Goal: Task Accomplishment & Management: Use online tool/utility

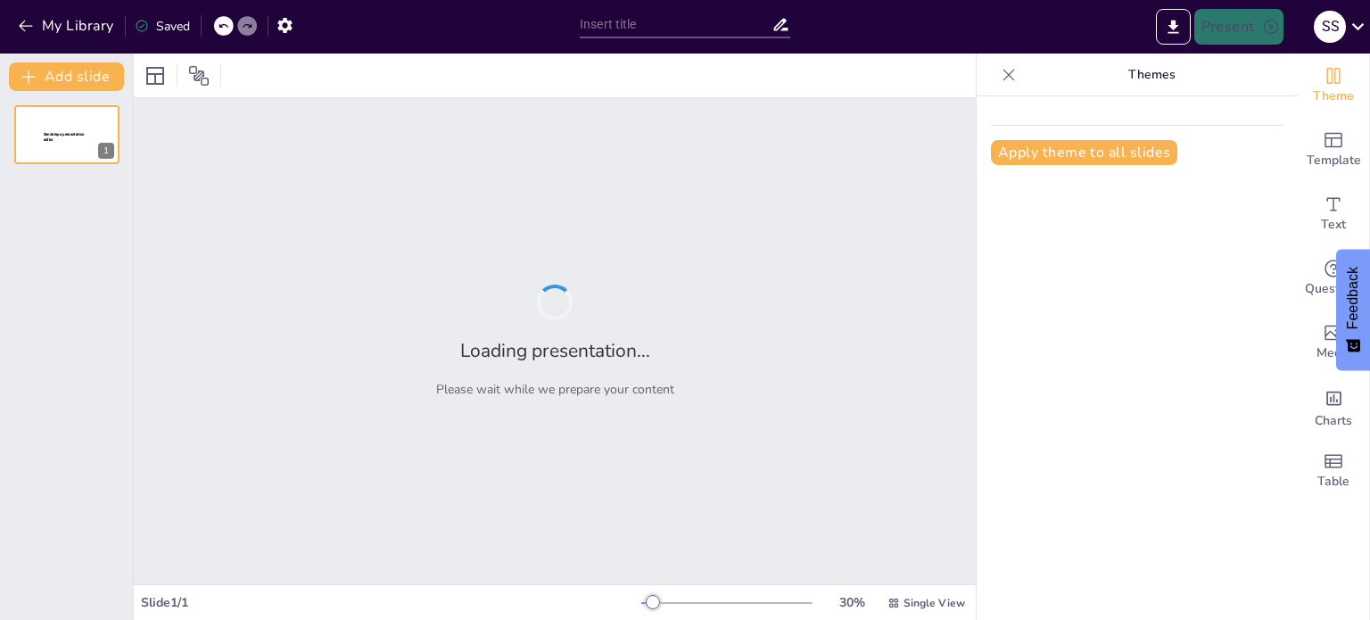
type input "Fundamentos de la Planeación en la Gestión Organizacional"
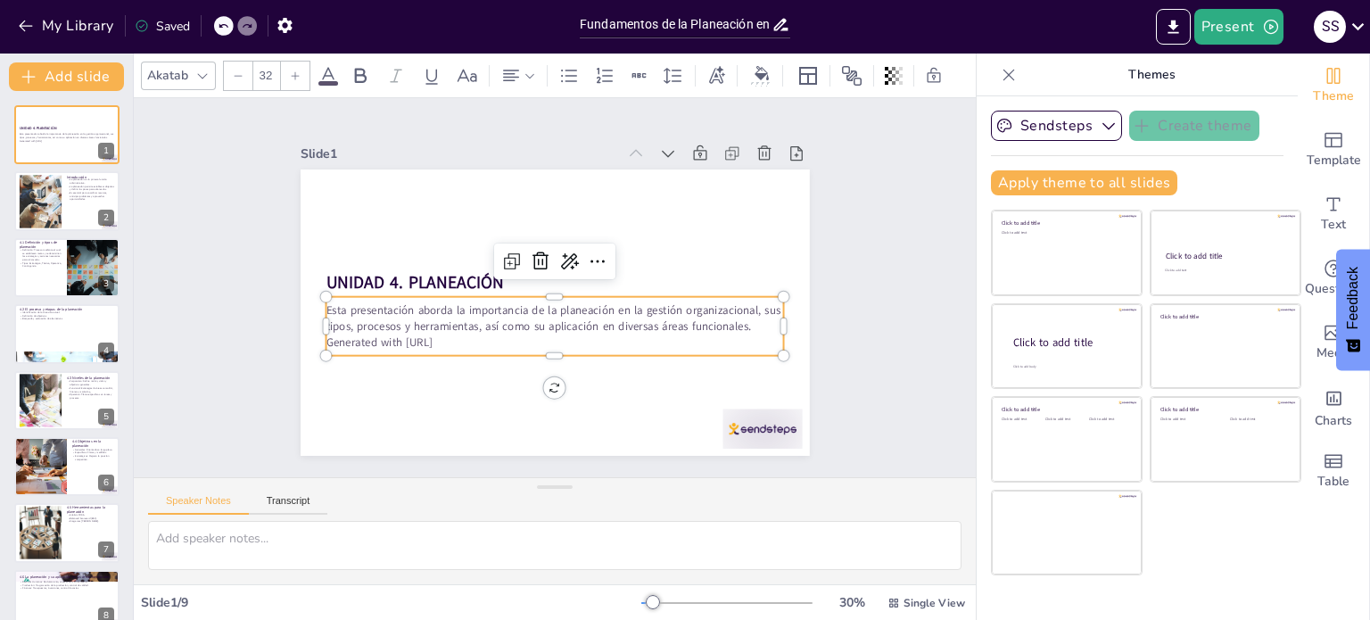
click at [476, 337] on p "Generated with [URL]" at bounding box center [528, 241] width 404 height 244
click at [529, 337] on p "Generated with [URL]" at bounding box center [607, 304] width 156 height 441
drag, startPoint x: 476, startPoint y: 337, endPoint x: 312, endPoint y: 338, distance: 164.1
click at [398, 338] on p "Generated with [URL]" at bounding box center [587, 331] width 379 height 283
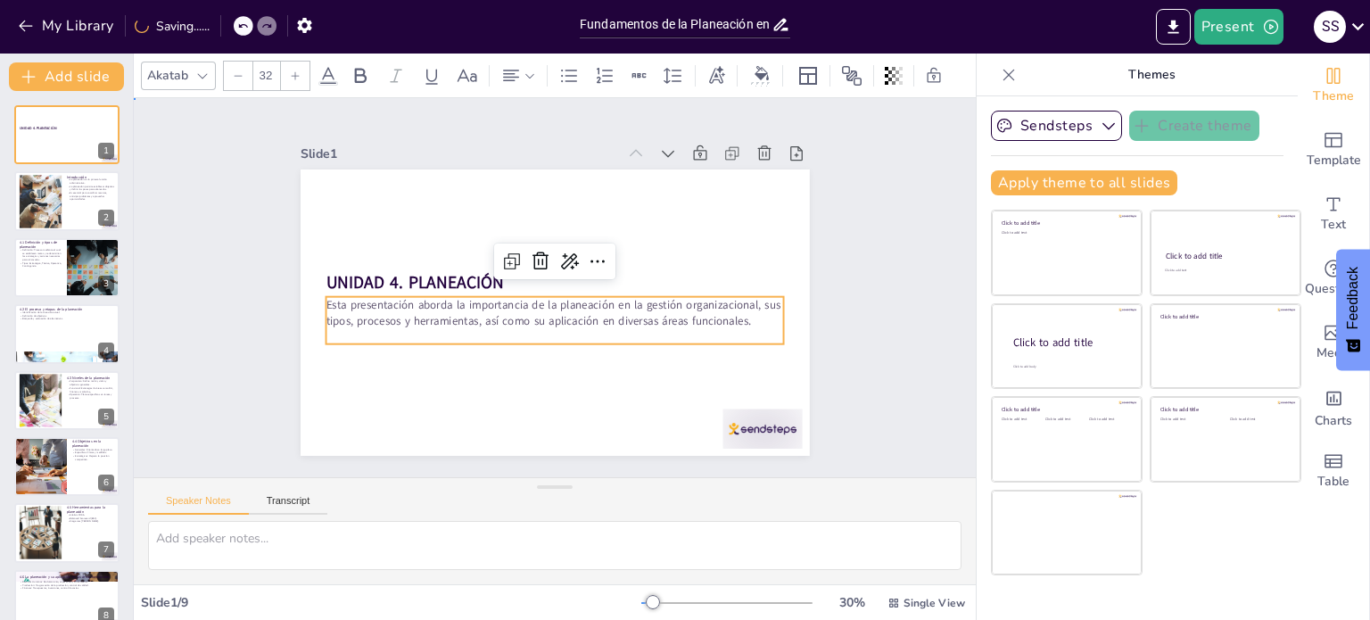
click at [846, 174] on div "Slide 1 UNIDAD 4. PLANEACIÓN Esta presentación aborda la importancia de la plan…" at bounding box center [555, 287] width 640 height 397
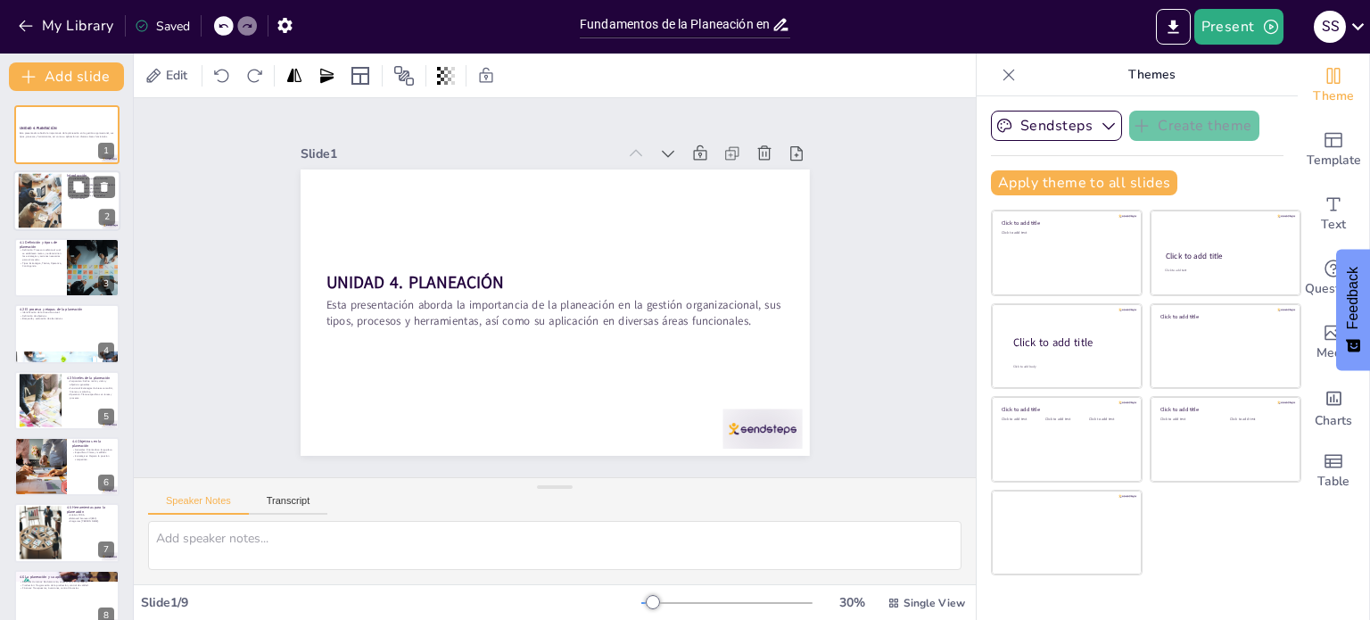
click at [68, 203] on div at bounding box center [66, 201] width 107 height 61
type textarea "La planeación es el primer paso en la administración, estableciendo la base par…"
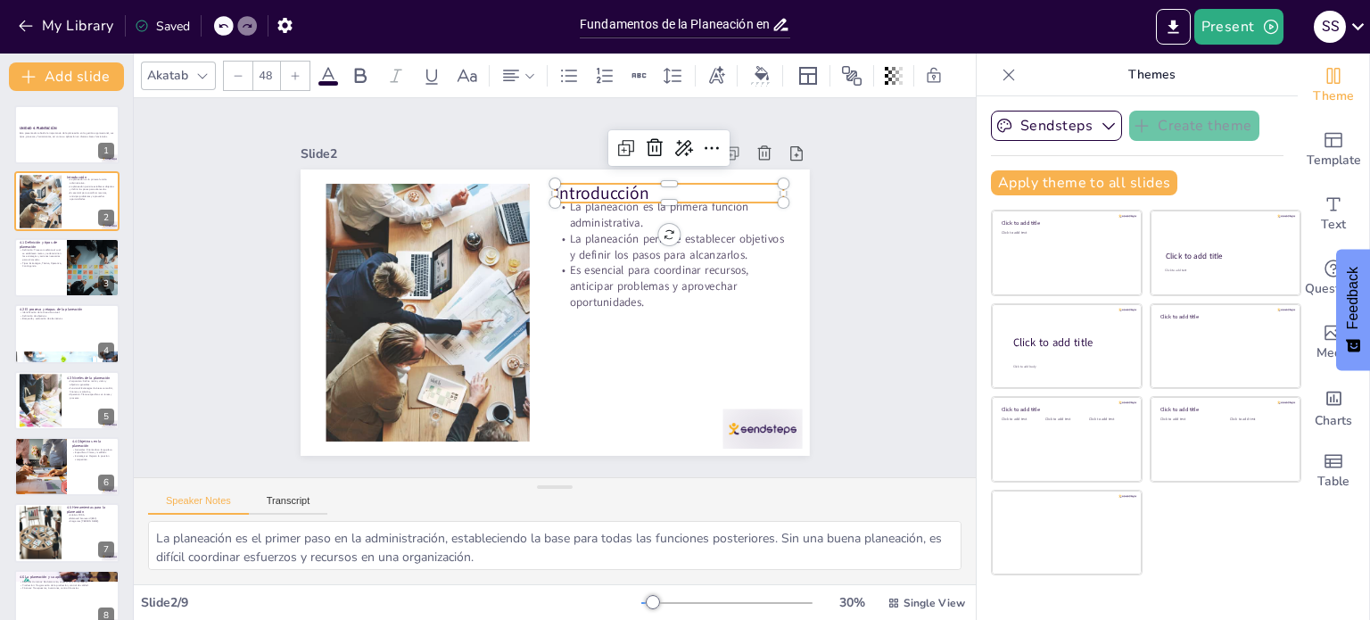
click at [658, 191] on p "Introducción" at bounding box center [697, 248] width 219 height 114
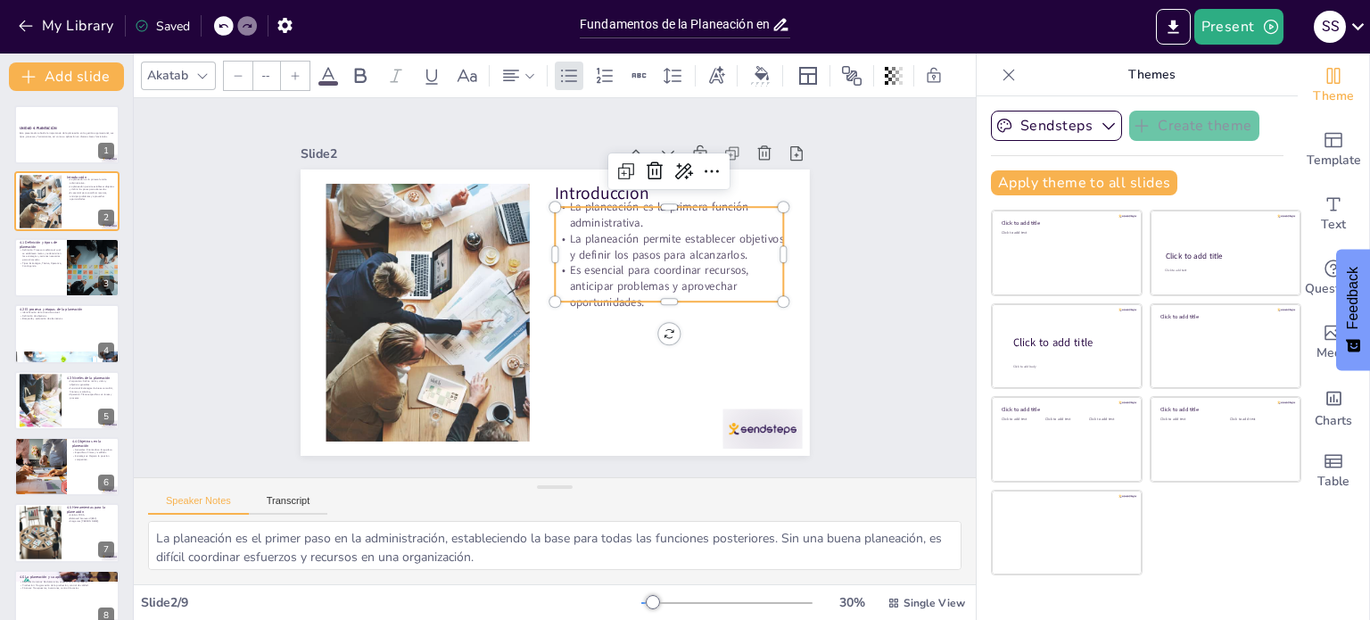
type input "32"
click at [579, 207] on p "La planeación es la primera función administrativa." at bounding box center [549, 152] width 142 height 214
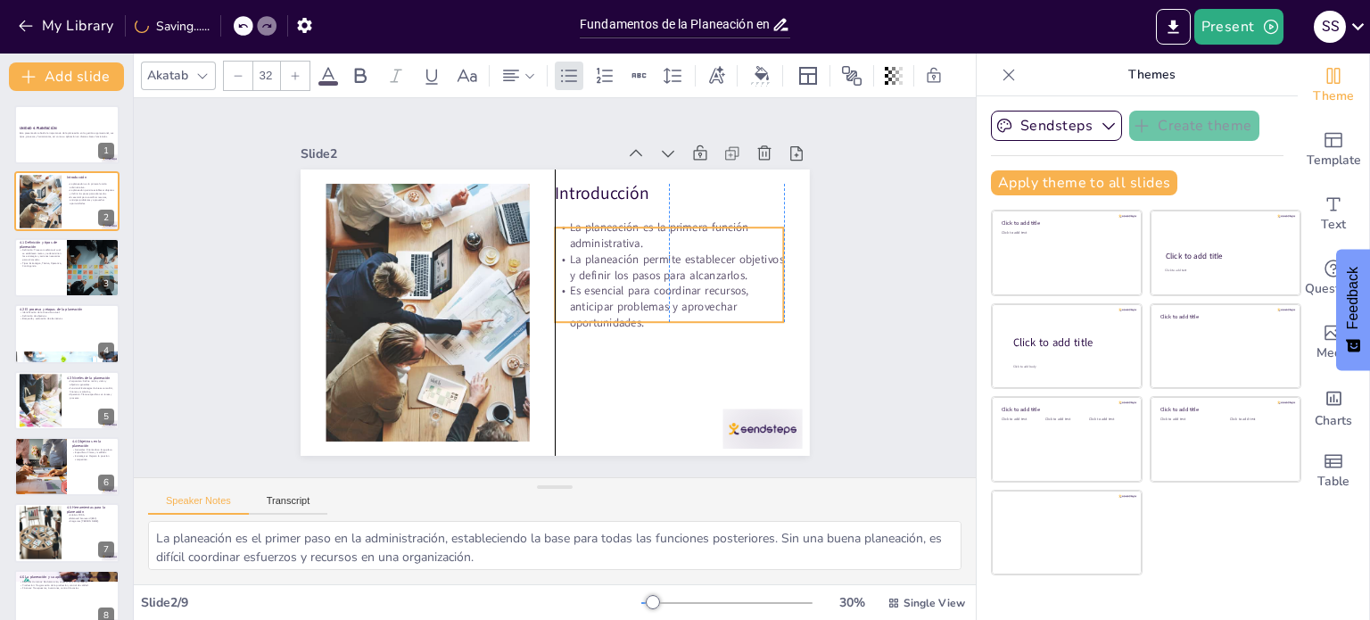
drag, startPoint x: 578, startPoint y: 219, endPoint x: 582, endPoint y: 239, distance: 20.8
click at [582, 239] on p "La planeación es la primera función administrativa." at bounding box center [628, 185] width 214 height 142
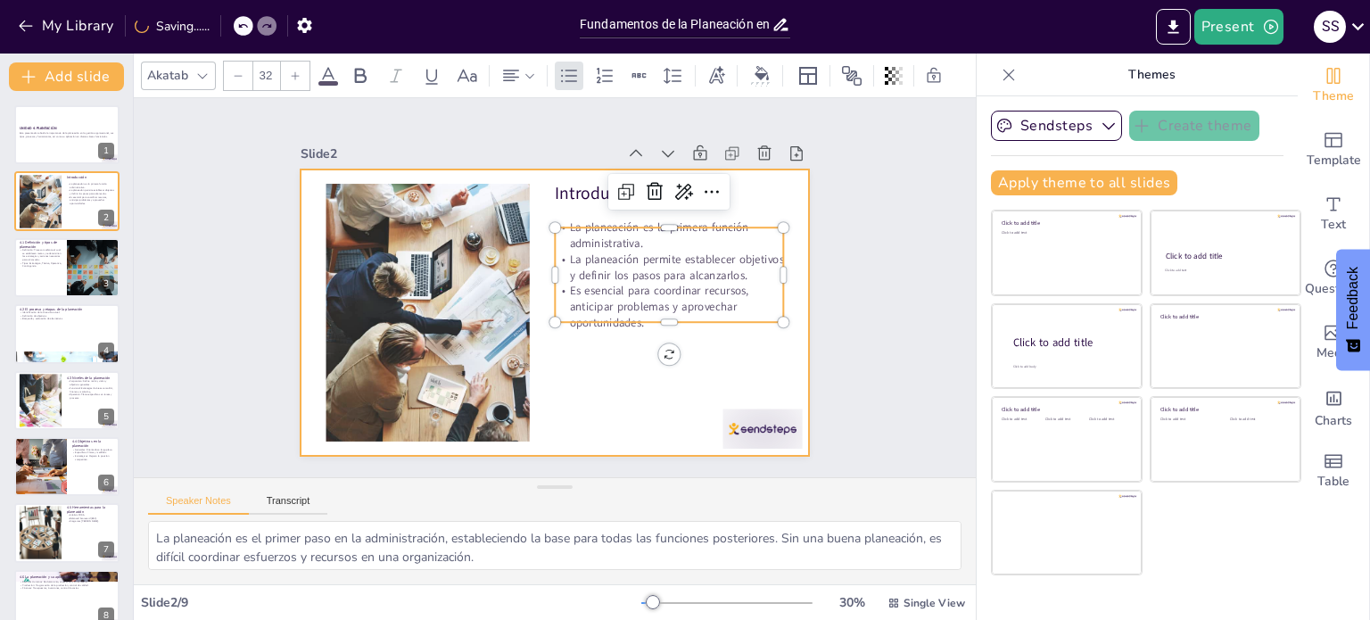
click at [591, 373] on div at bounding box center [532, 278] width 468 height 582
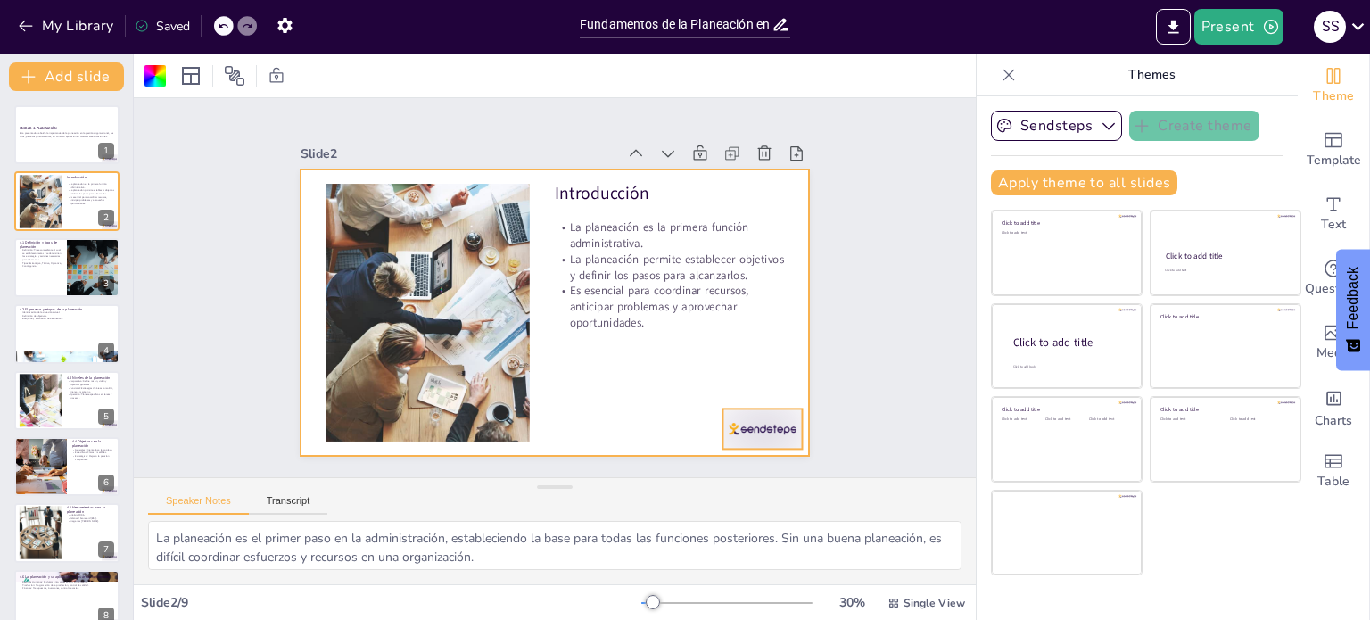
click at [424, 134] on div at bounding box center [381, 106] width 86 height 55
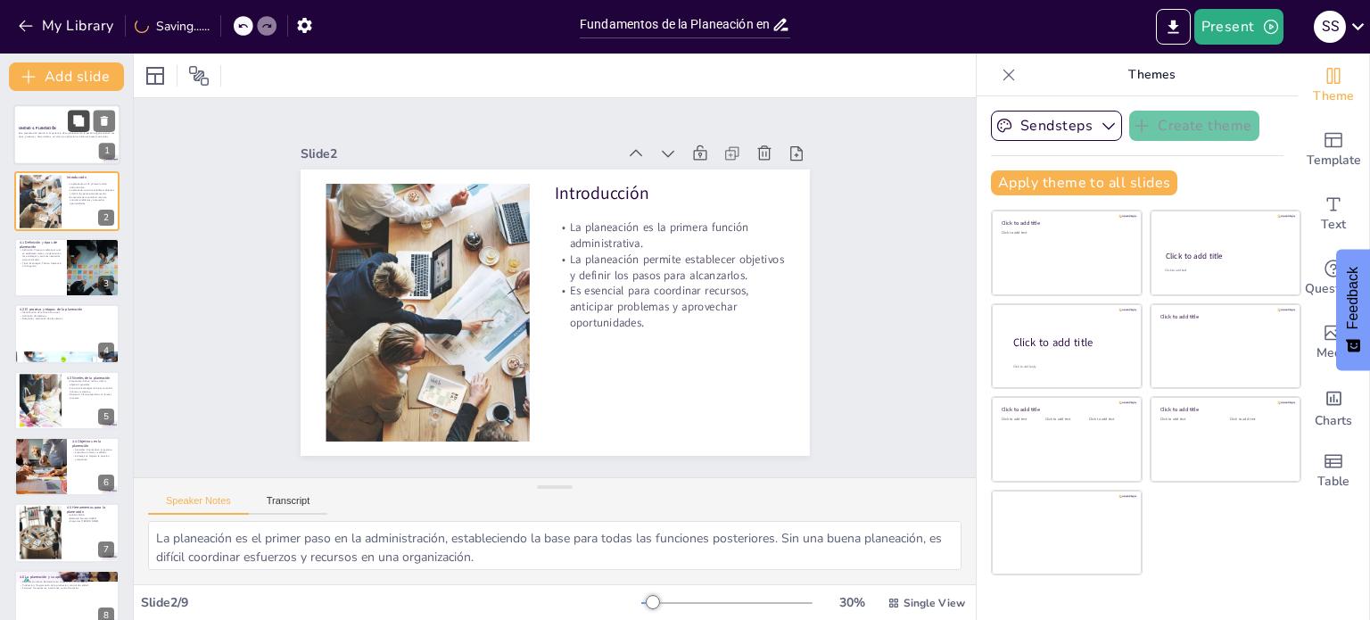
click at [75, 131] on button at bounding box center [78, 120] width 21 height 21
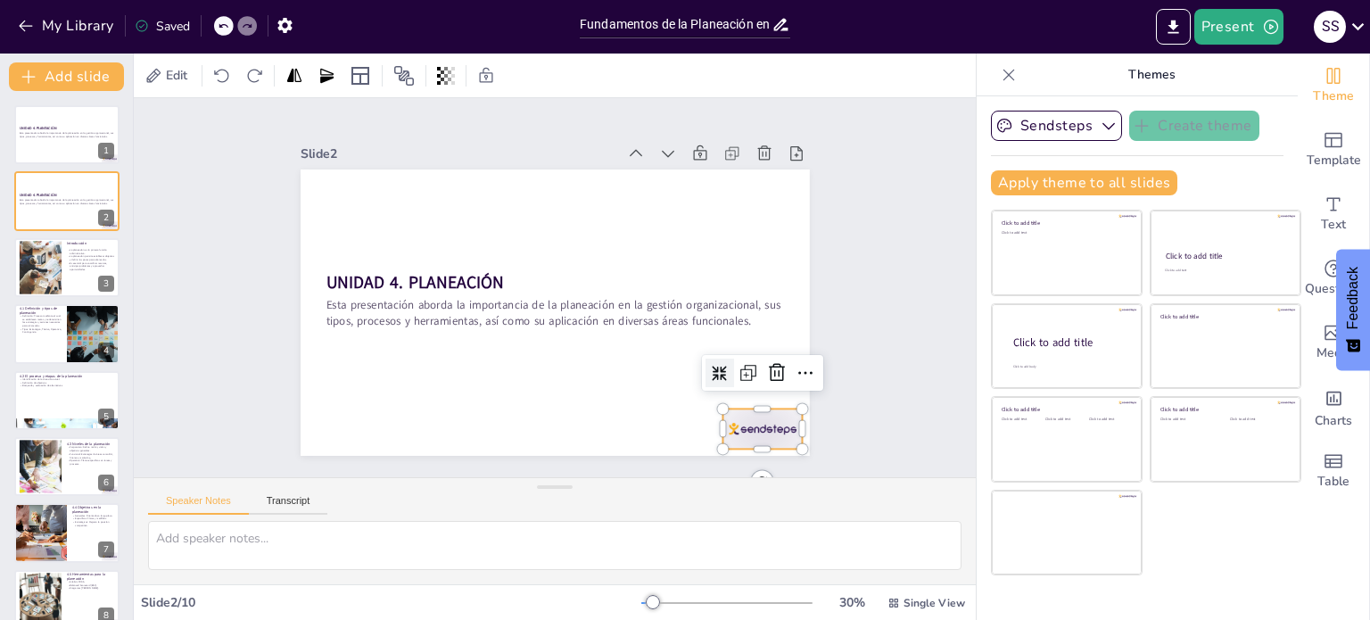
click at [417, 438] on div at bounding box center [392, 479] width 48 height 83
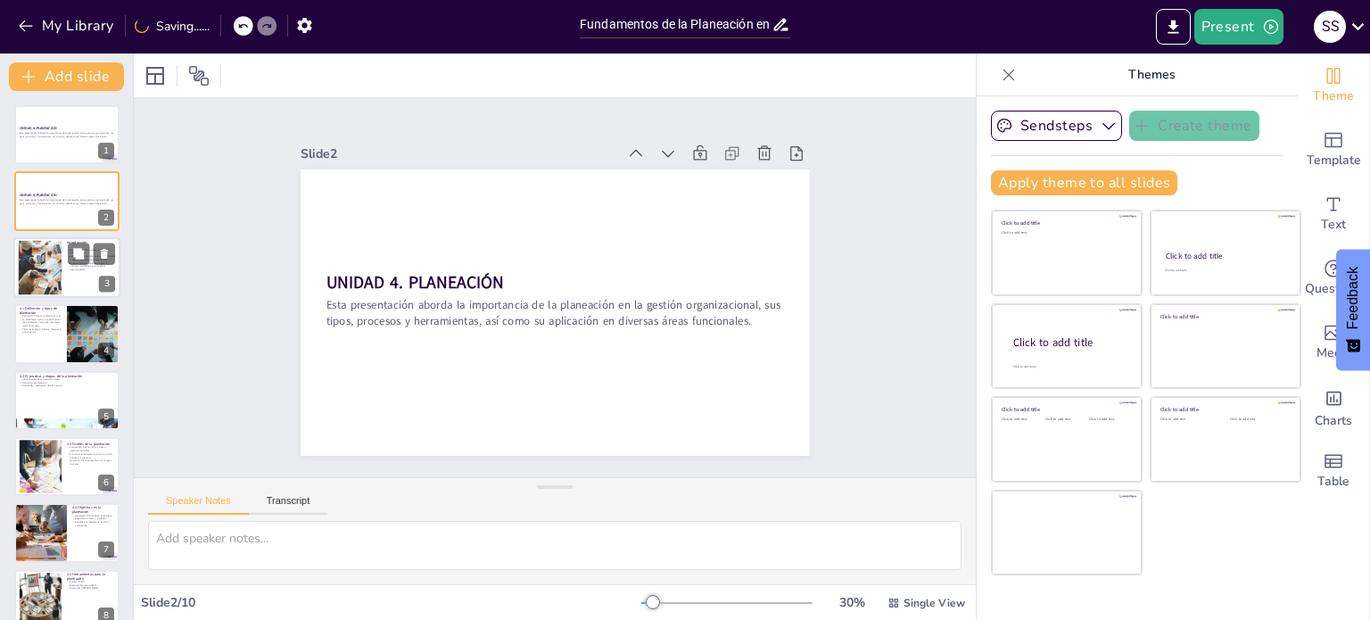
click at [63, 267] on div at bounding box center [66, 267] width 107 height 61
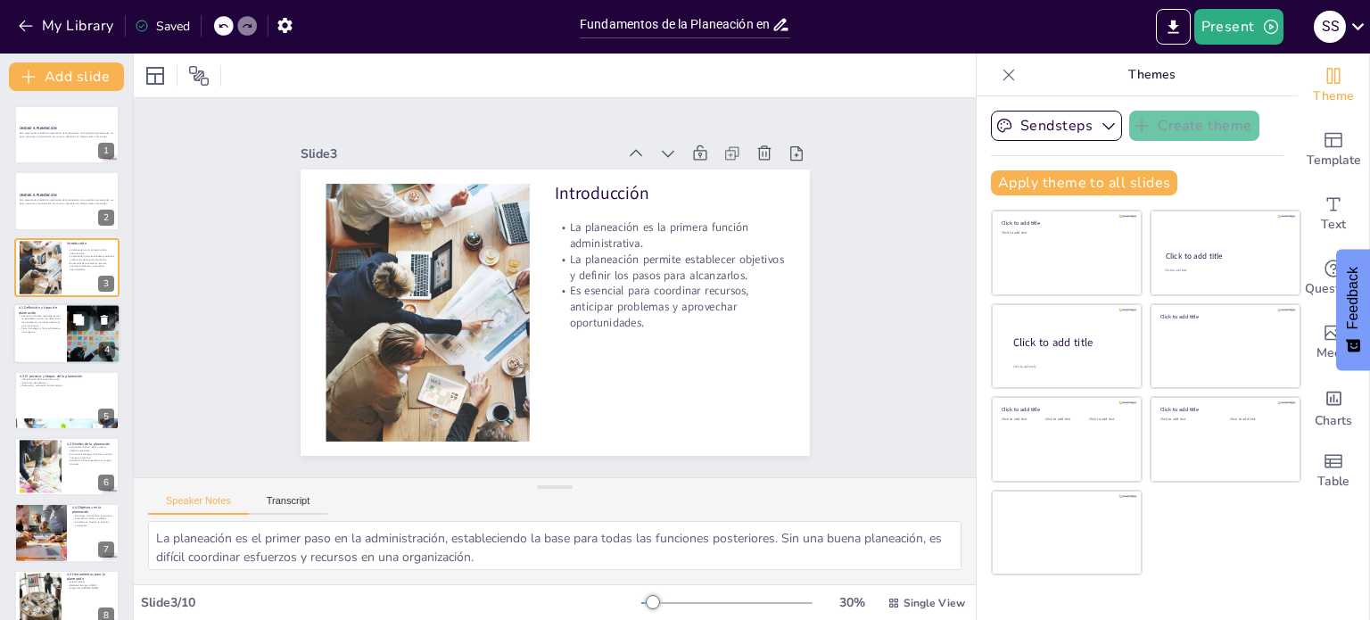
click at [47, 331] on p "Tipos: Estratégica, Táctica, Operativa, Contingencia." at bounding box center [40, 330] width 43 height 6
type textarea "La definición de planeación es fundamental para entender su importancia en la g…"
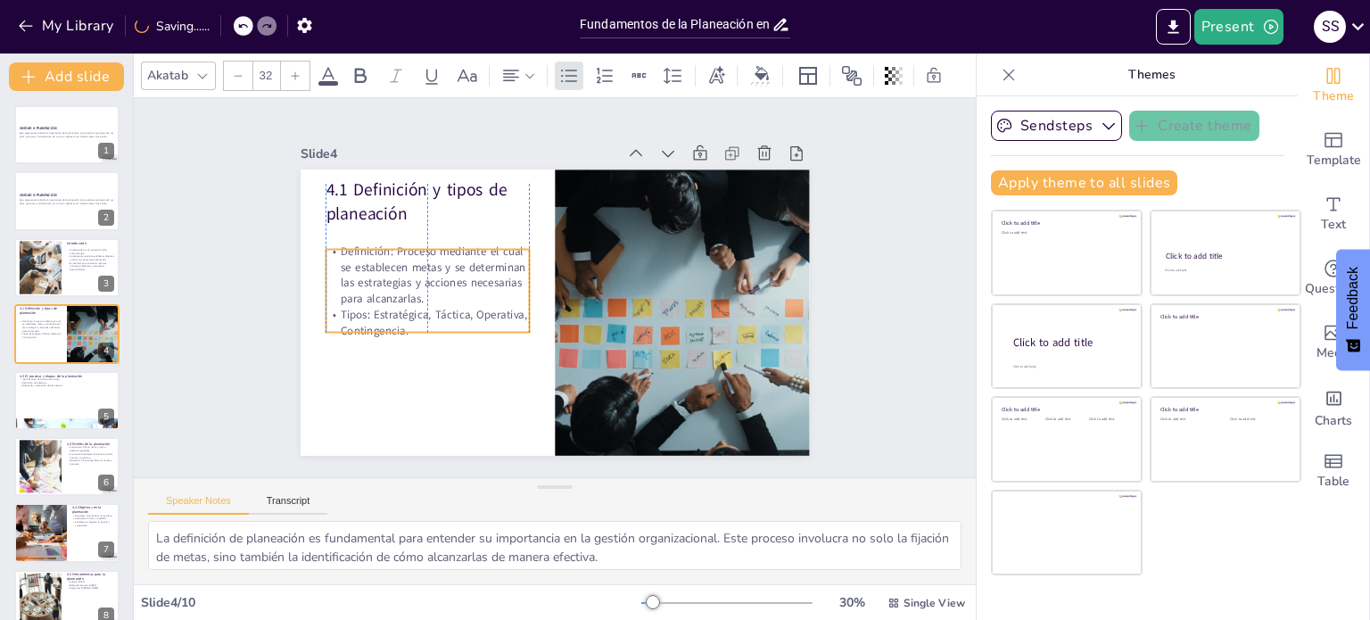
drag, startPoint x: 456, startPoint y: 281, endPoint x: 454, endPoint y: 306, distance: 25.0
click at [454, 307] on p "Tipos: Estratégica, Táctica, Operativa, Contingencia." at bounding box center [427, 323] width 203 height 32
click at [389, 282] on p "Definición: Proceso mediante el cual se establecen metas y se determinan las es…" at bounding box center [469, 383] width 171 height 202
click at [464, 303] on p "Definición: Proceso mediante el cual se establecen metas y se determinan las es…" at bounding box center [516, 409] width 104 height 212
click at [402, 287] on p "Definición: Proceso mediante el cual se establecen metas y se determinan las es…" at bounding box center [480, 391] width 157 height 208
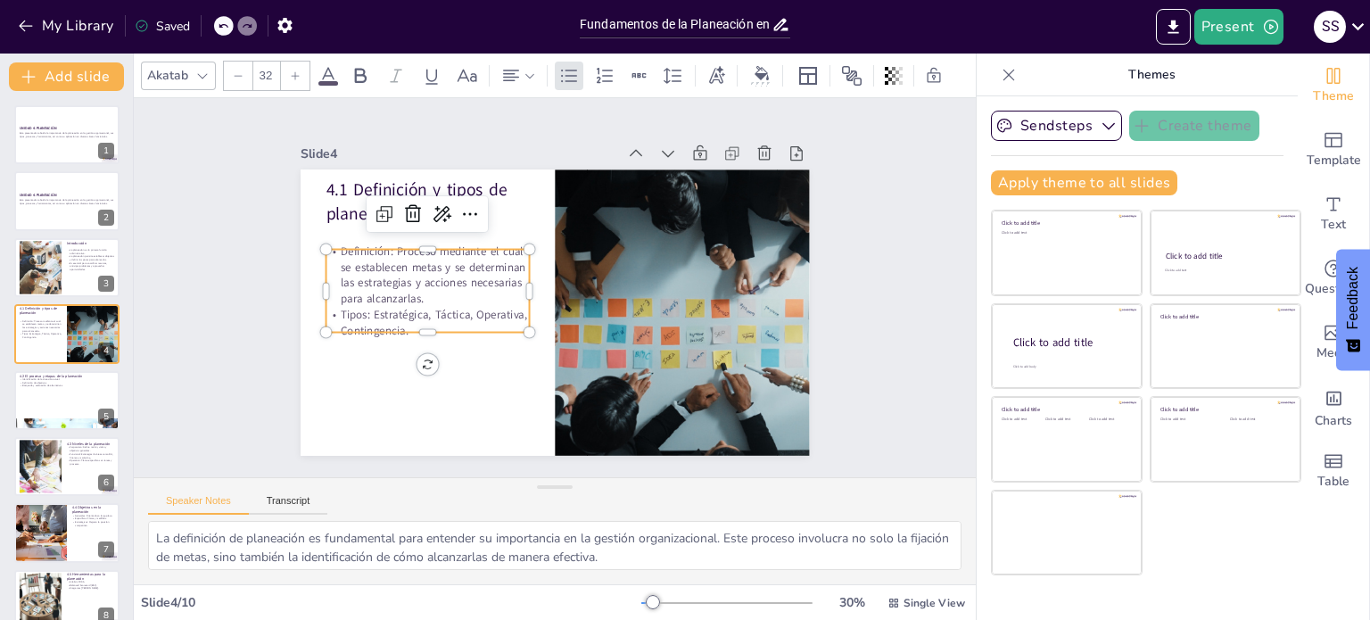
click at [514, 311] on p "Definición: Proceso mediante el cual se establecen metas y se determinan las es…" at bounding box center [556, 415] width 85 height 209
click at [387, 272] on p "Definición: Proceso mediante el cual se establecen metas y se determinan las es…" at bounding box center [452, 364] width 194 height 184
click at [387, 248] on p "Definición: Proceso mediante el cual se establecen metas y se determinan las es…" at bounding box center [427, 275] width 203 height 63
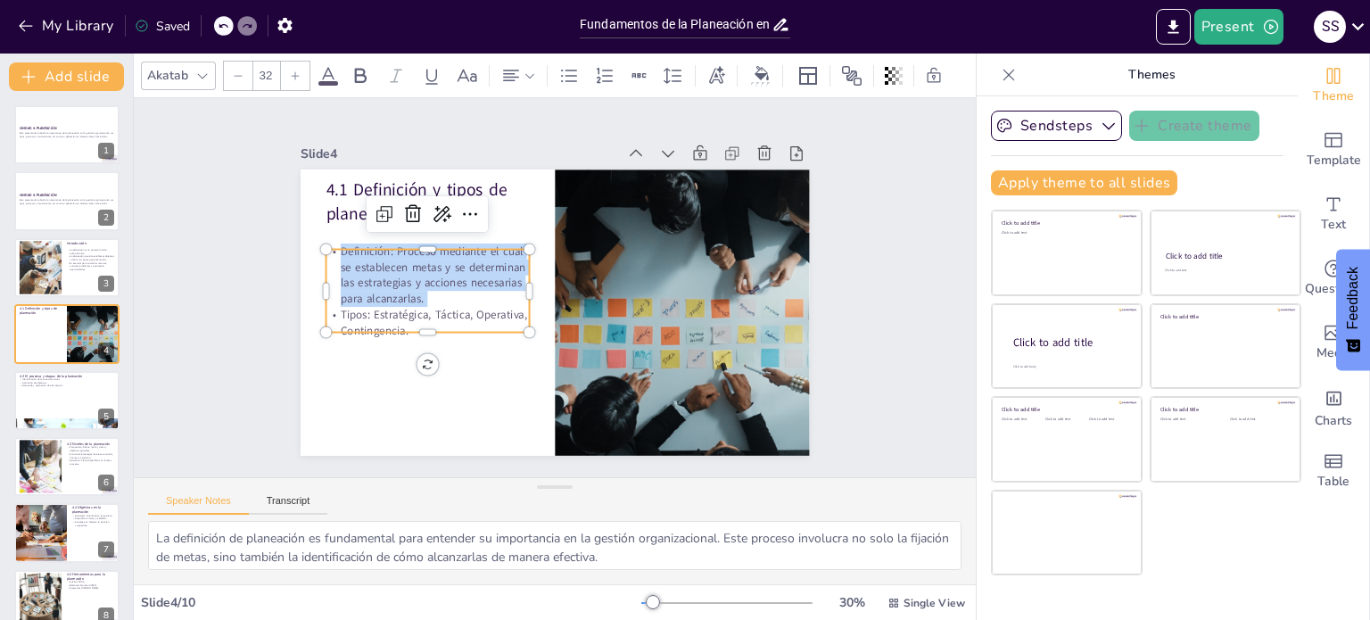
click at [387, 248] on p "Definición: Proceso mediante el cual se establecen metas y se determinan las es…" at bounding box center [443, 224] width 211 height 141
click at [385, 247] on p "Definición: Proceso mediante el cual se establecen metas y se determinan las es…" at bounding box center [469, 194] width 194 height 184
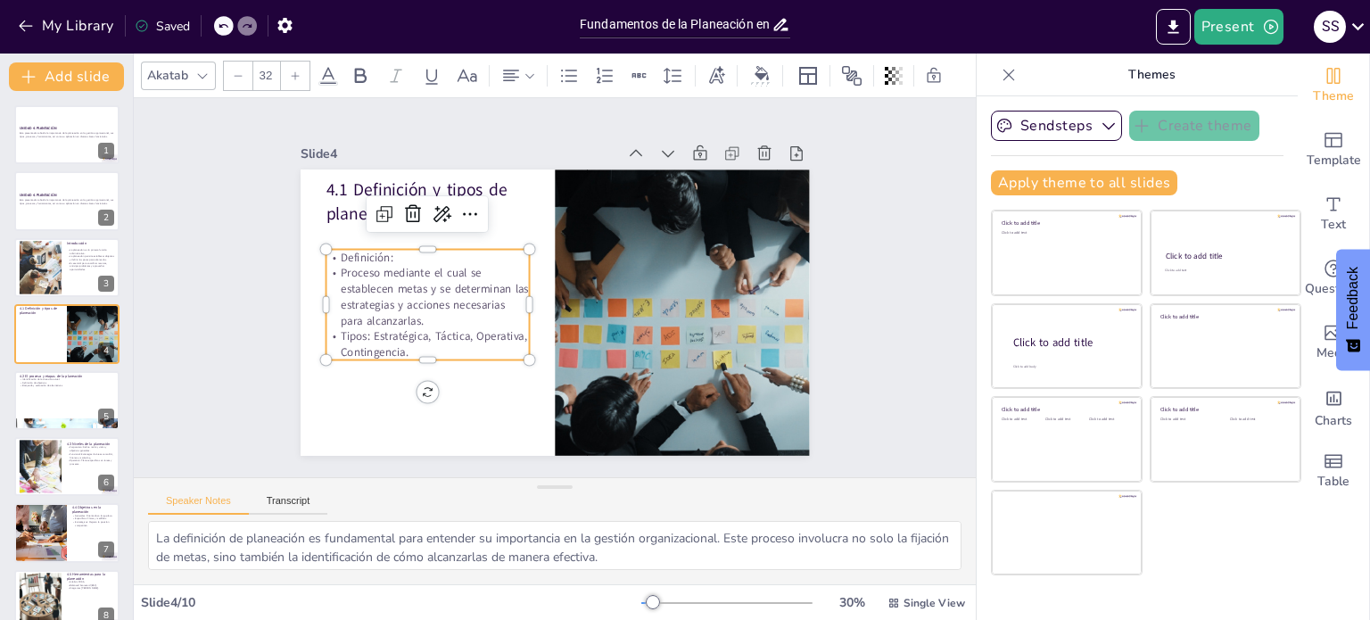
click at [384, 263] on p "Definición:" at bounding box center [426, 311] width 193 height 97
click at [577, 251] on p "Definición" at bounding box center [585, 160] width 16 height 203
click at [327, 250] on p "Definición" at bounding box center [427, 258] width 203 height 16
drag, startPoint x: 378, startPoint y: 248, endPoint x: 322, endPoint y: 252, distance: 56.3
click at [326, 252] on p "Definición" at bounding box center [427, 258] width 203 height 16
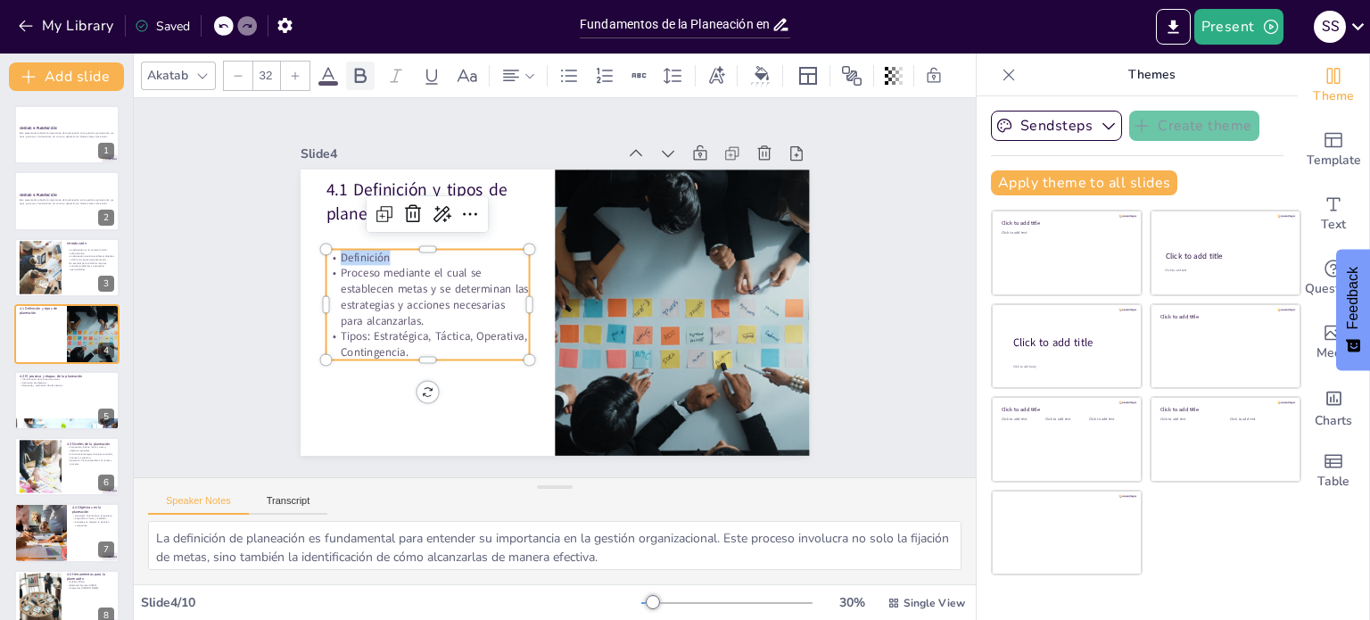
click at [360, 69] on icon at bounding box center [360, 75] width 21 height 21
click at [547, 288] on p "Proceso mediante el cual se establecen metas y se determinan las estrategias y …" at bounding box center [644, 196] width 194 height 184
click at [358, 324] on p "Tipos: Estratégica, Táctica, Operativa, Contingencia." at bounding box center [419, 316] width 206 height 73
click at [571, 228] on p "Estratégica, Táctica, Operativa, Contingencia." at bounding box center [674, 202] width 206 height 53
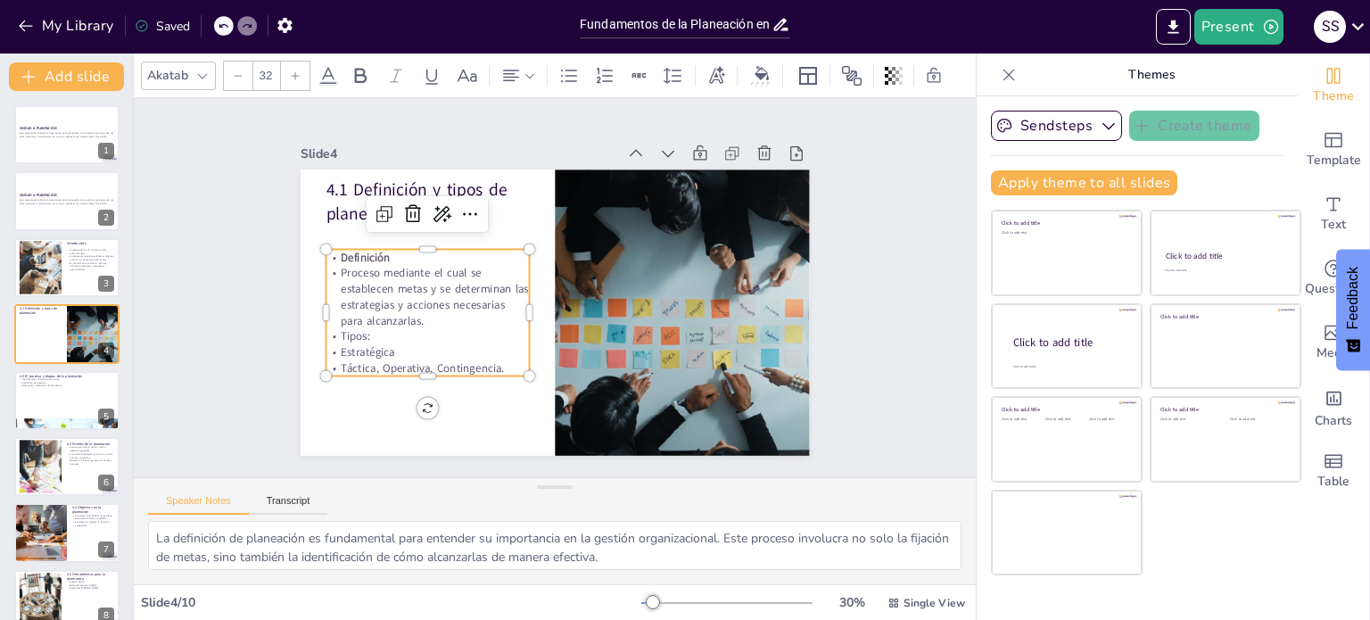
click at [499, 225] on p "Táctica, Operativa, Contingencia." at bounding box center [565, 138] width 133 height 174
click at [614, 300] on p "Operativa, Contingencia." at bounding box center [710, 251] width 193 height 97
drag, startPoint x: 330, startPoint y: 331, endPoint x: 361, endPoint y: 331, distance: 31.2
click at [581, 247] on p "Tipos:" at bounding box center [682, 239] width 203 height 16
click at [603, 331] on p "Tipos:" at bounding box center [661, 373] width 116 height 185
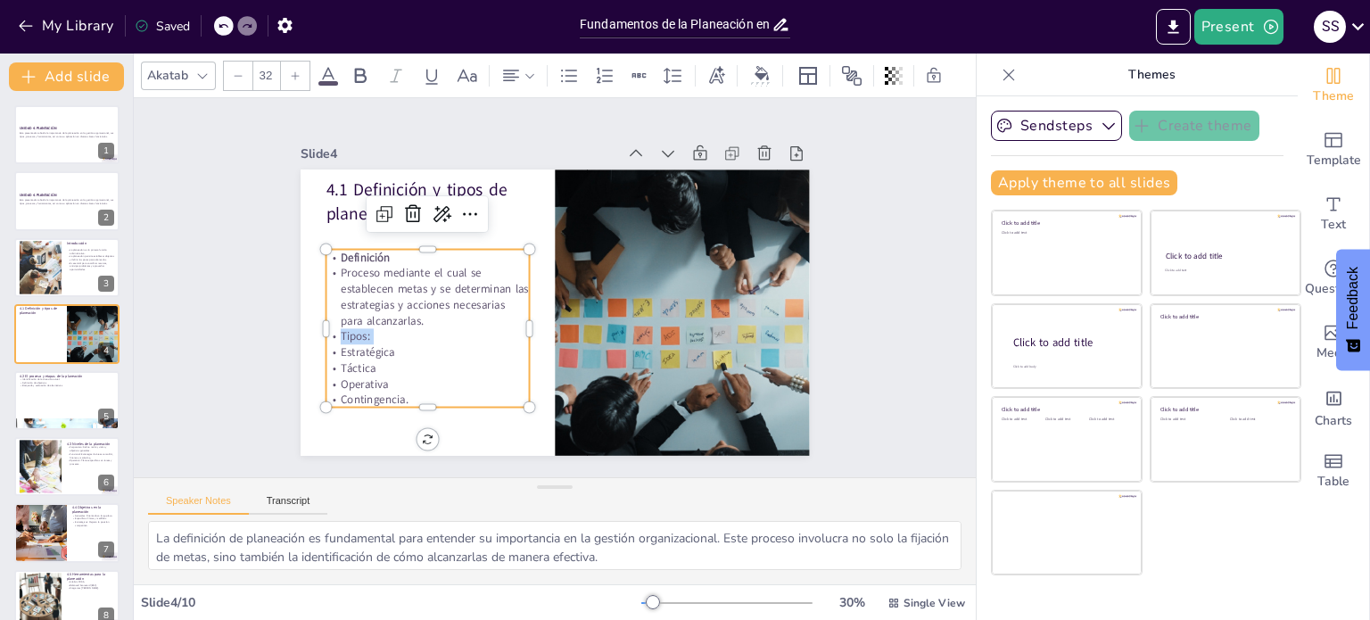
drag, startPoint x: 361, startPoint y: 331, endPoint x: 330, endPoint y: 328, distance: 31.3
click at [475, 269] on p "Tipos:" at bounding box center [493, 166] width 37 height 204
click at [564, 69] on icon at bounding box center [569, 75] width 16 height 12
click at [562, 67] on icon at bounding box center [568, 75] width 21 height 21
click at [326, 81] on span at bounding box center [328, 83] width 20 height 4
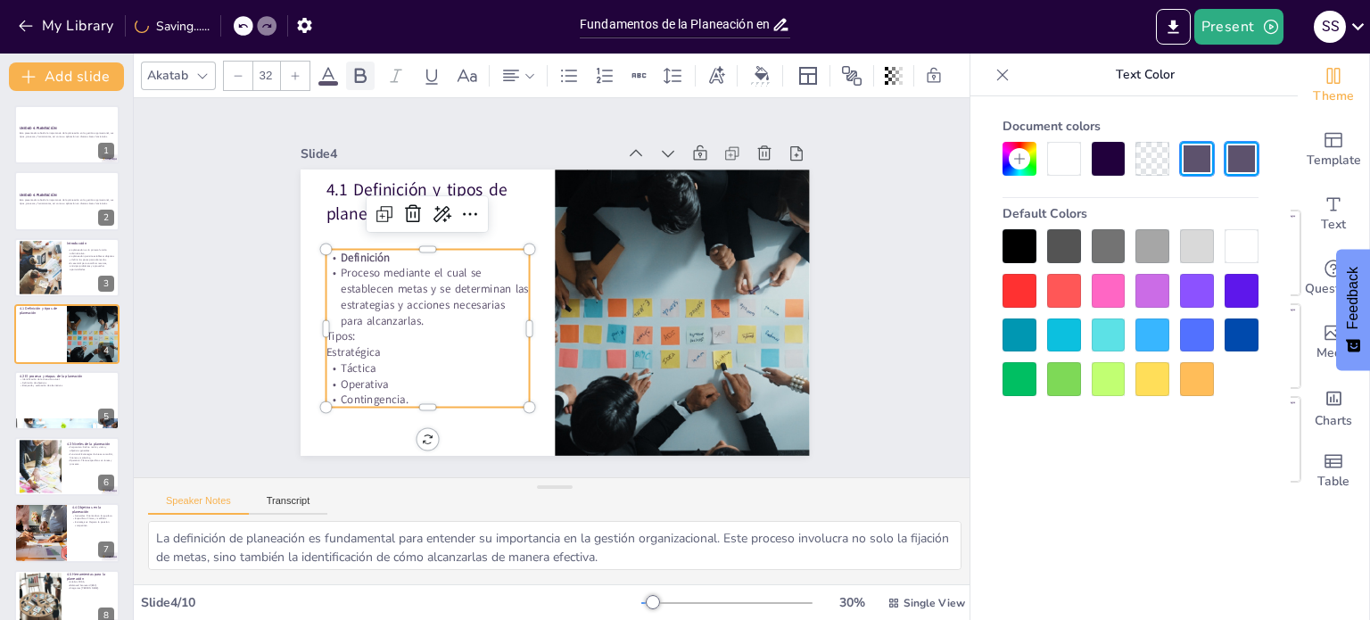
click at [350, 71] on icon at bounding box center [360, 75] width 21 height 21
click at [770, 302] on div at bounding box center [785, 222] width 31 height 159
click at [563, 343] on p "Estratégica" at bounding box center [592, 426] width 58 height 203
click at [571, 69] on icon at bounding box center [569, 75] width 16 height 12
click at [411, 161] on strong "Definición" at bounding box center [434, 138] width 47 height 45
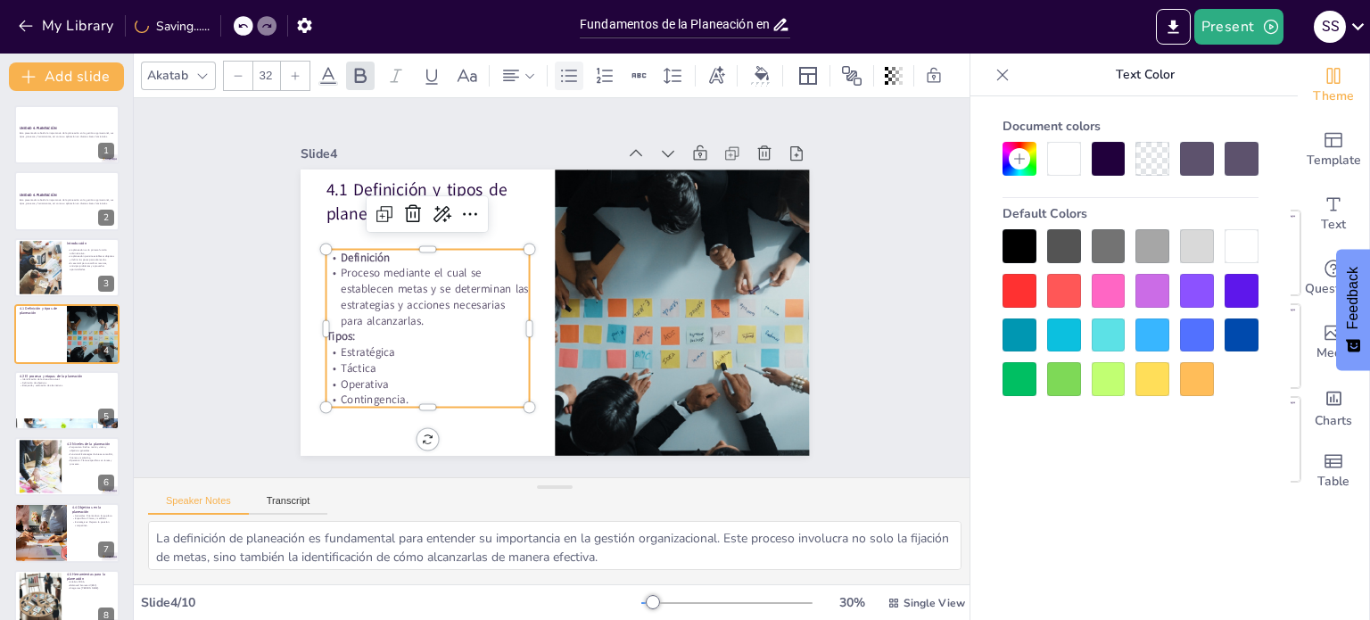
click at [561, 69] on icon at bounding box center [569, 75] width 16 height 12
click at [539, 321] on p "Definición" at bounding box center [605, 408] width 133 height 174
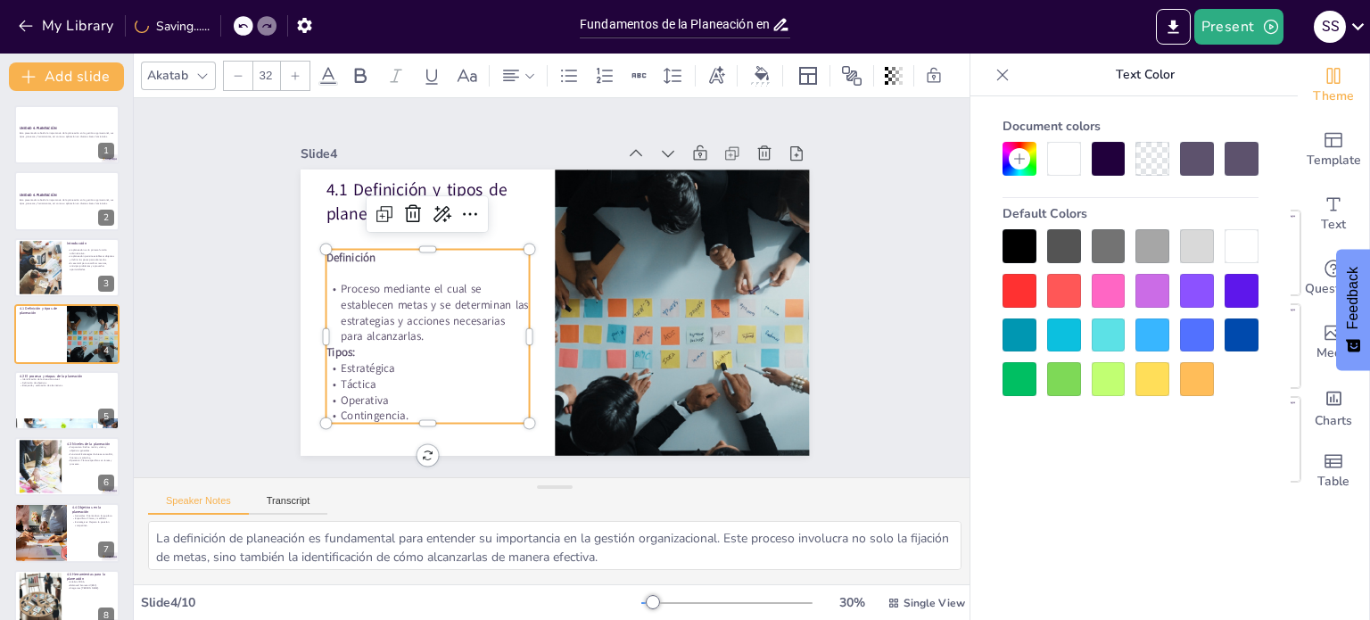
click at [427, 330] on p "Proceso mediante el cual se establecen metas y se determinan las estrategias y …" at bounding box center [427, 312] width 203 height 63
click at [493, 246] on p at bounding box center [532, 146] width 78 height 199
click at [467, 262] on p at bounding box center [515, 166] width 97 height 193
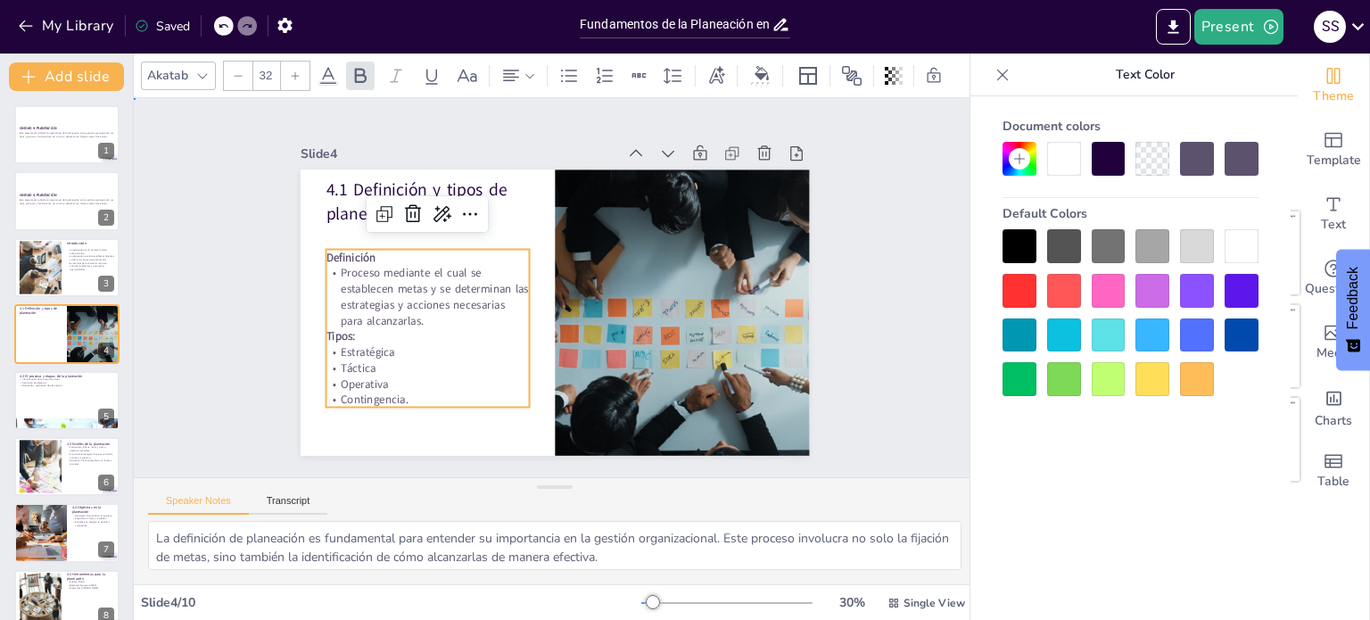
click at [283, 294] on div "Slide 1 UNIDAD 4. PLANEACIÓN Esta presentación aborda la importancia de la plan…" at bounding box center [555, 287] width 678 height 657
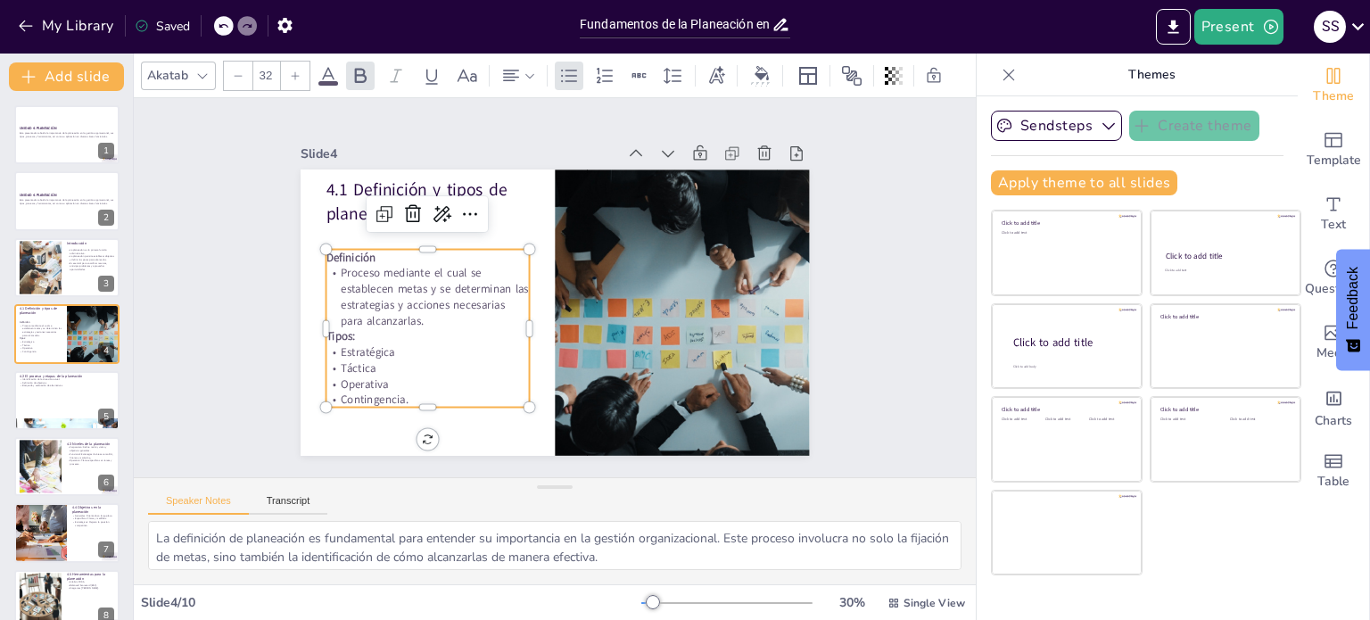
click at [555, 288] on p "Proceso mediante el cual se establecen metas y se determinan las estrategias y …" at bounding box center [647, 376] width 184 height 194
click at [403, 288] on p "Proceso mediante el cual se establecen metas y se determinan las estrategias y …" at bounding box center [432, 323] width 212 height 104
click at [581, 298] on p "Proceso mediante el cual se establecen metas y se determinan las estrategias y …" at bounding box center [682, 278] width 203 height 63
click at [423, 291] on p "Proceso mediante el cual se establecen metas y se determinan las estrategias y …" at bounding box center [472, 190] width 171 height 202
click at [445, 276] on p "Proceso mediante el cual se establecen metas y se determinan las estrategias y …" at bounding box center [506, 168] width 123 height 213
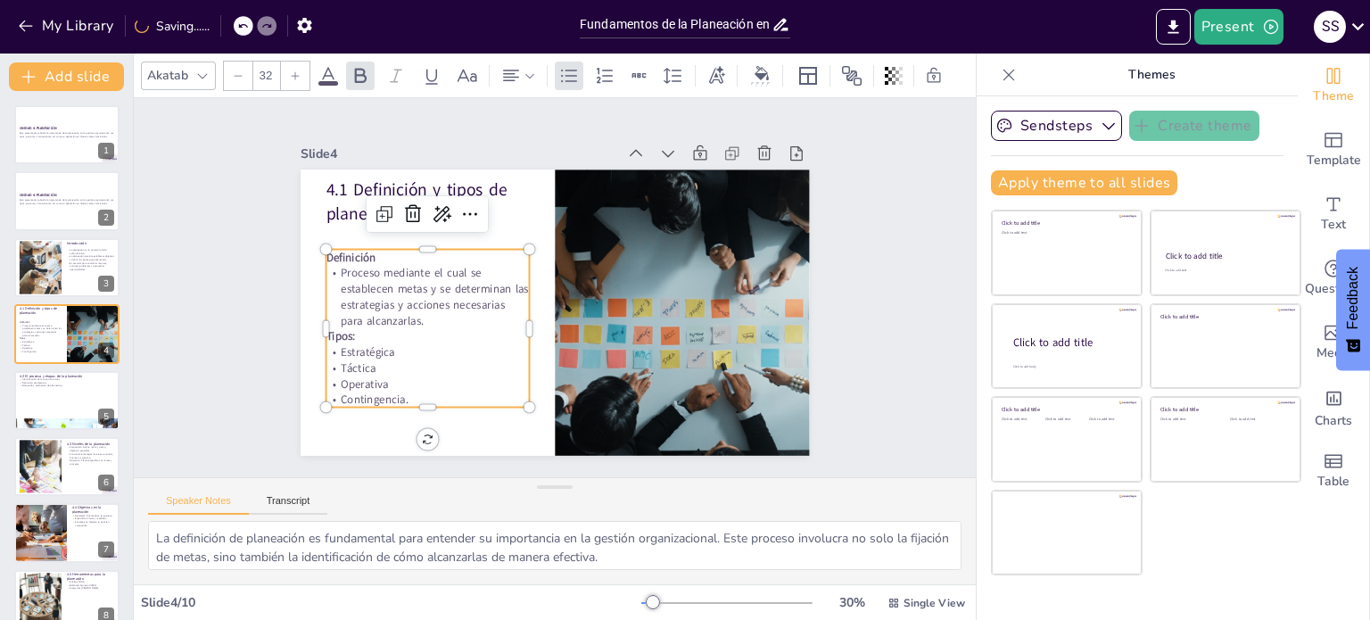
click at [566, 308] on p "Proceso mediante el cual se establecen metas y se determinan las estrategias y …" at bounding box center [670, 343] width 208 height 157
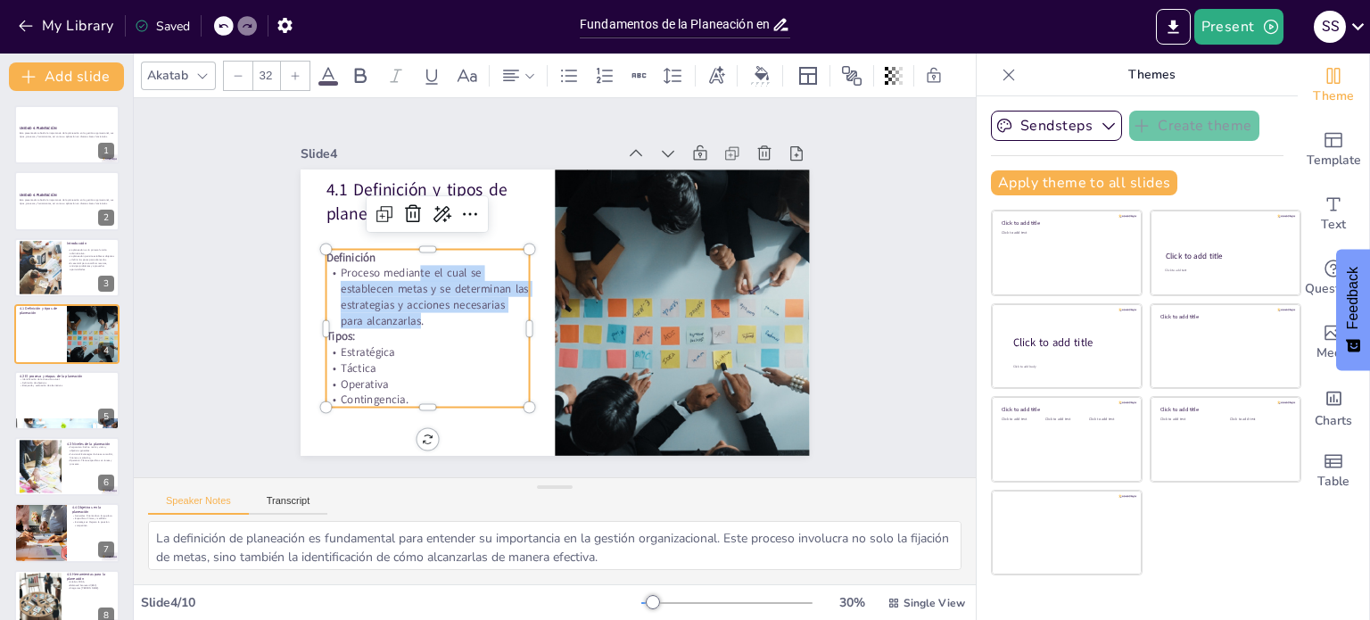
drag, startPoint x: 403, startPoint y: 267, endPoint x: 406, endPoint y: 309, distance: 42.0
click at [571, 304] on p "Proceso mediante el cual se establecen metas y se determinan las estrategias y …" at bounding box center [677, 252] width 212 height 104
click at [532, 74] on icon at bounding box center [530, 76] width 12 height 12
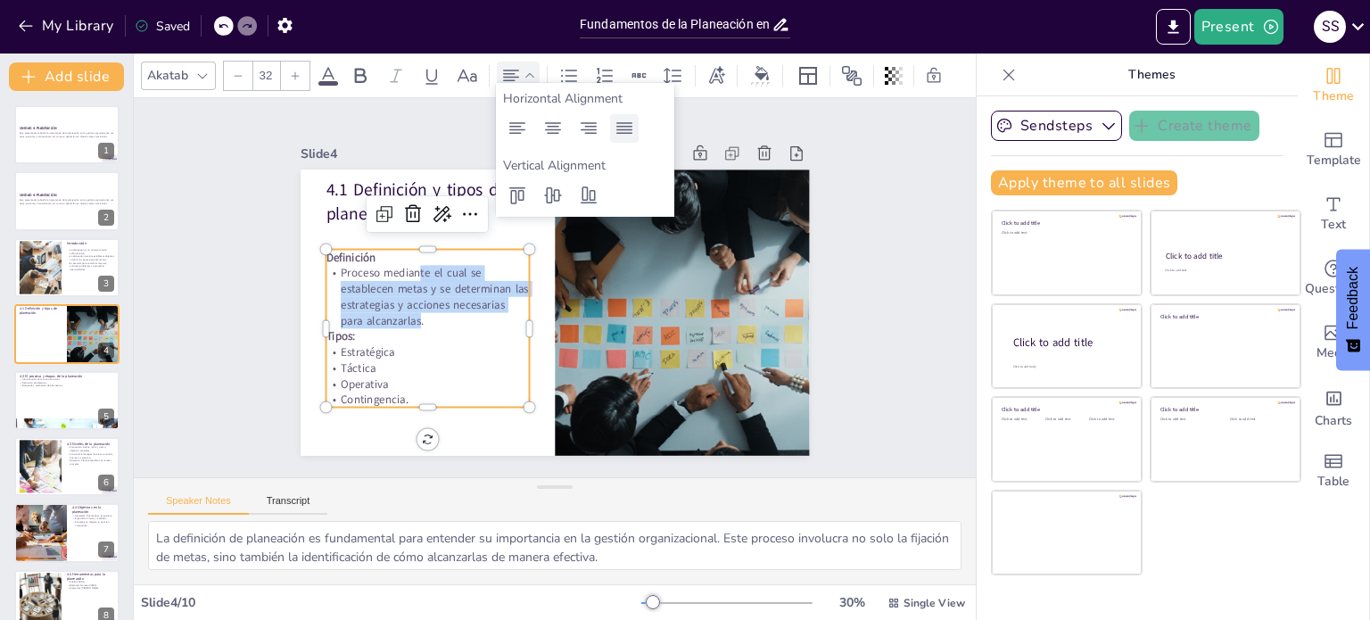
click at [624, 124] on icon at bounding box center [624, 128] width 21 height 21
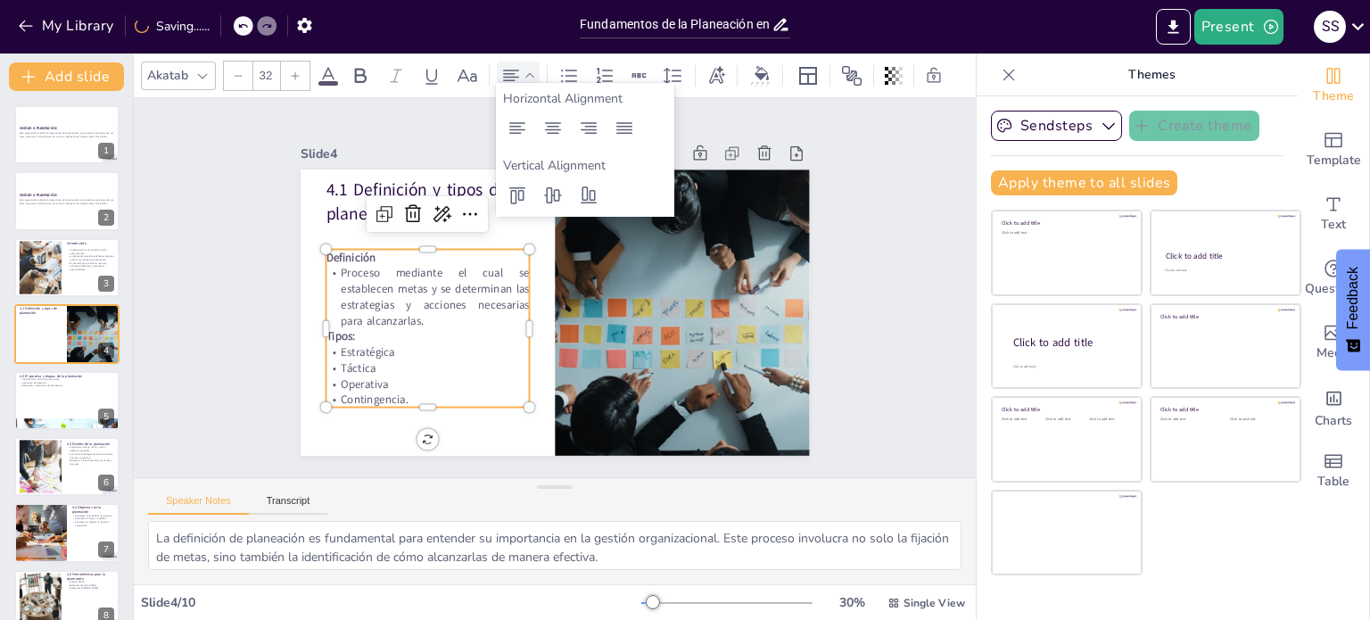
click at [301, 300] on div "Slide 1 UNIDAD 4. PLANEACIÓN Esta presentación aborda la importancia de la plan…" at bounding box center [555, 287] width 508 height 683
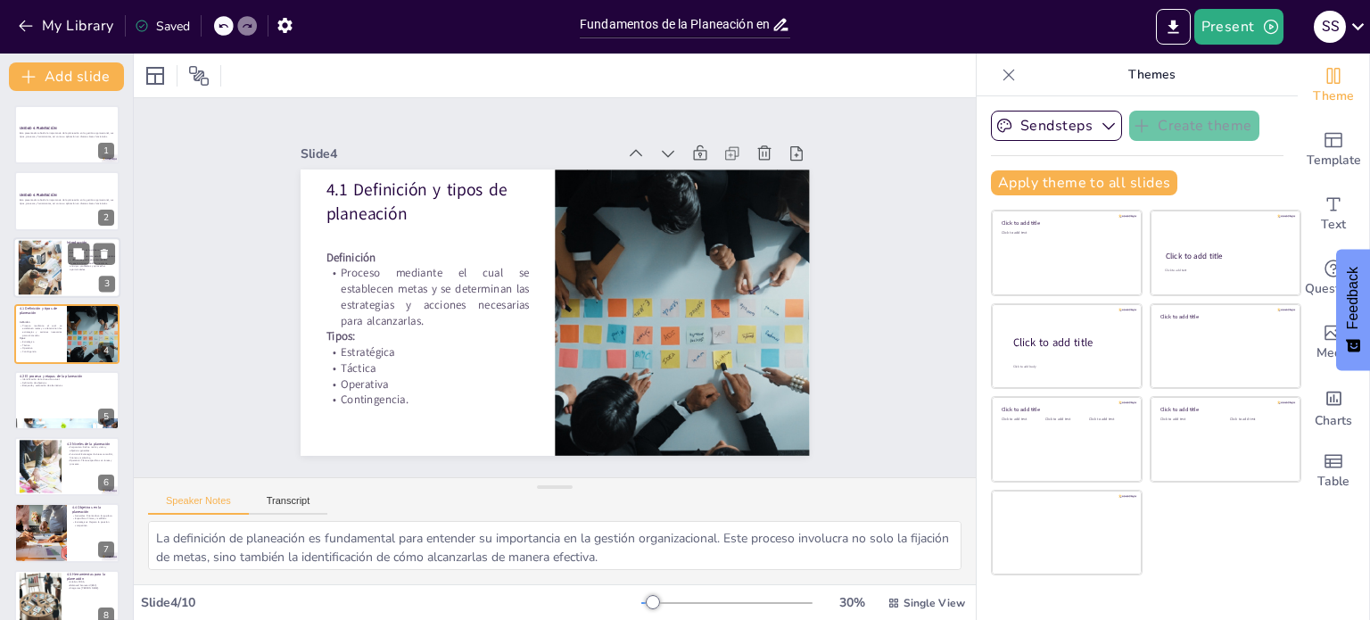
click at [43, 266] on div at bounding box center [40, 267] width 95 height 54
type textarea "La planeación es el primer paso en la administración, estableciendo la base par…"
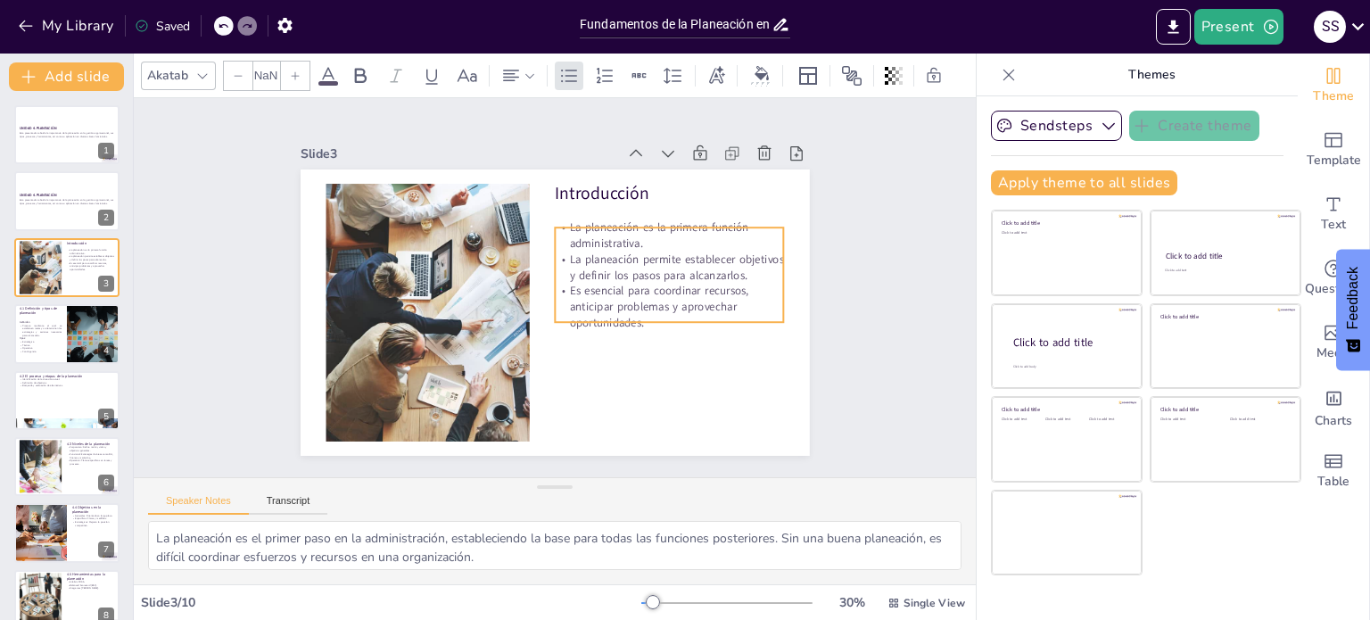
type input "32"
click at [551, 265] on p "La planeación permite establecer objetivos y definir los pasos para alcanzarlos." at bounding box center [463, 216] width 177 height 192
click at [508, 65] on icon at bounding box center [510, 75] width 21 height 21
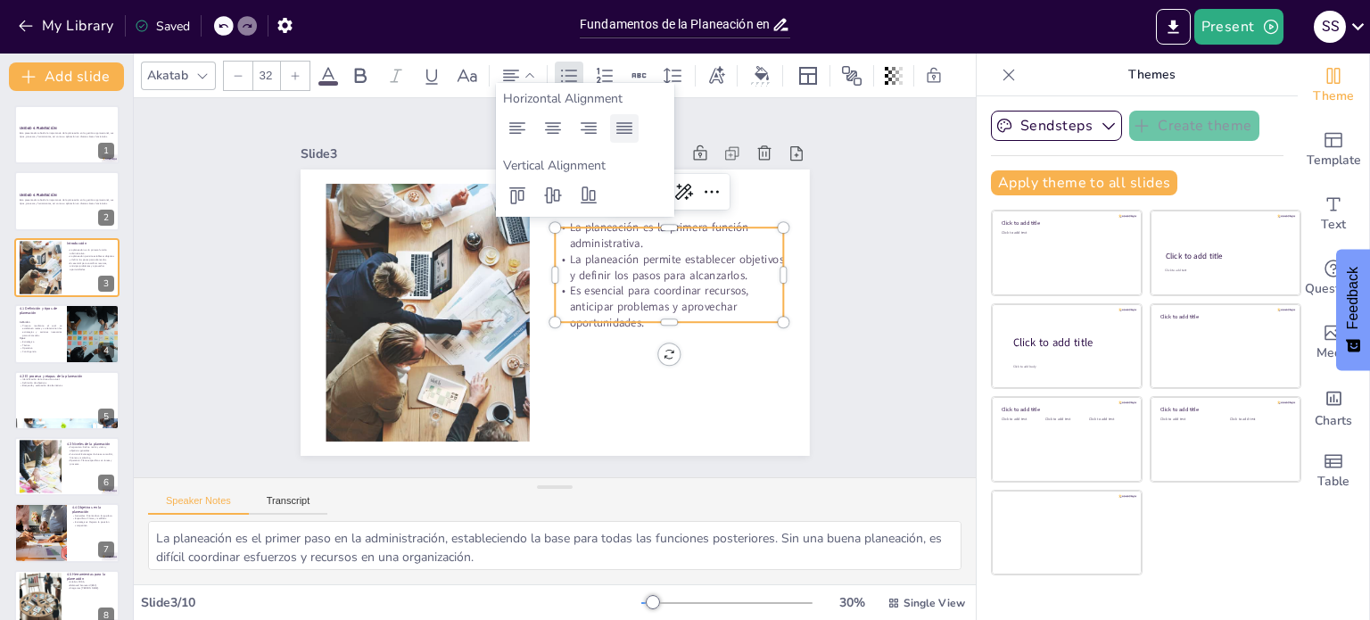
click at [620, 128] on icon at bounding box center [624, 128] width 21 height 21
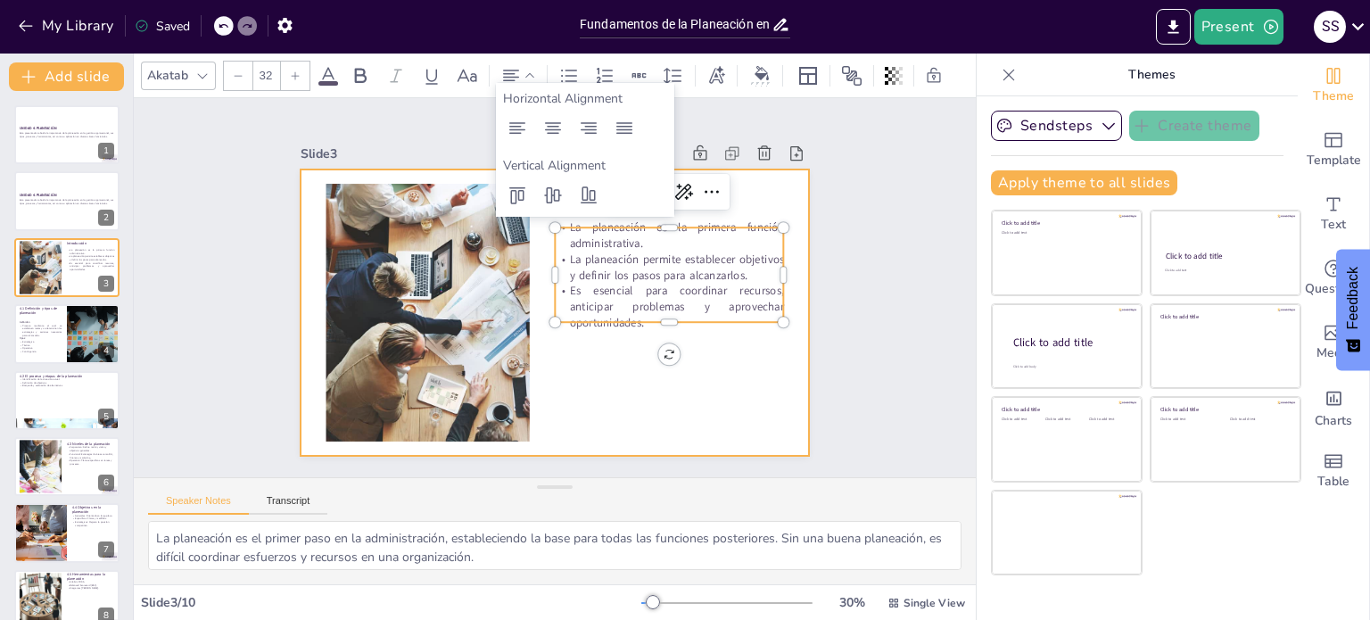
click at [611, 386] on div at bounding box center [532, 280] width 430 height 573
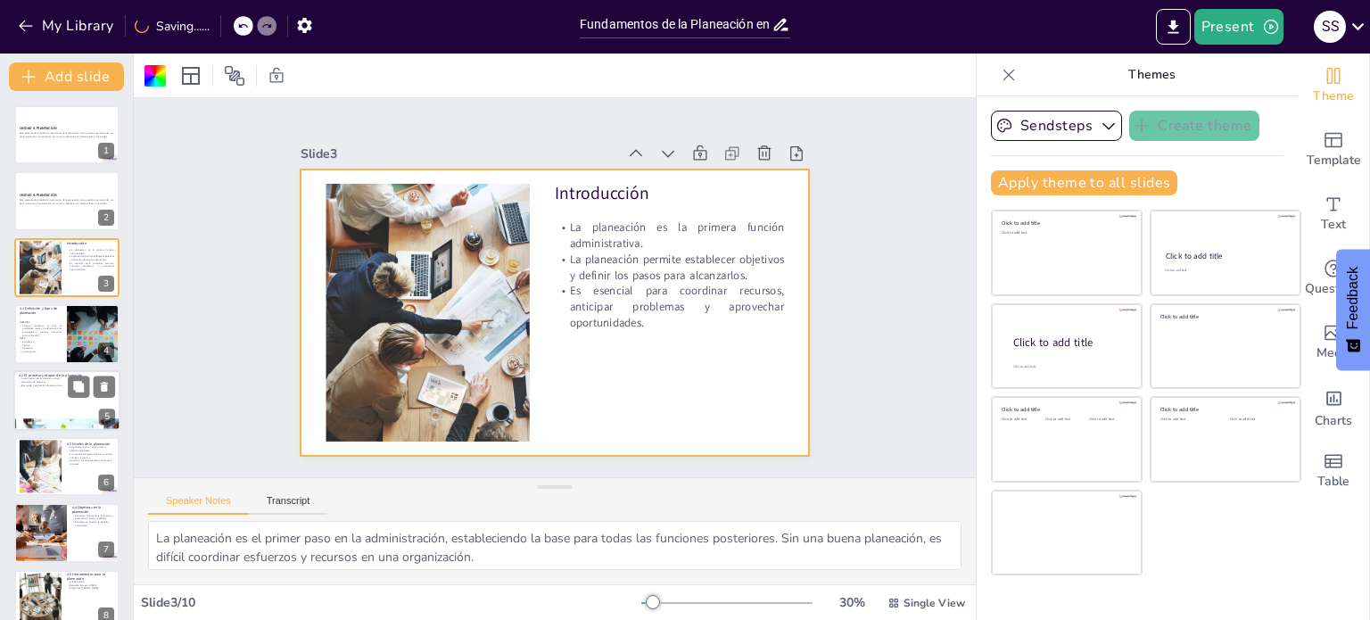
click at [45, 392] on div at bounding box center [66, 400] width 107 height 61
type textarea "La identificación de la situación actual es el primer paso en el proceso de pla…"
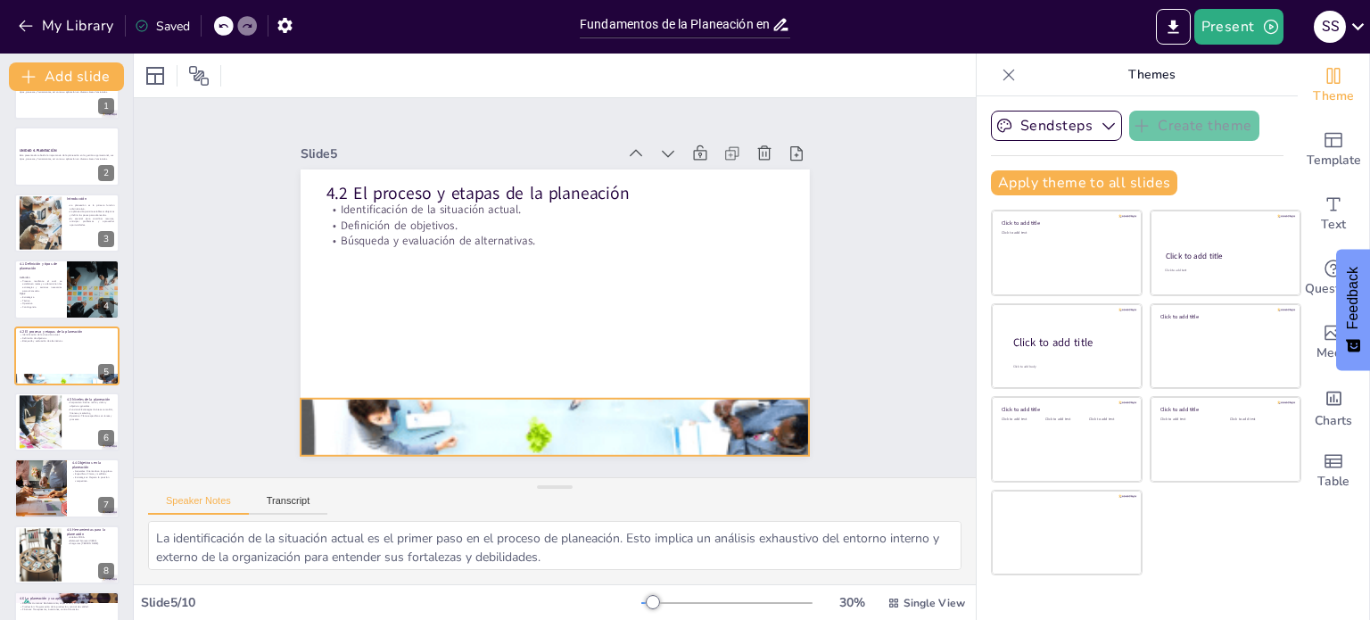
click at [498, 344] on div at bounding box center [539, 149] width 541 height 391
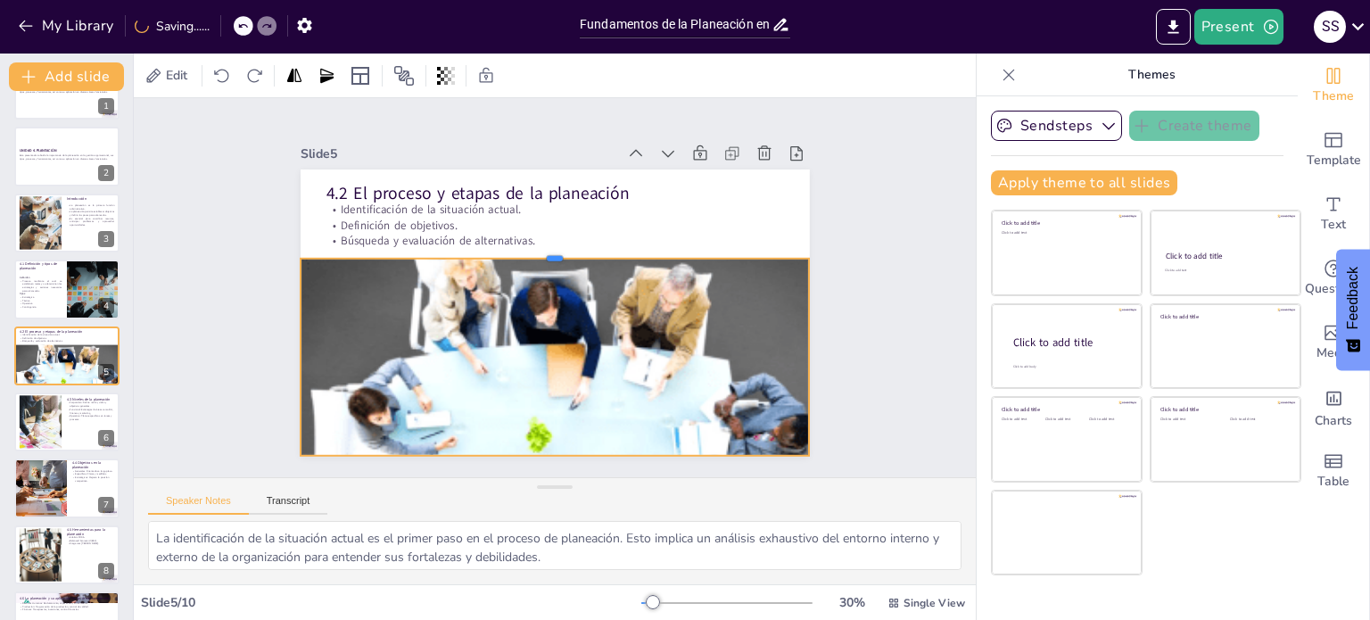
drag, startPoint x: 538, startPoint y: 390, endPoint x: 543, endPoint y: 250, distance: 140.2
click at [543, 250] on div at bounding box center [570, 255] width 471 height 220
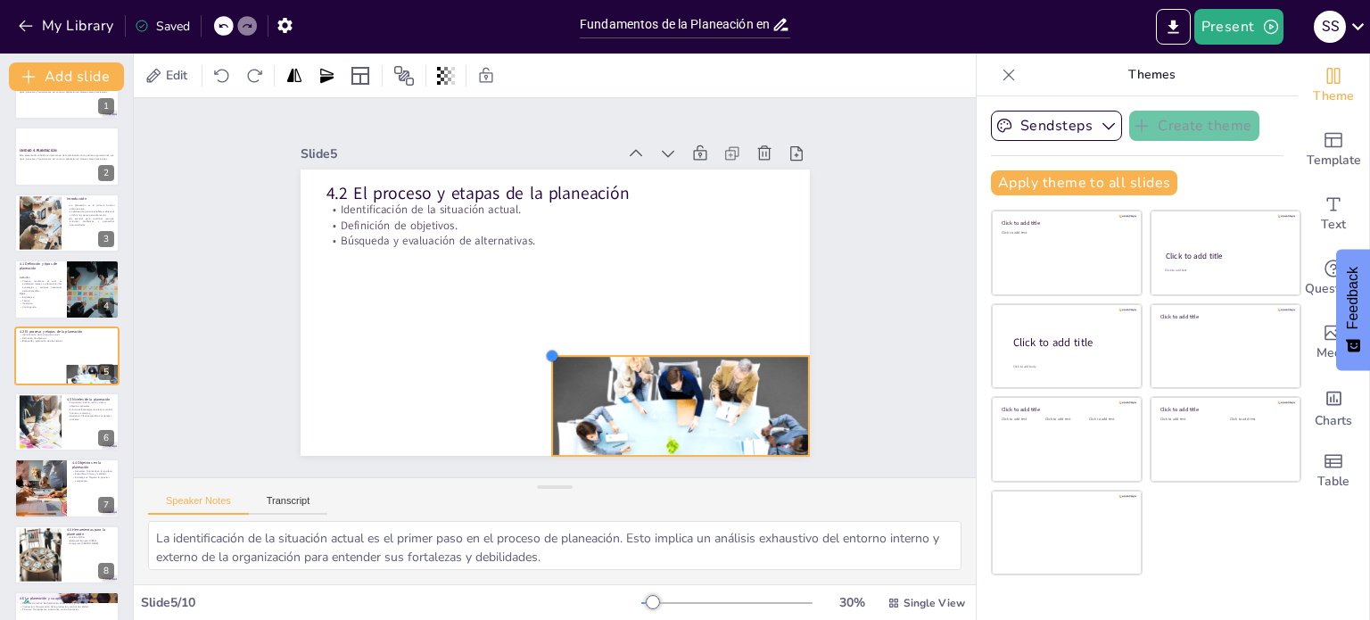
drag, startPoint x: 282, startPoint y: 253, endPoint x: 533, endPoint y: 363, distance: 274.5
click at [533, 363] on div "4.2 El proceso y etapas de la planeación Identificación de la situación actual.…" at bounding box center [543, 309] width 584 height 502
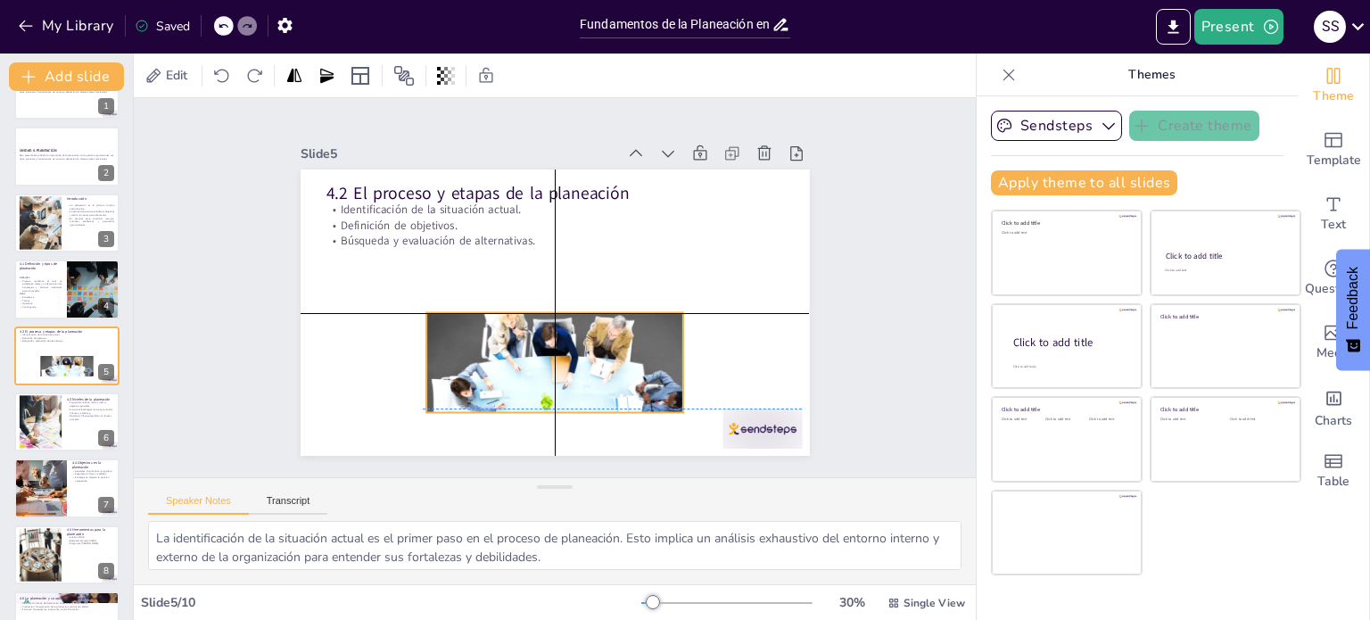
drag, startPoint x: 627, startPoint y: 392, endPoint x: 509, endPoint y: 350, distance: 125.0
click at [509, 350] on div at bounding box center [453, 242] width 261 height 305
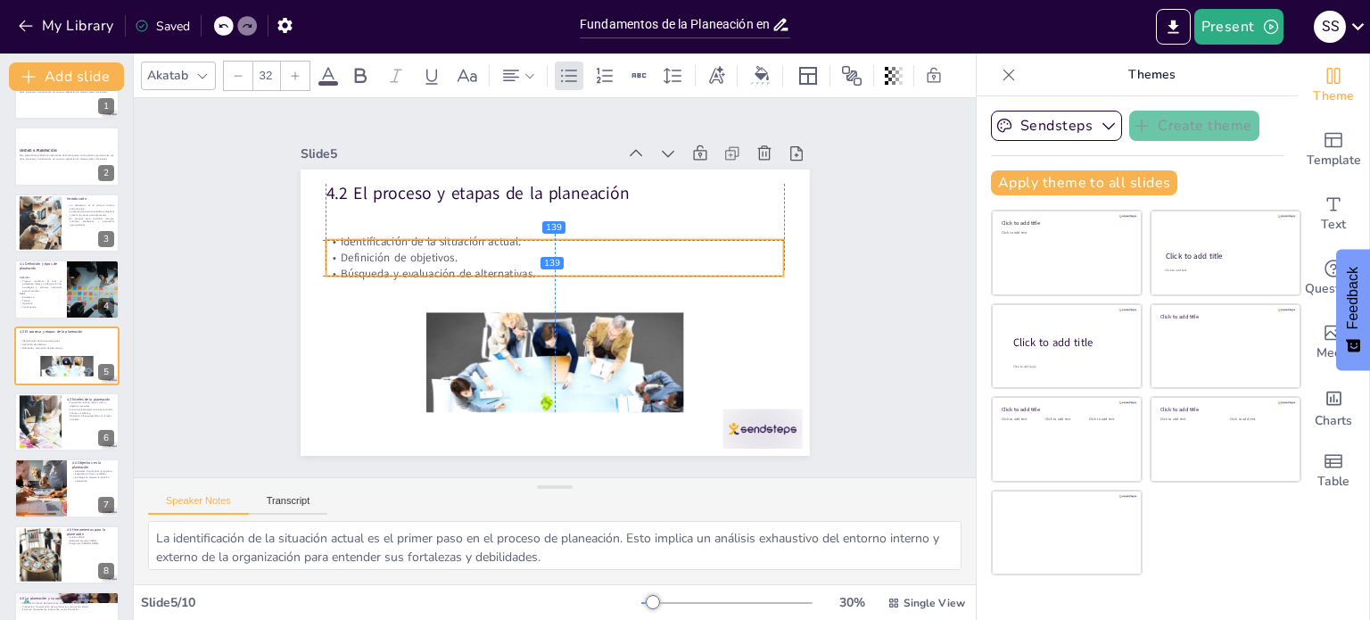
drag, startPoint x: 402, startPoint y: 213, endPoint x: 400, endPoint y: 235, distance: 21.6
click at [400, 235] on p "Identificación de la situación actual." at bounding box center [555, 242] width 459 height 16
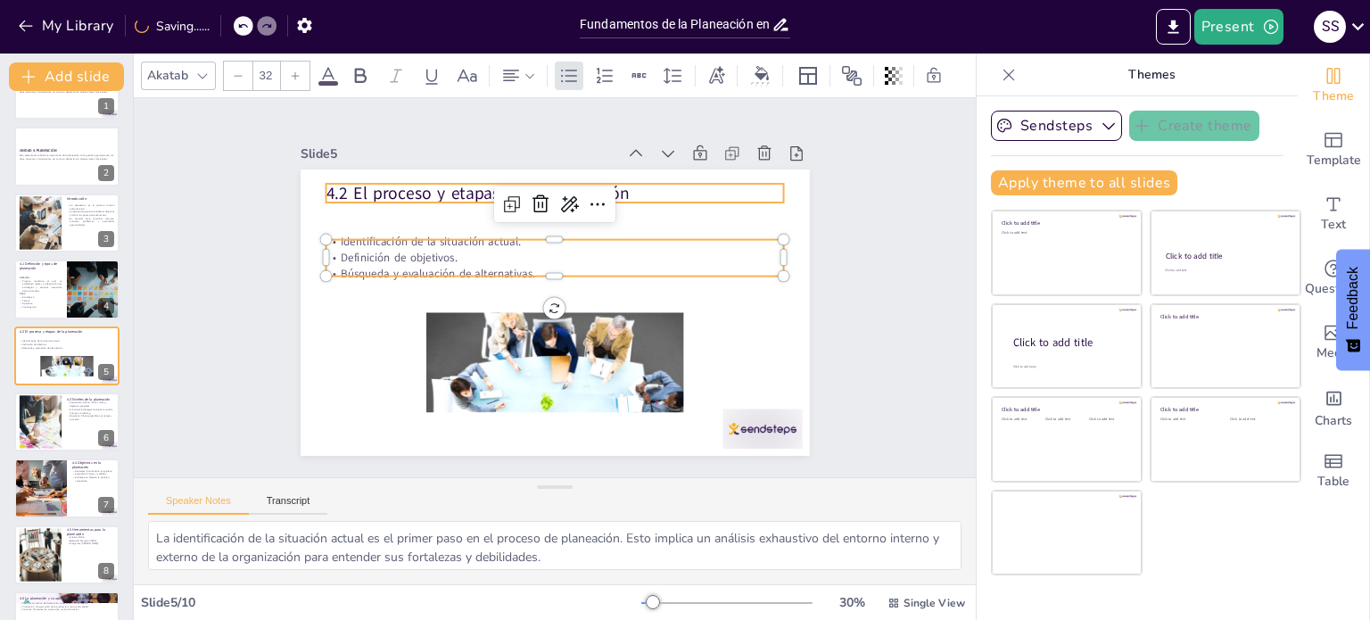
type input "48"
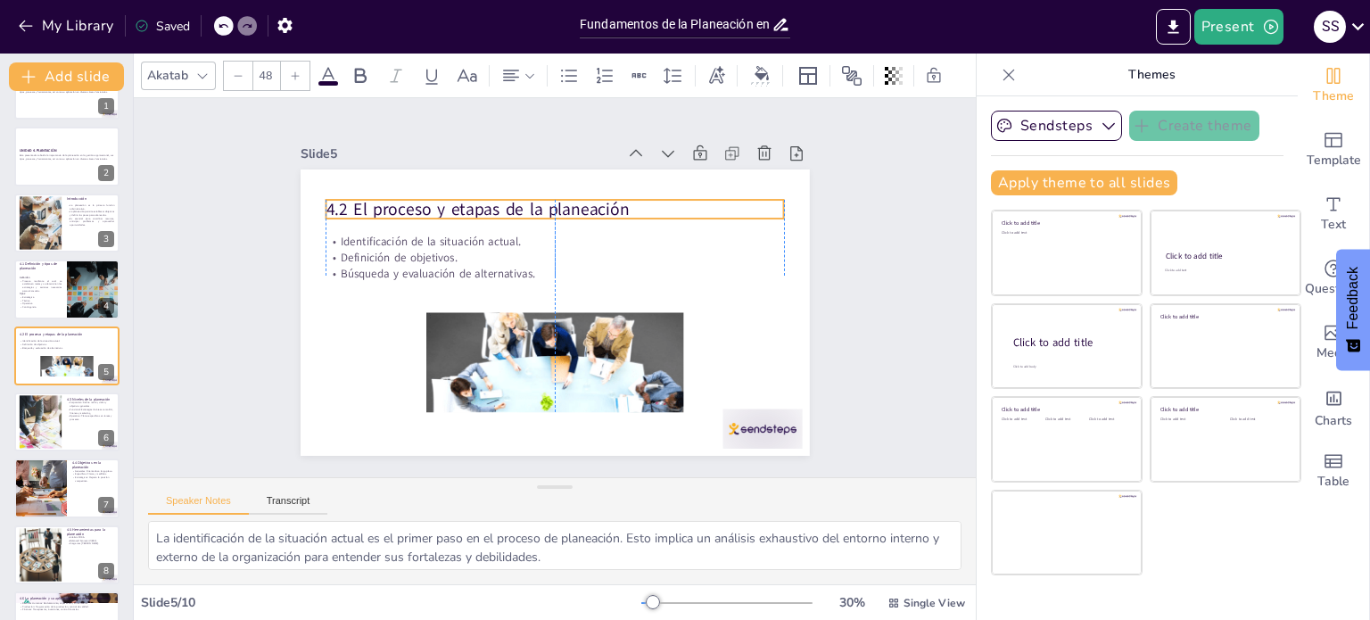
drag, startPoint x: 380, startPoint y: 195, endPoint x: 378, endPoint y: 211, distance: 16.2
click at [390, 211] on p "4.2 El proceso y etapas de la planeación" at bounding box center [594, 220] width 409 height 250
click at [745, 416] on div at bounding box center [762, 429] width 79 height 40
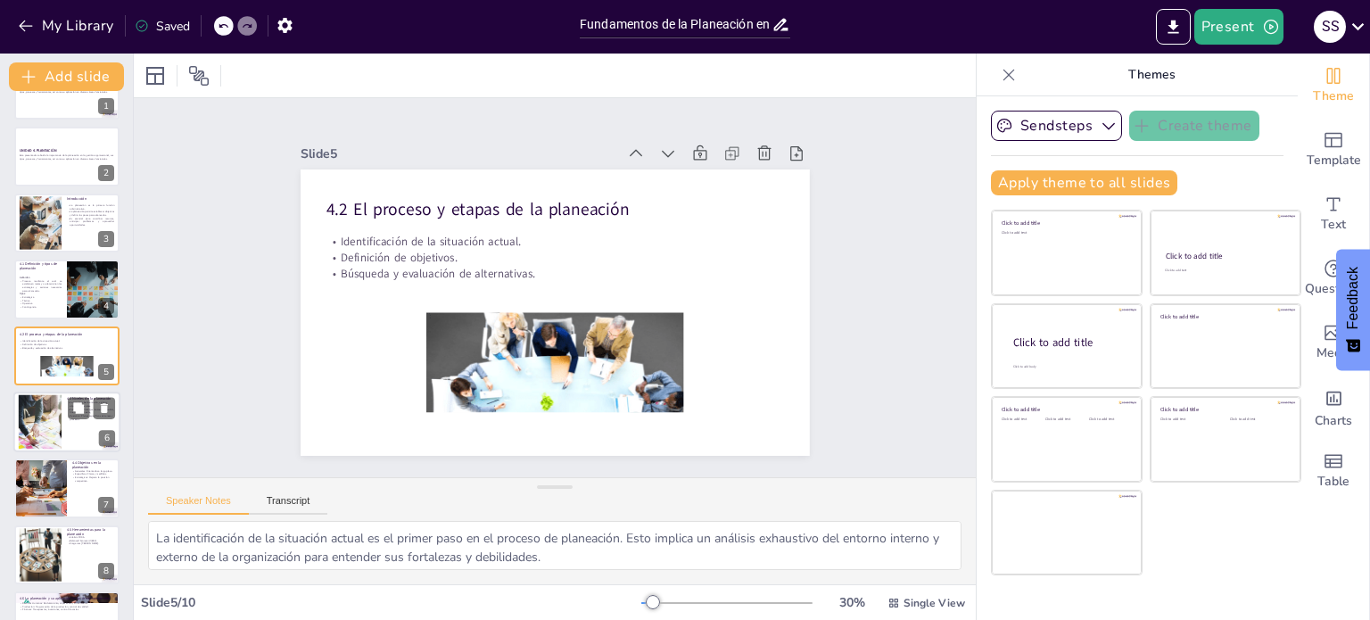
click at [64, 401] on div at bounding box center [66, 422] width 107 height 61
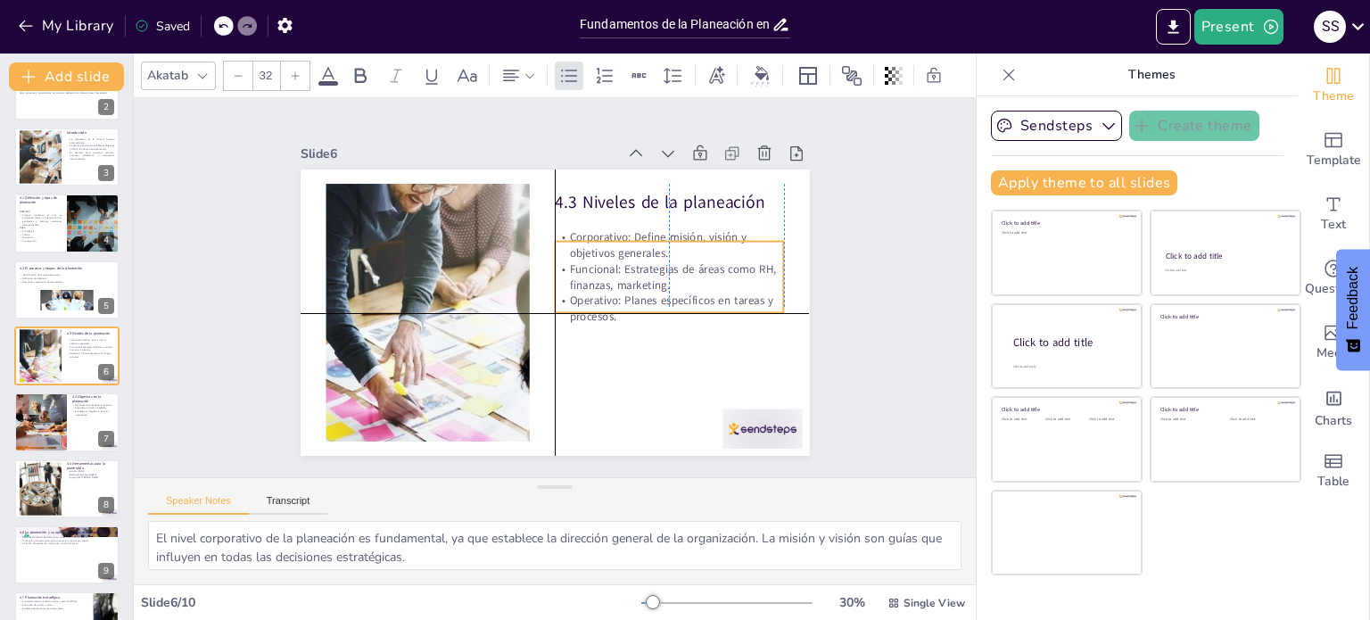
drag, startPoint x: 648, startPoint y: 244, endPoint x: 648, endPoint y: 256, distance: 11.6
click at [560, 256] on p "Funcional: Estrategias de áreas como RH, finanzas, marketing." at bounding box center [532, 174] width 55 height 231
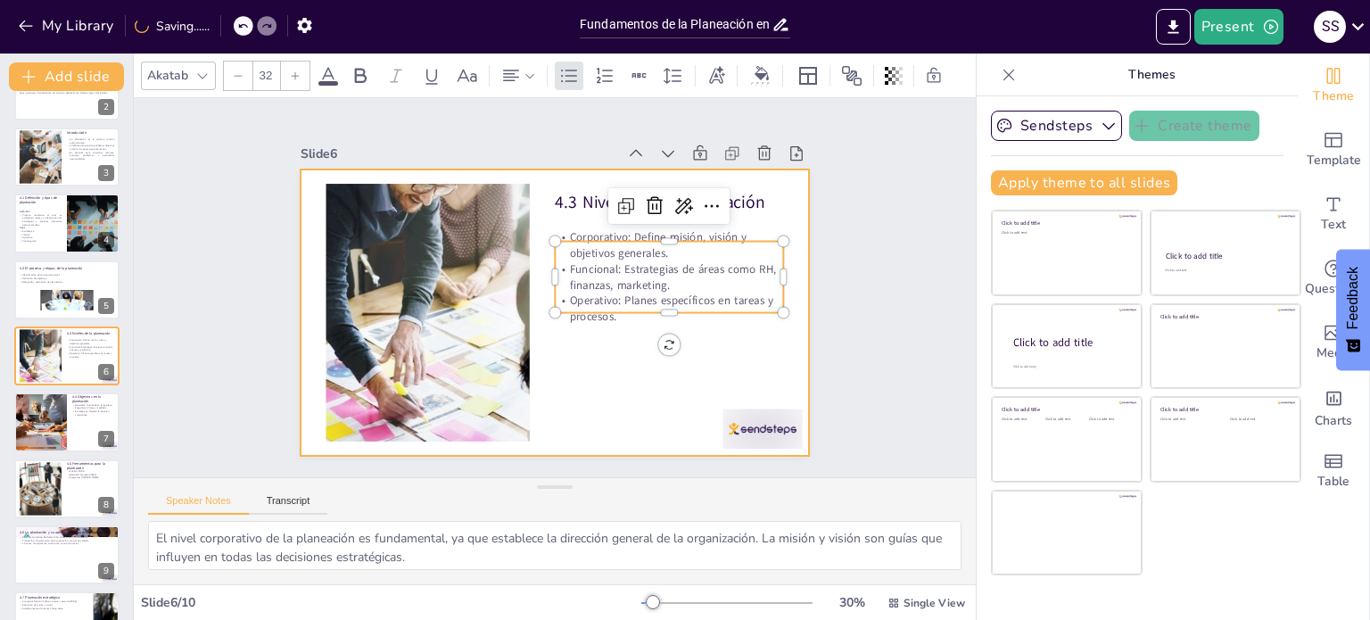
click at [598, 357] on div at bounding box center [530, 293] width 386 height 558
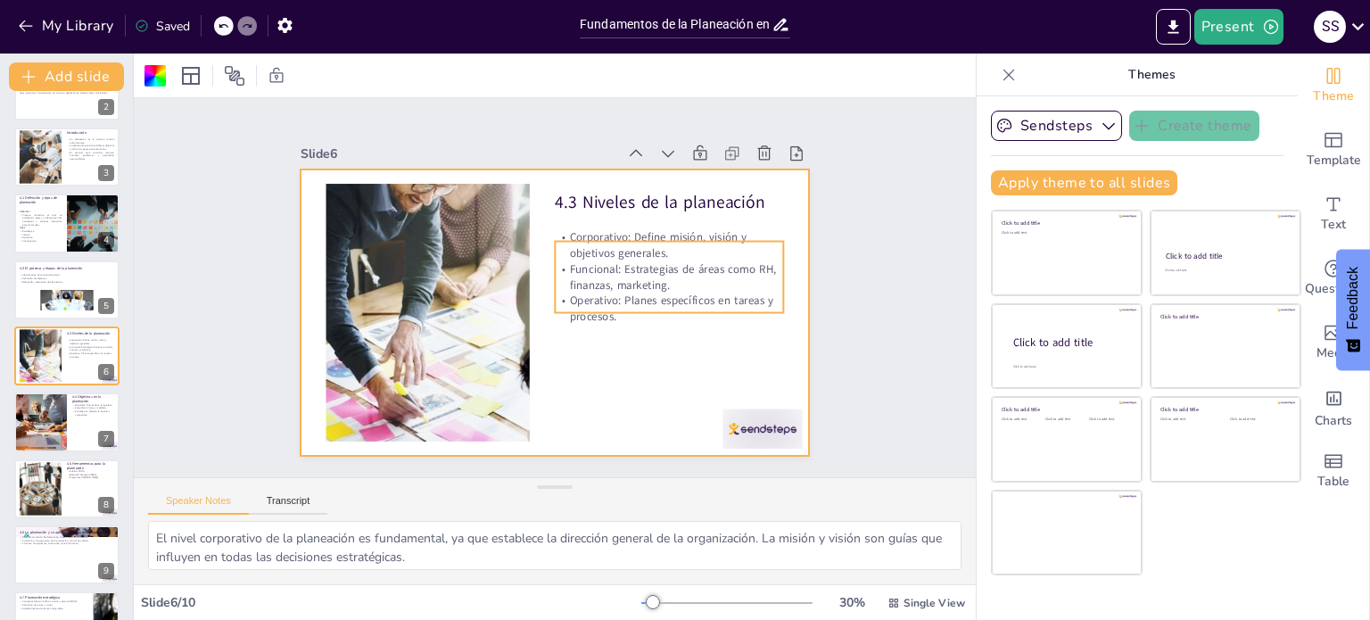
click at [637, 282] on p "Corporativo: Define misión, visión y objetivos generales." at bounding box center [609, 397] width 55 height 231
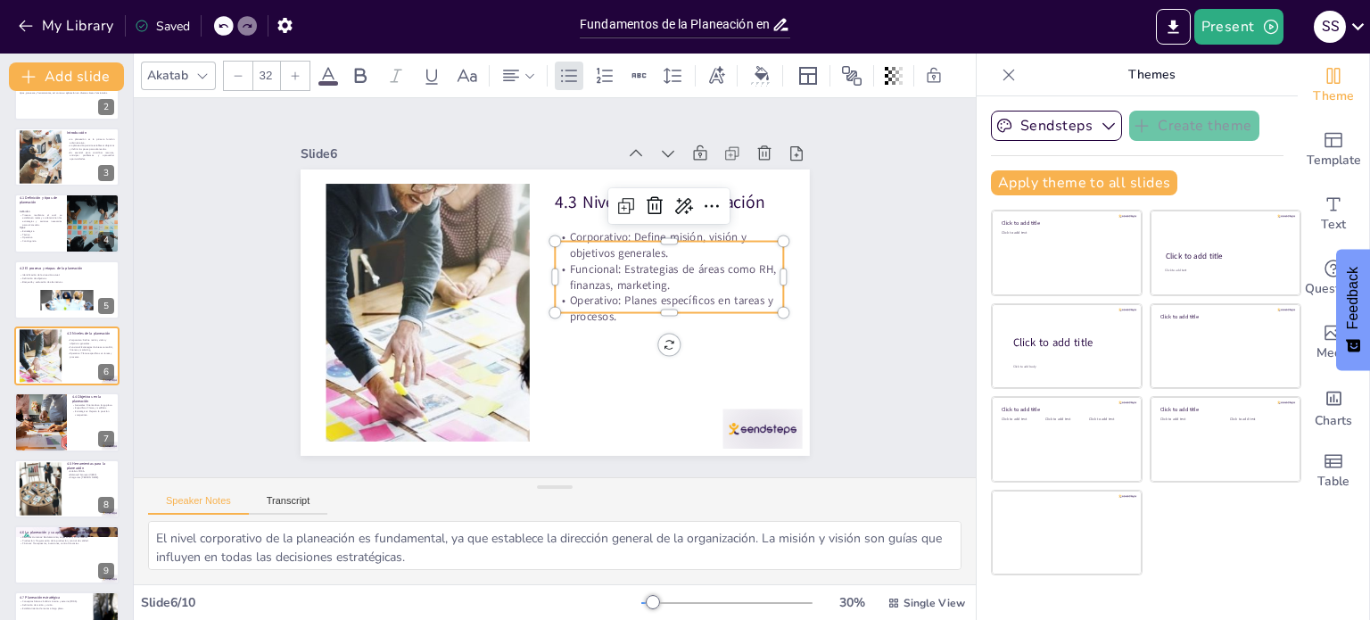
click at [613, 291] on p "Corporativo: Define misión, visión y objetivos generales." at bounding box center [585, 406] width 55 height 231
click at [659, 276] on p "Corporativo: Define misión, visión y objetivos generales." at bounding box center [620, 391] width 79 height 231
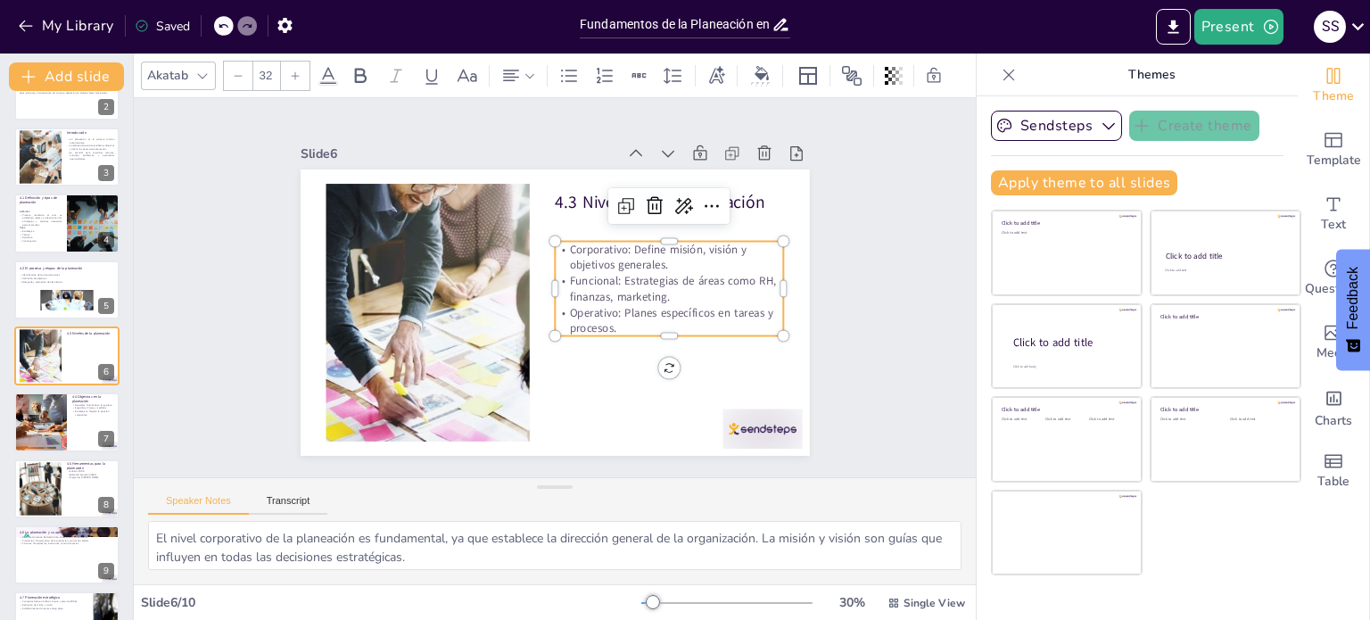
click at [828, 383] on div "Slide 1 UNIDAD 4. PLANEACIÓN Esta presentación aborda la importancia de la plan…" at bounding box center [555, 288] width 609 height 336
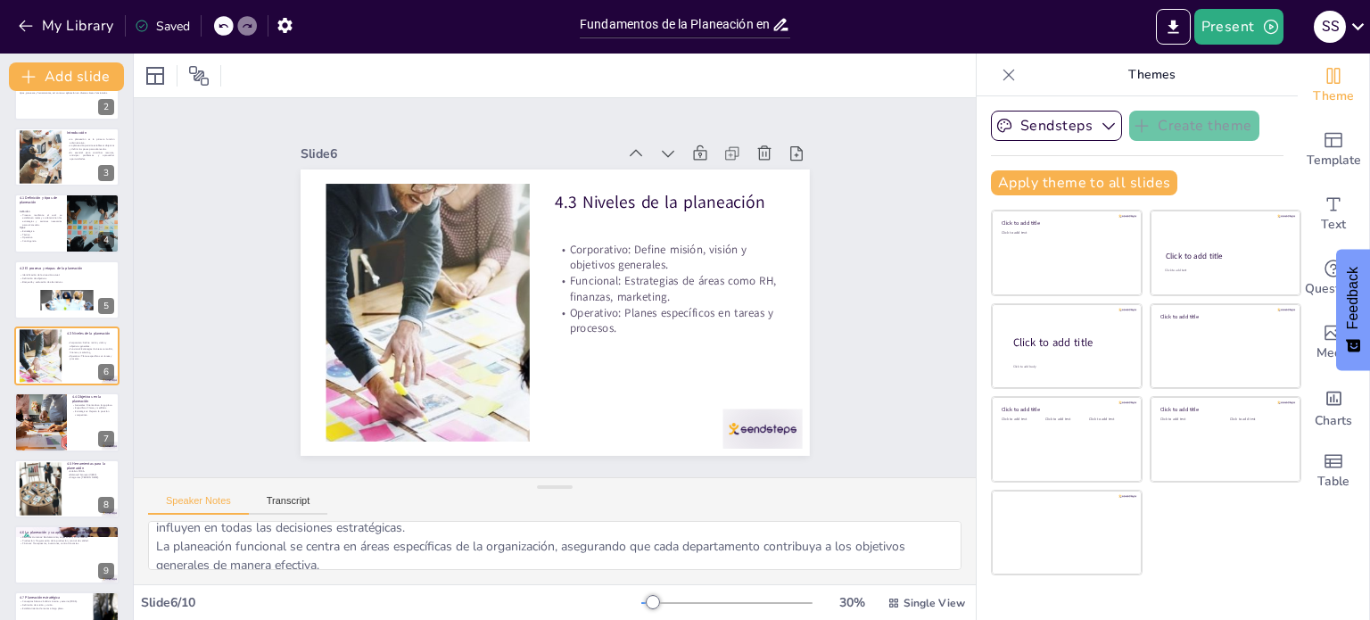
scroll to position [79, 0]
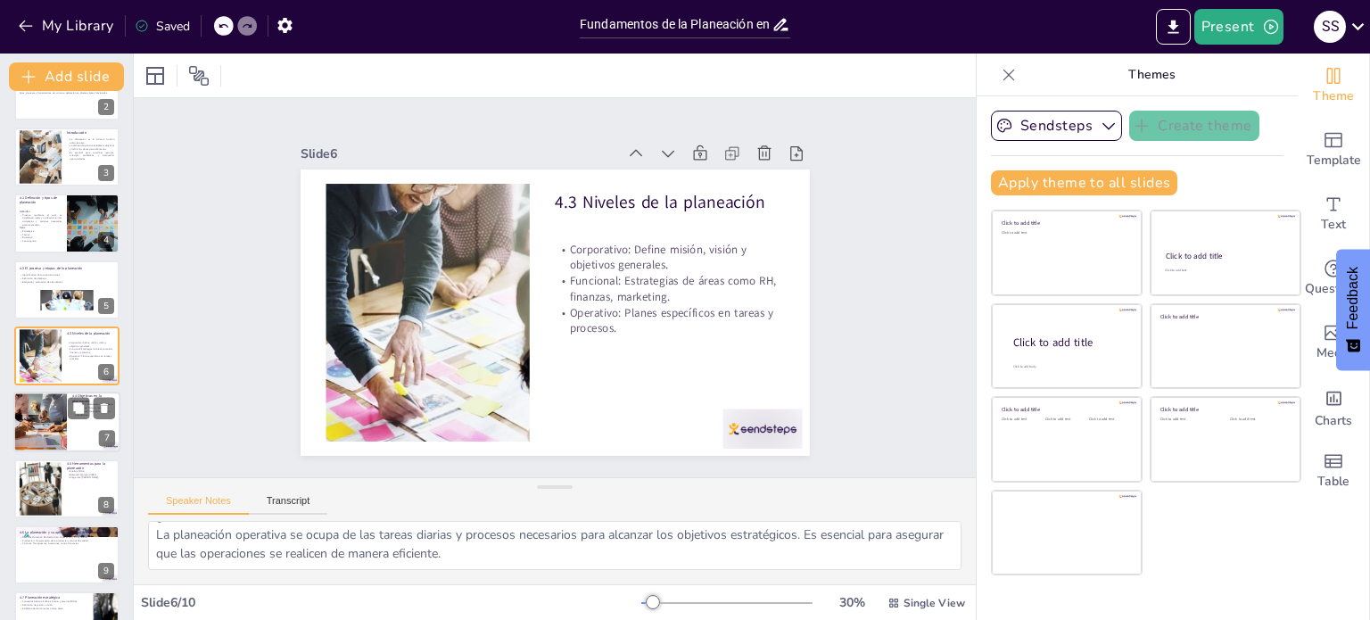
click at [63, 426] on div at bounding box center [40, 423] width 107 height 61
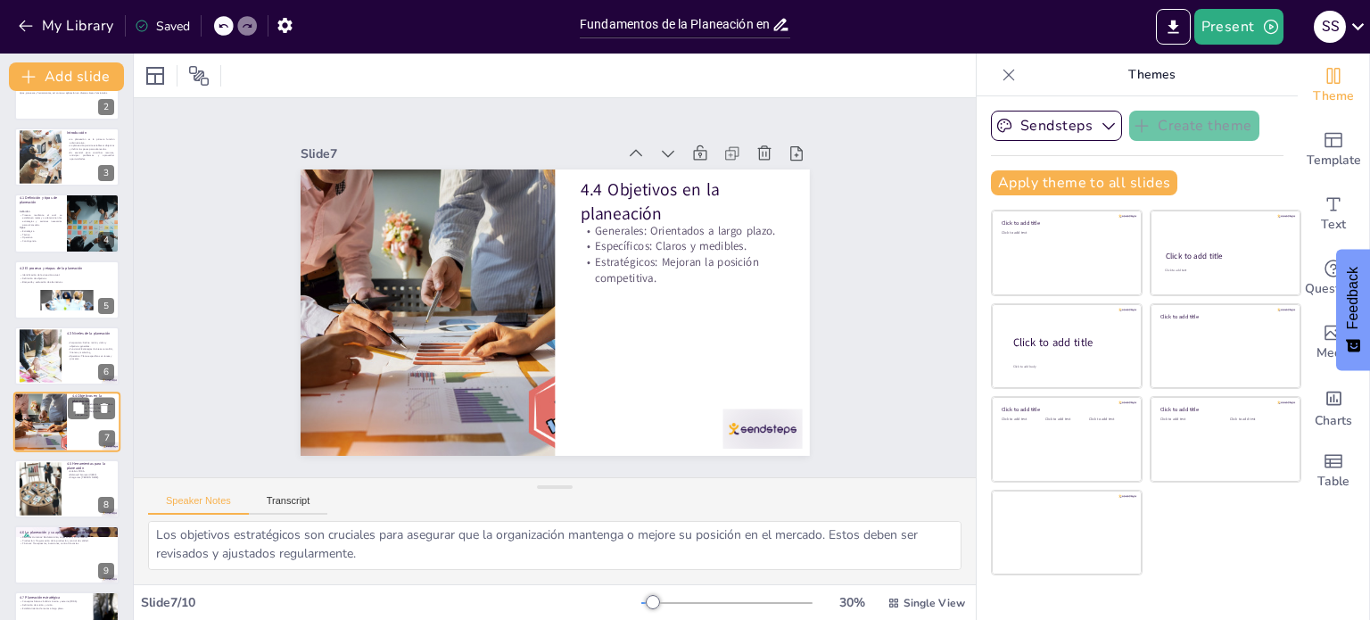
scroll to position [156, 0]
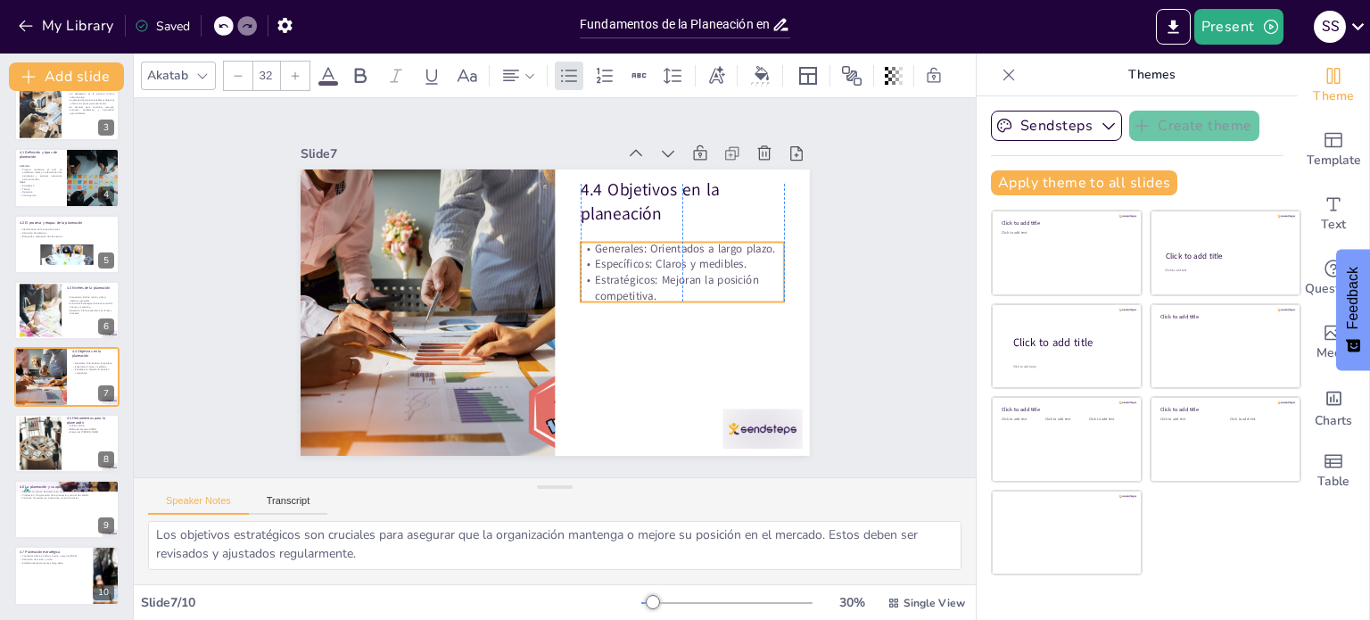
drag, startPoint x: 679, startPoint y: 224, endPoint x: 676, endPoint y: 242, distance: 18.0
click at [676, 255] on p "Generales: Orientados a largo plazo." at bounding box center [687, 303] width 193 height 97
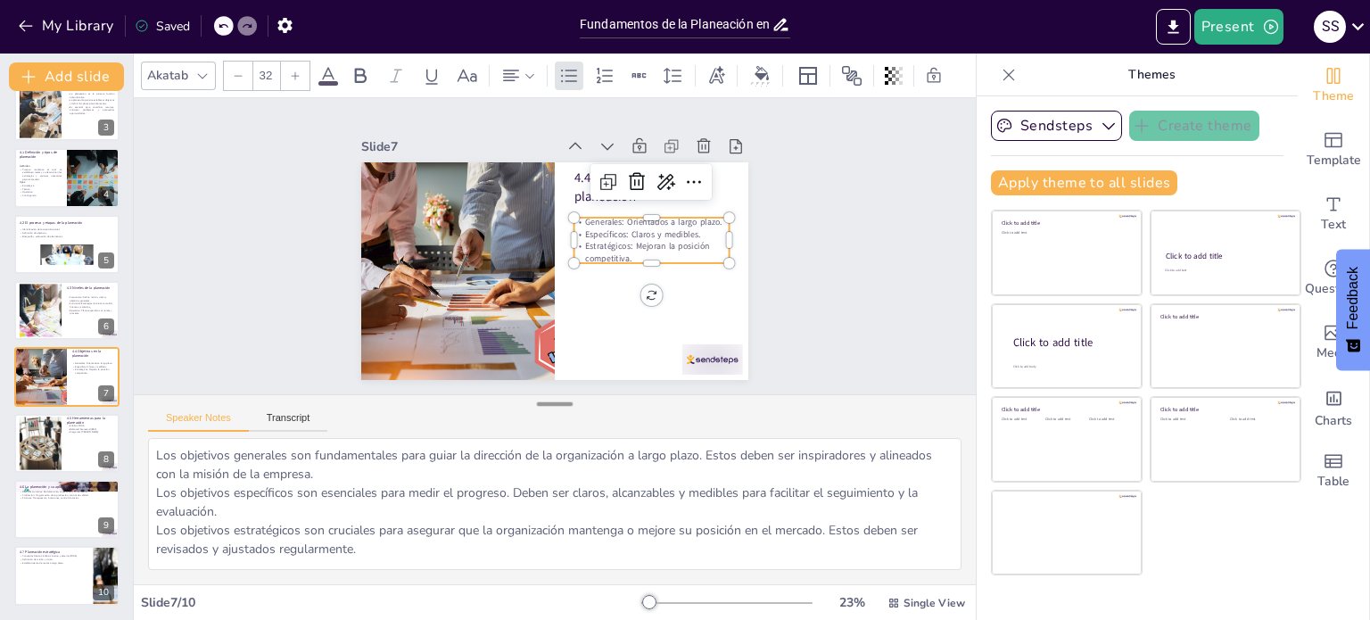
scroll to position [0, 0]
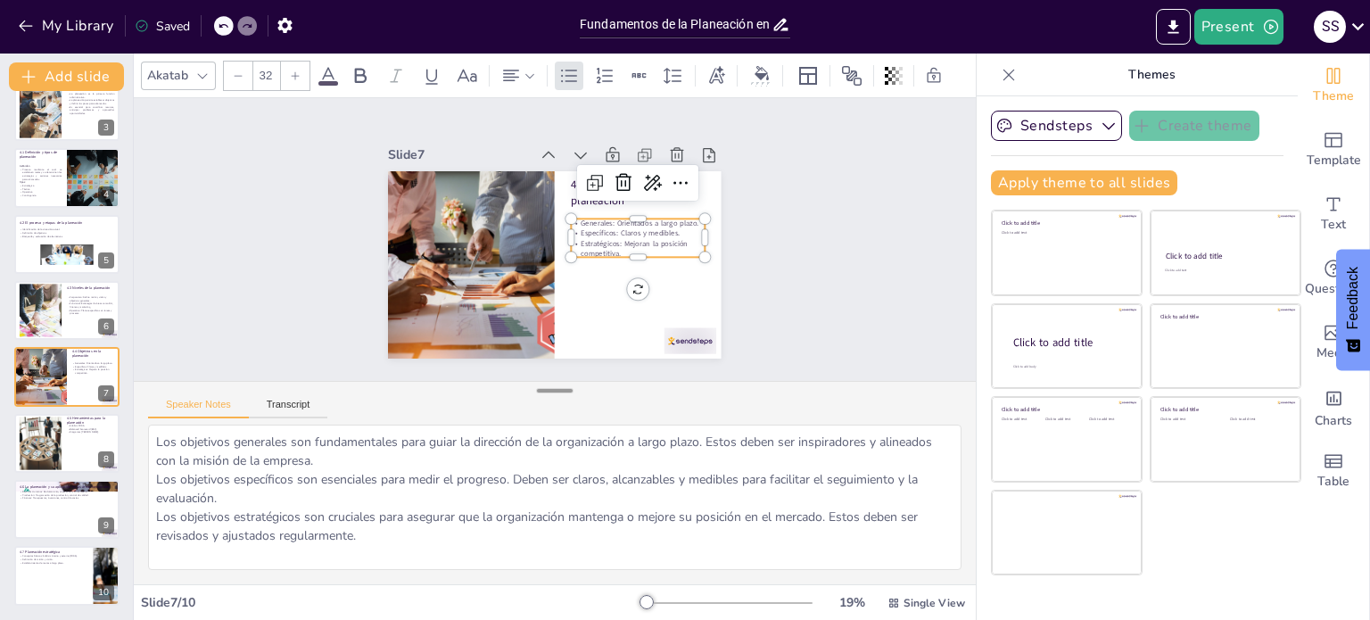
drag, startPoint x: 556, startPoint y: 488, endPoint x: 555, endPoint y: 392, distance: 96.3
click at [555, 392] on div at bounding box center [555, 391] width 36 height 18
click at [851, 293] on div "Slide 1 UNIDAD 4. PLANEACIÓN Esta presentación aborda la importancia de la plan…" at bounding box center [554, 239] width 884 height 601
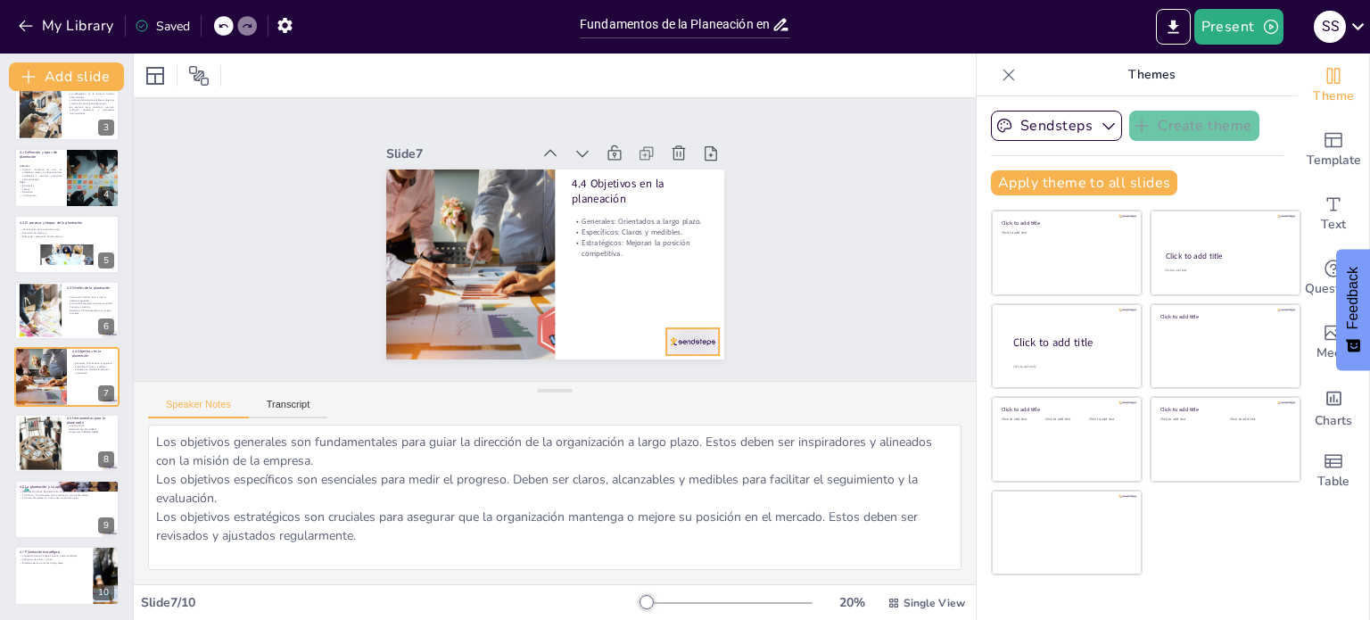
click at [599, 382] on div at bounding box center [571, 410] width 55 height 57
click at [54, 431] on div at bounding box center [40, 444] width 95 height 54
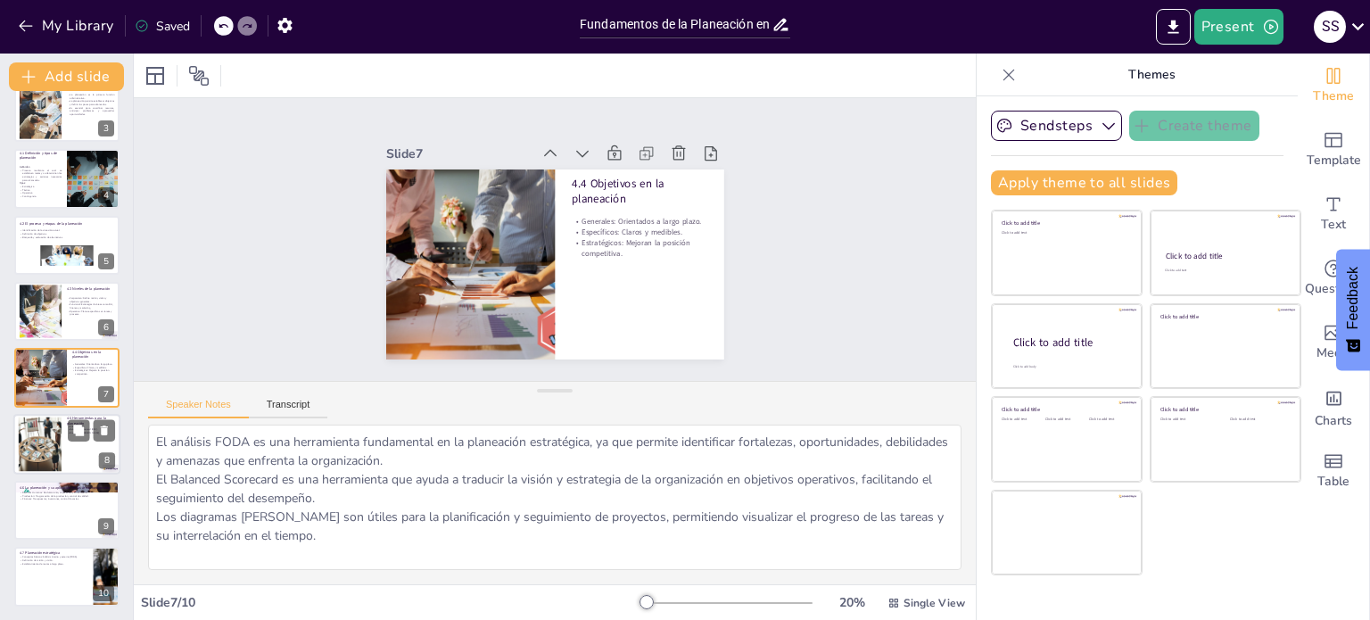
scroll to position [156, 0]
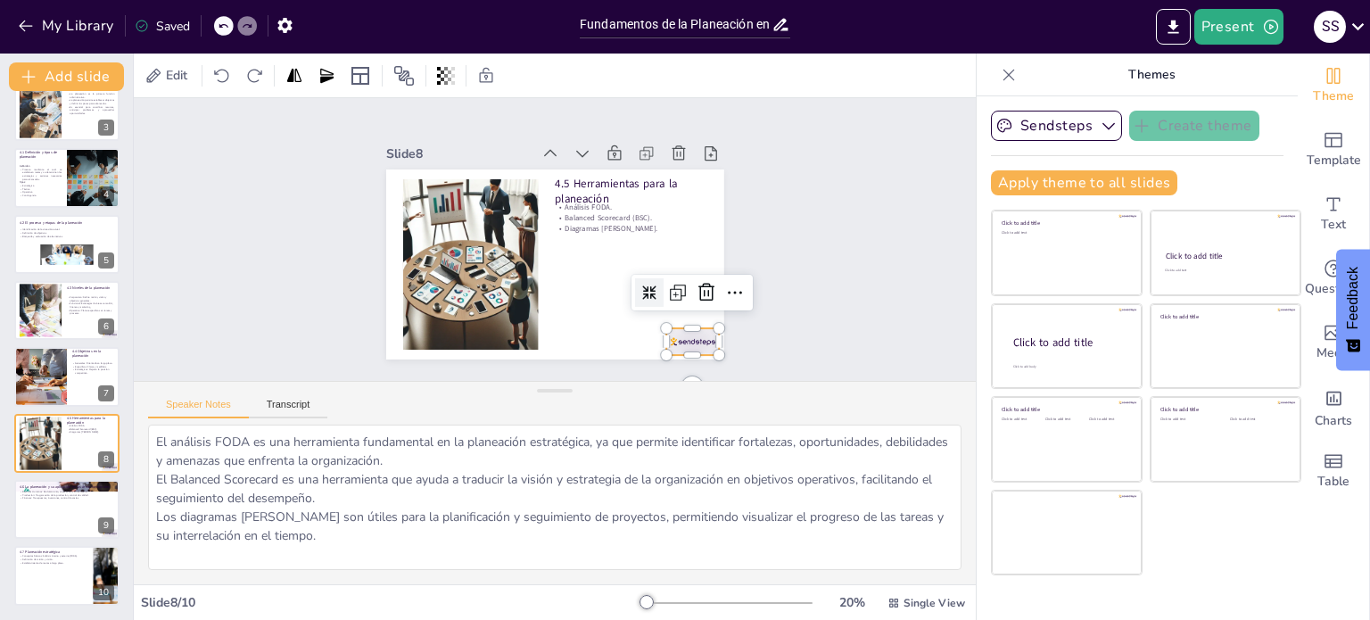
click at [599, 382] on div at bounding box center [571, 410] width 55 height 57
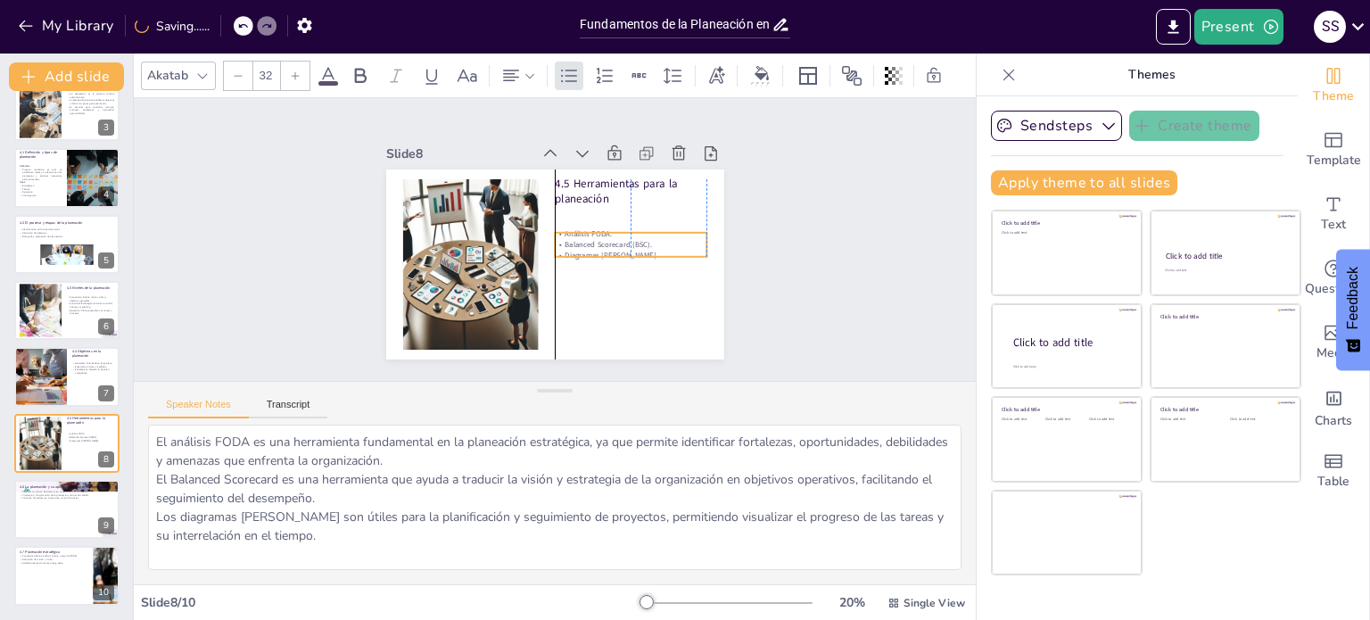
drag, startPoint x: 596, startPoint y: 215, endPoint x: 597, endPoint y: 242, distance: 26.8
click at [597, 242] on p "Balanced Scorecard (BSC)." at bounding box center [631, 244] width 152 height 11
click at [790, 264] on div "Slide 1 UNIDAD 4. PLANEACIÓN Esta presentación aborda la importancia de la plan…" at bounding box center [554, 239] width 601 height 884
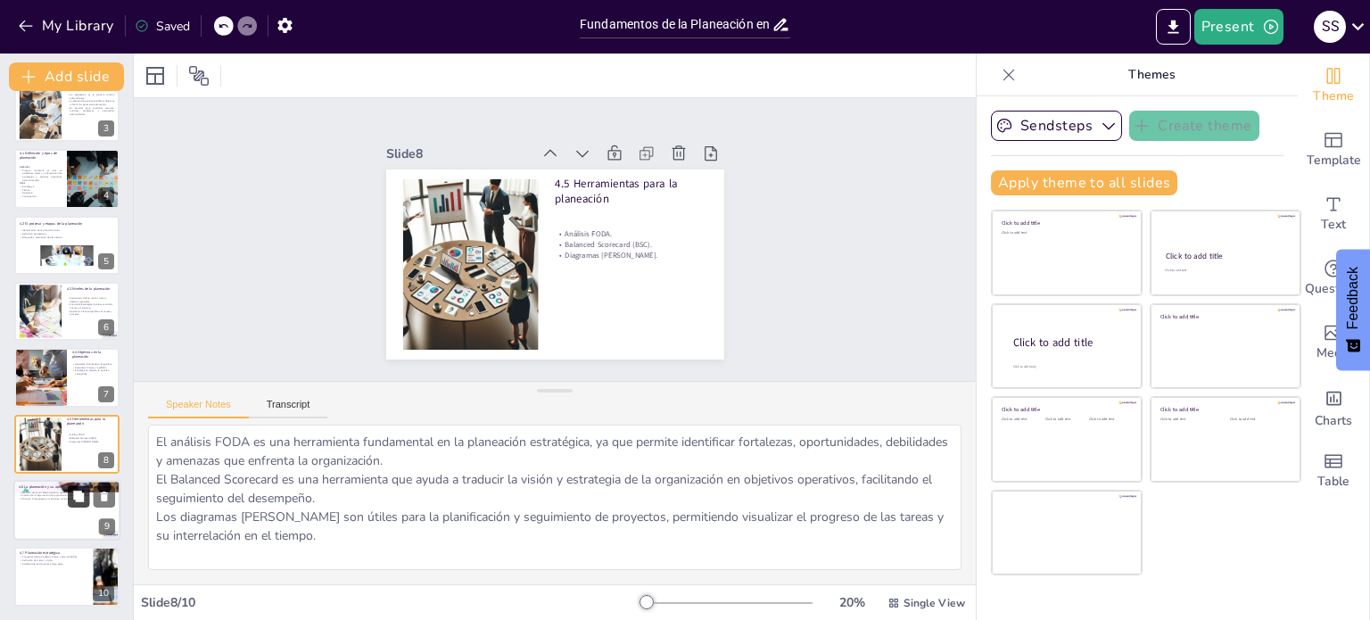
click at [71, 502] on button at bounding box center [78, 495] width 21 height 21
type textarea "La planeación en Recursos Humanos es esencial para asegurar que la organización…"
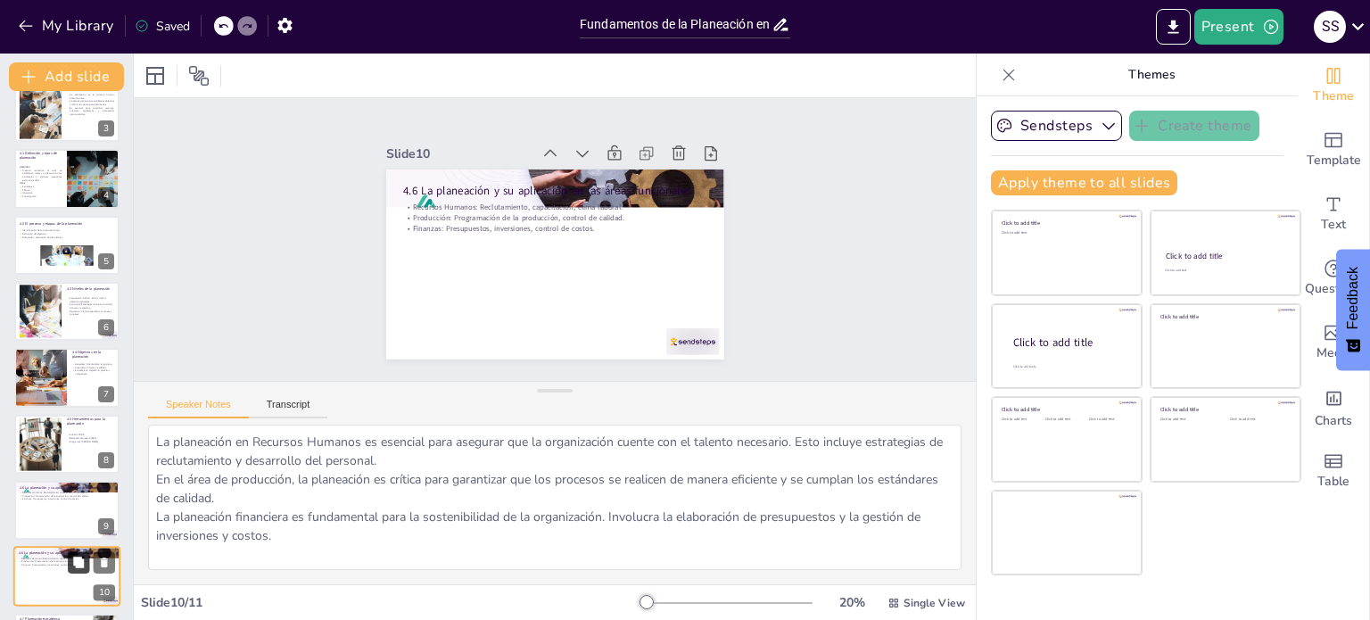
scroll to position [221, 0]
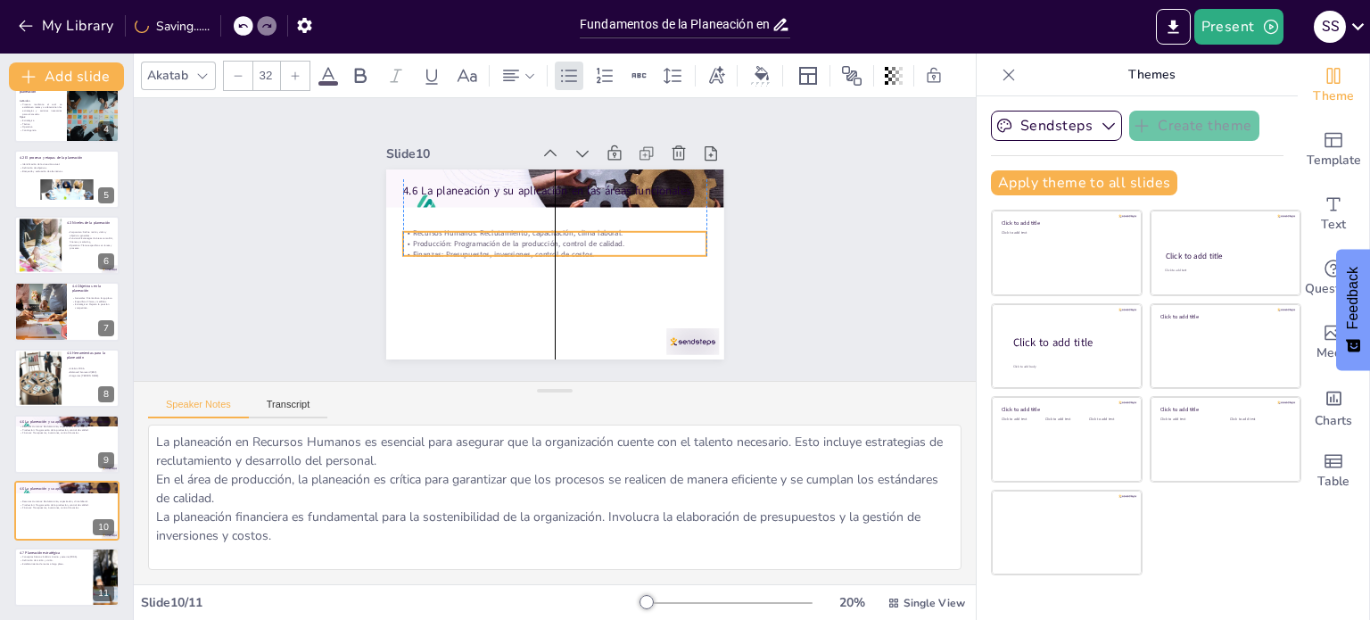
drag, startPoint x: 513, startPoint y: 204, endPoint x: 508, endPoint y: 230, distance: 26.4
click at [508, 230] on p "Recursos Humanos: Reclutamiento, capacitación, clima laboral." at bounding box center [556, 233] width 293 height 103
click at [842, 289] on div "Slide 1 UNIDAD 4. PLANEACIÓN Esta presentación aborda la importancia de la plan…" at bounding box center [555, 239] width 889 height 529
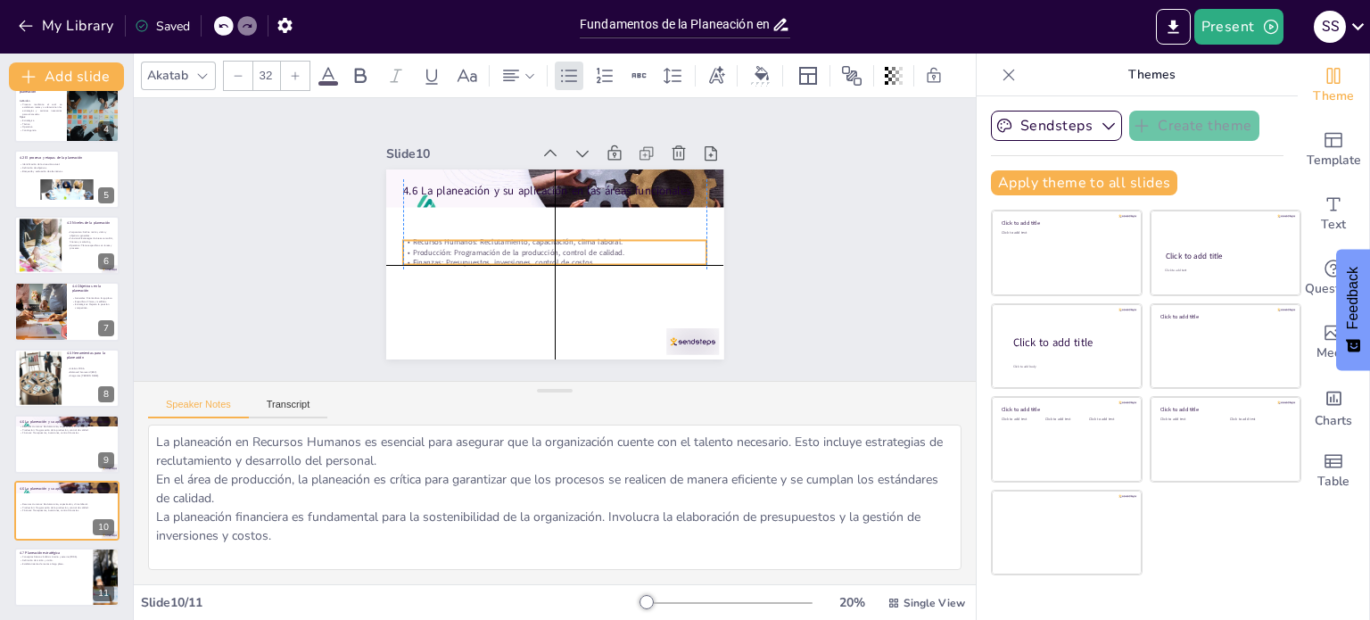
drag, startPoint x: 568, startPoint y: 230, endPoint x: 567, endPoint y: 252, distance: 22.3
click at [567, 252] on div "Recursos Humanos: Reclutamiento, capacitación, clima laboral. Producción: Progr…" at bounding box center [548, 250] width 279 height 179
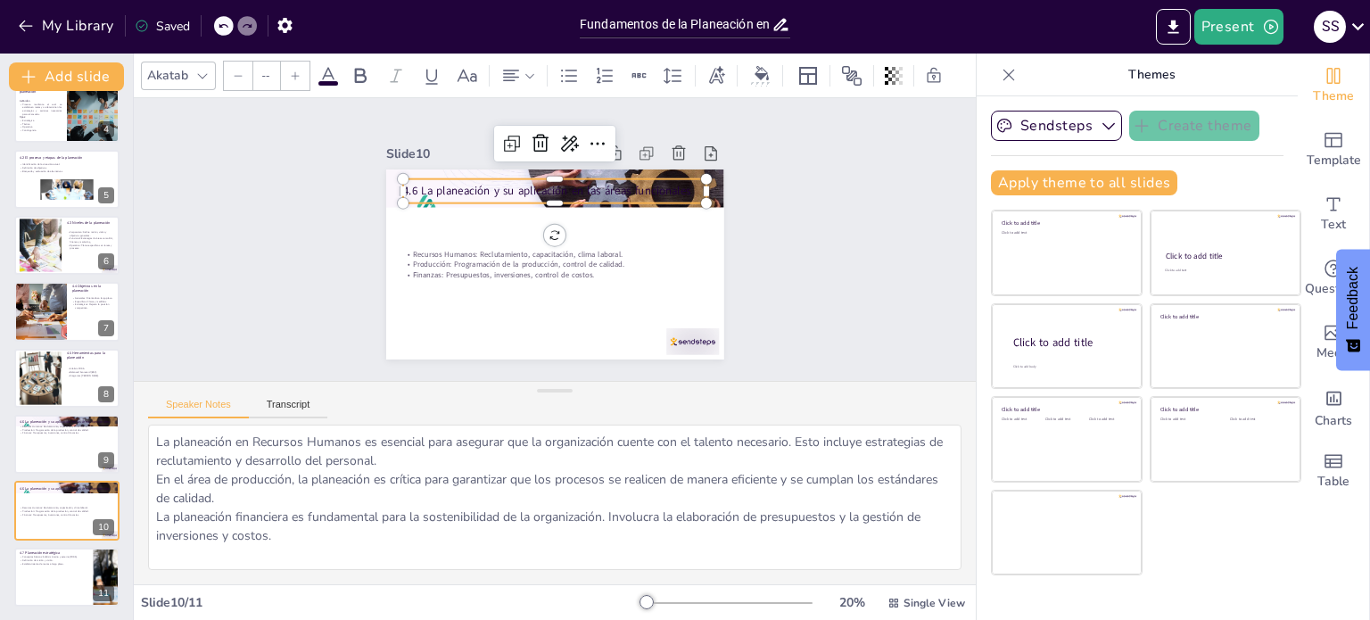
type input "48"
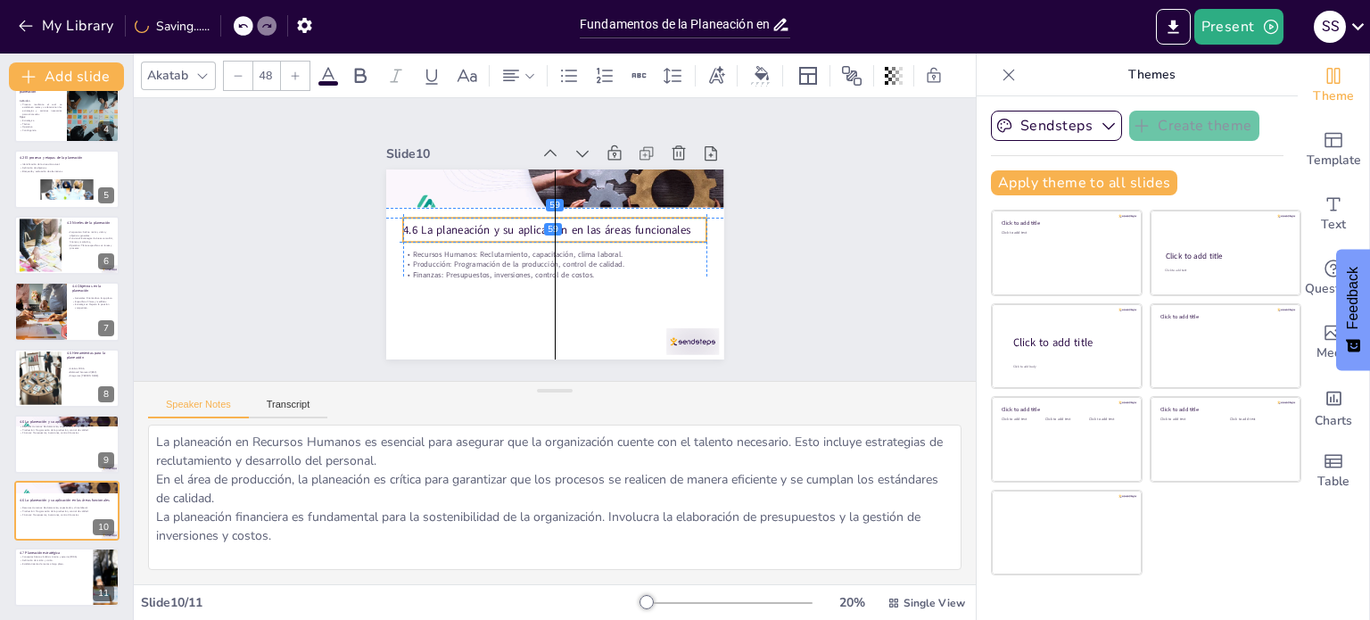
drag, startPoint x: 460, startPoint y: 189, endPoint x: 457, endPoint y: 224, distance: 35.0
click at [457, 224] on p "4.6 La planeación y su aplicación en las áreas funcionales" at bounding box center [555, 230] width 304 height 16
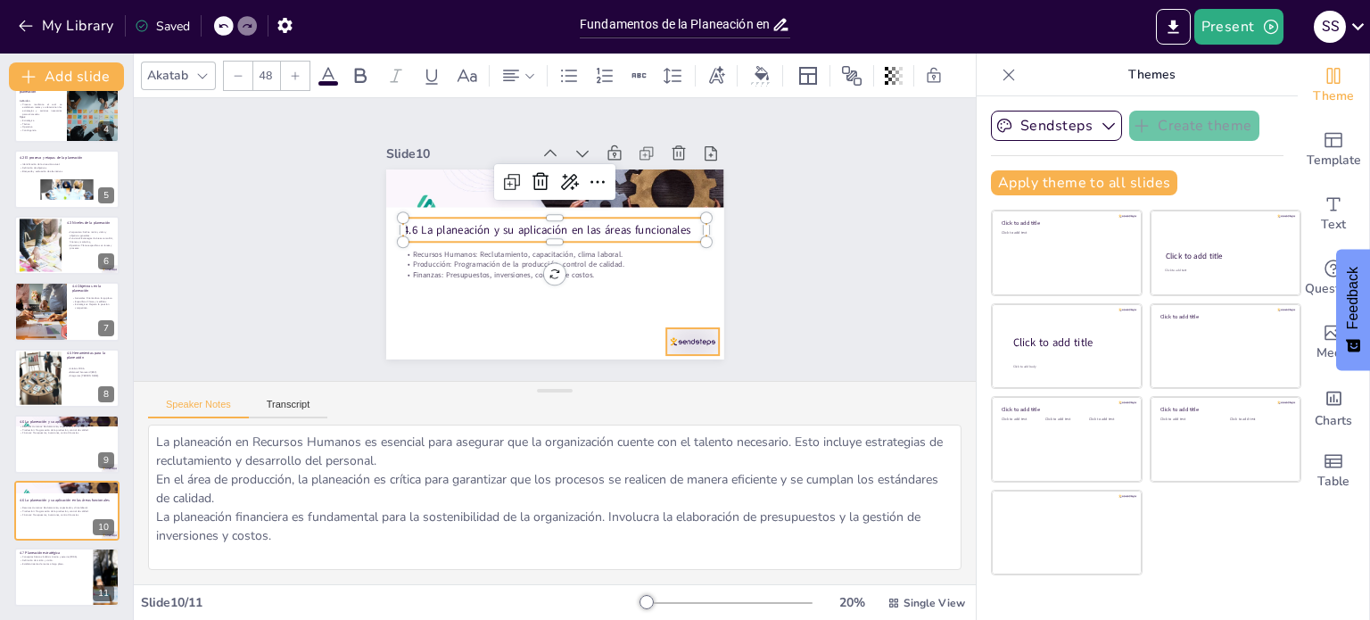
click at [580, 382] on div at bounding box center [553, 411] width 53 height 58
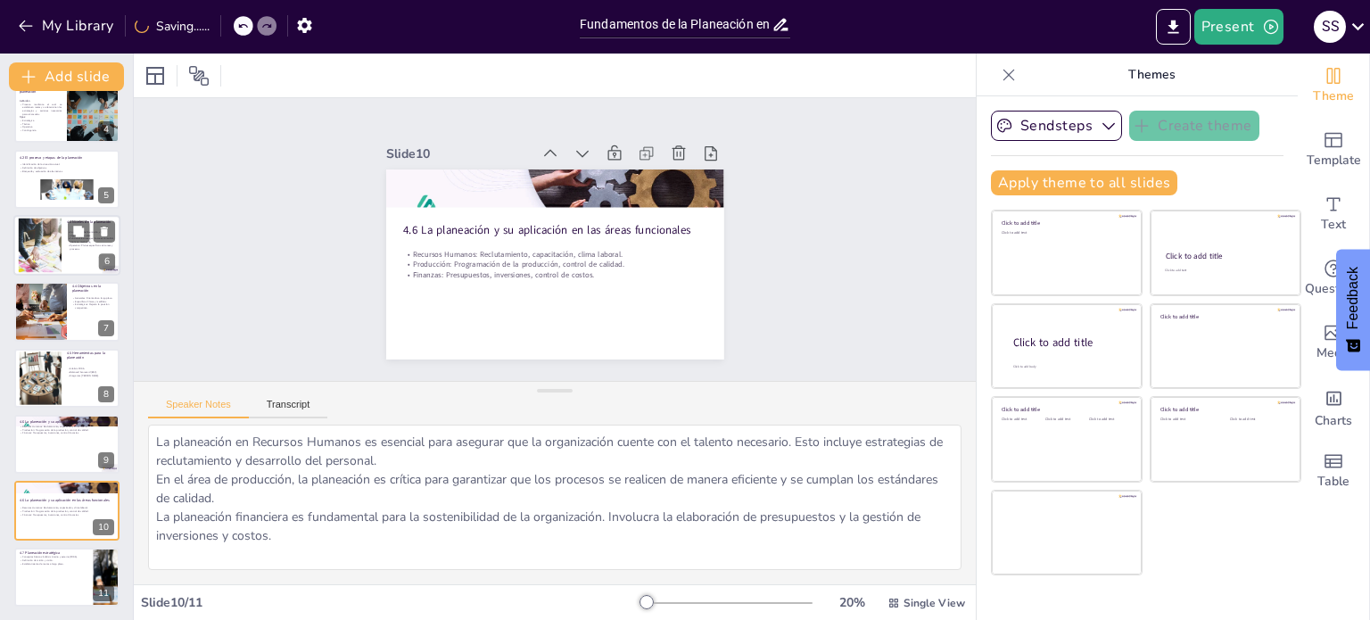
click at [66, 252] on div at bounding box center [66, 245] width 107 height 61
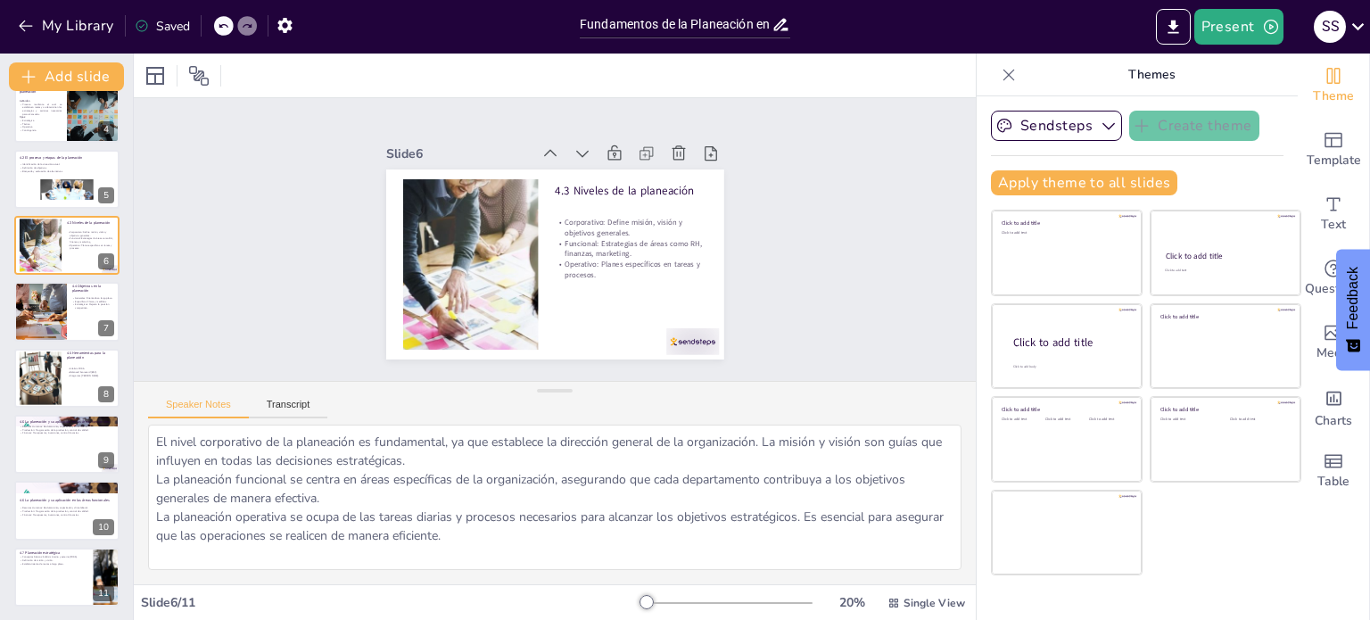
scroll to position [111, 0]
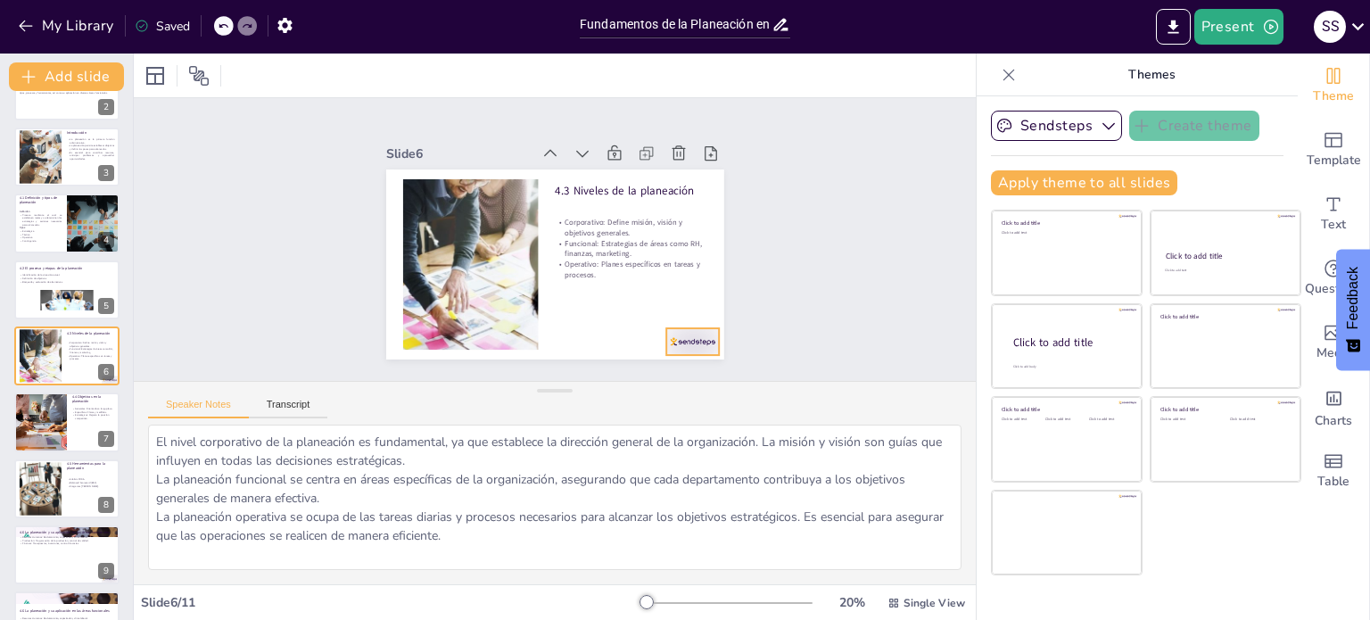
click at [455, 338] on div at bounding box center [439, 365] width 32 height 55
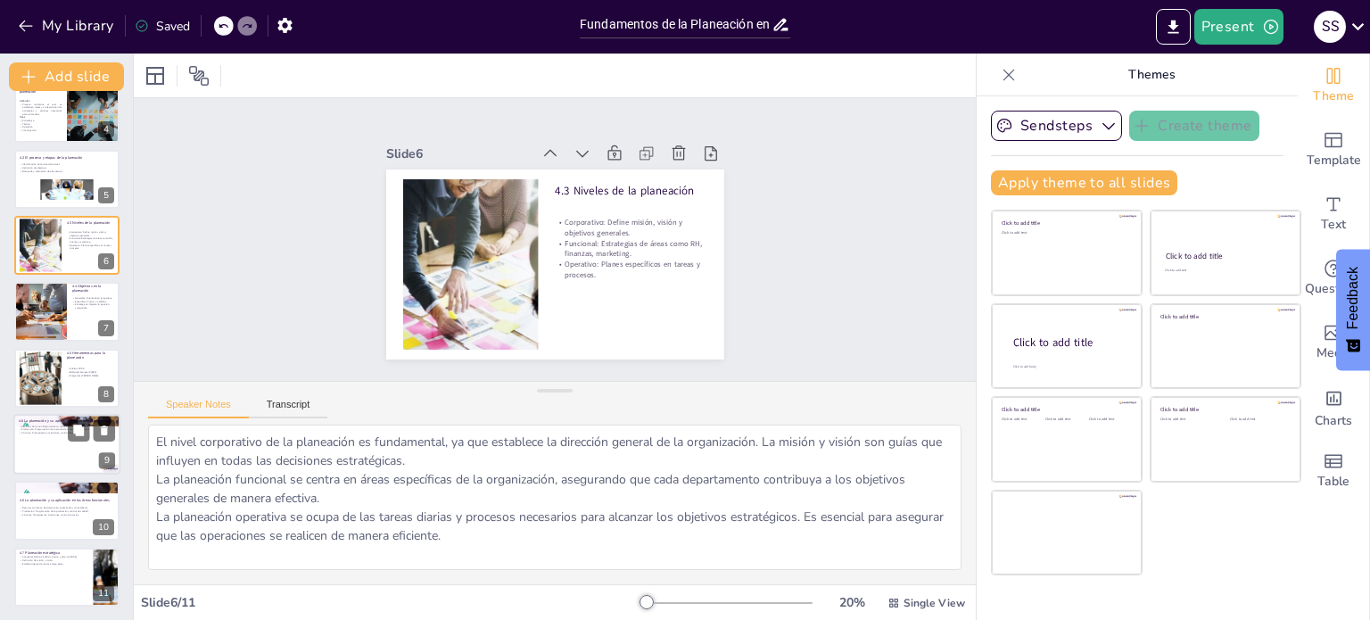
click at [36, 445] on div at bounding box center [66, 444] width 107 height 61
type textarea "La planeación en Recursos Humanos es esencial para asegurar que la organización…"
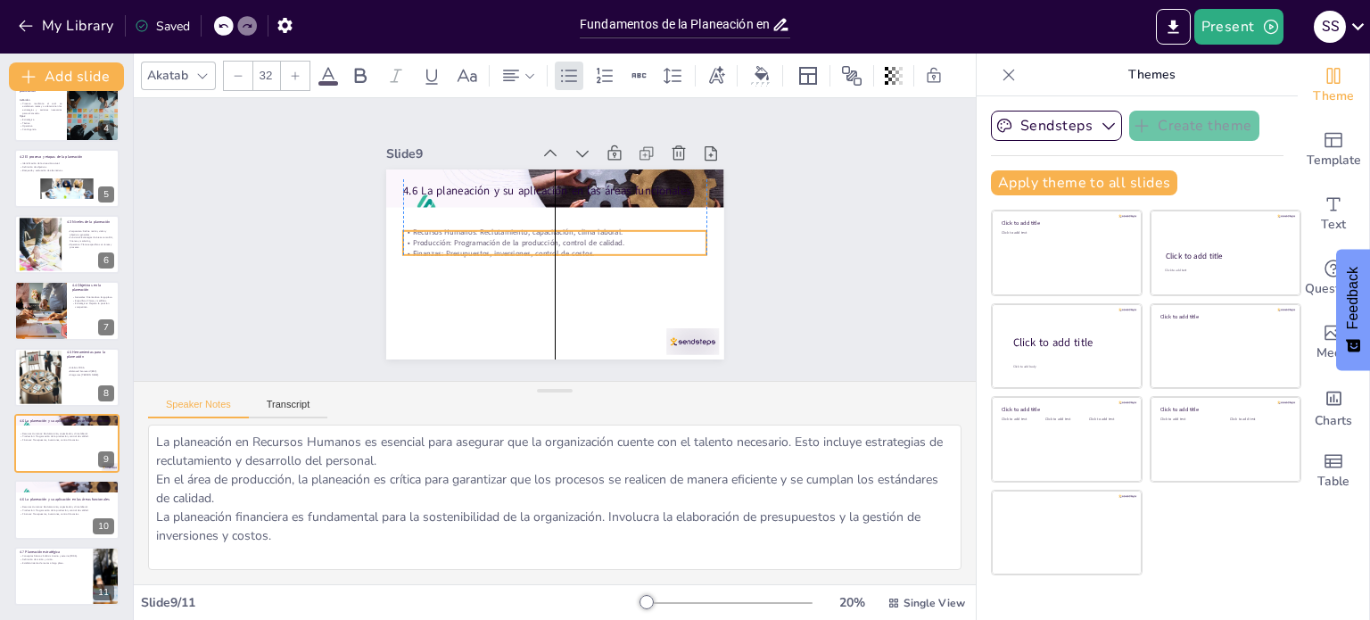
drag, startPoint x: 446, startPoint y: 219, endPoint x: 442, endPoint y: 244, distance: 25.2
click at [442, 244] on p "Finanzas: Presupuestos, inversiones, control de costos." at bounding box center [563, 250] width 252 height 187
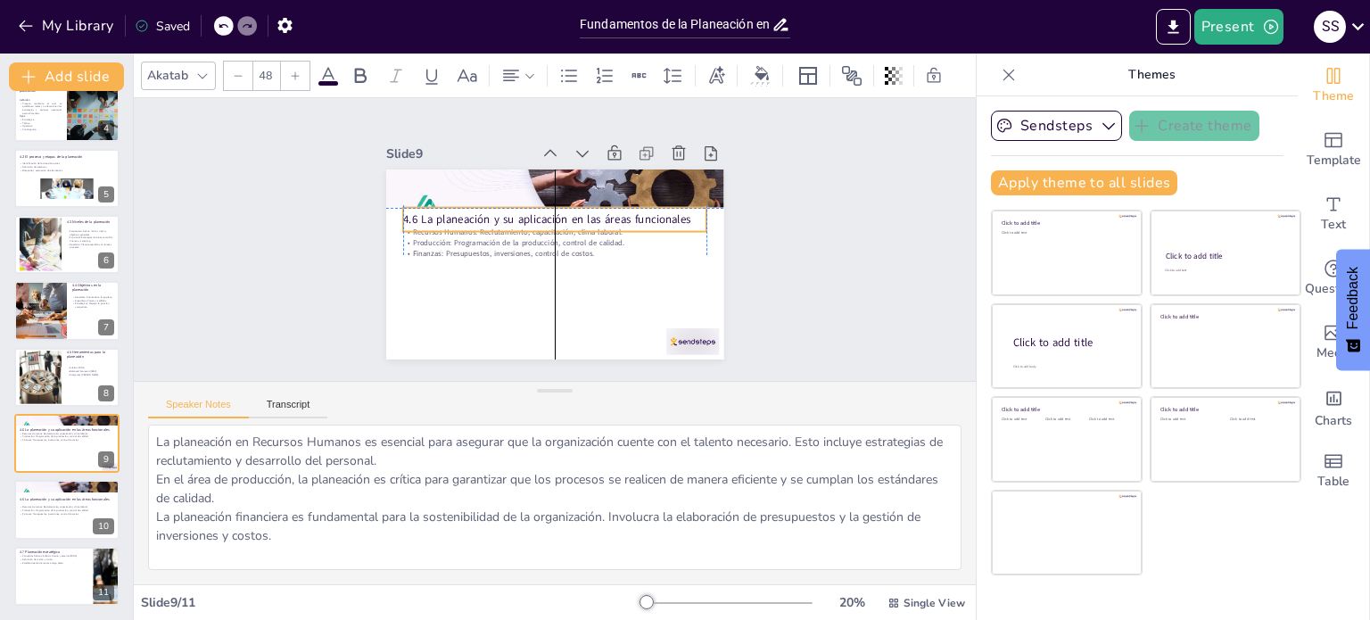
drag, startPoint x: 461, startPoint y: 187, endPoint x: 463, endPoint y: 213, distance: 25.9
click at [463, 213] on p "4.6 La planeación y su aplicación en las áreas funcionales" at bounding box center [569, 226] width 215 height 236
type input "32"
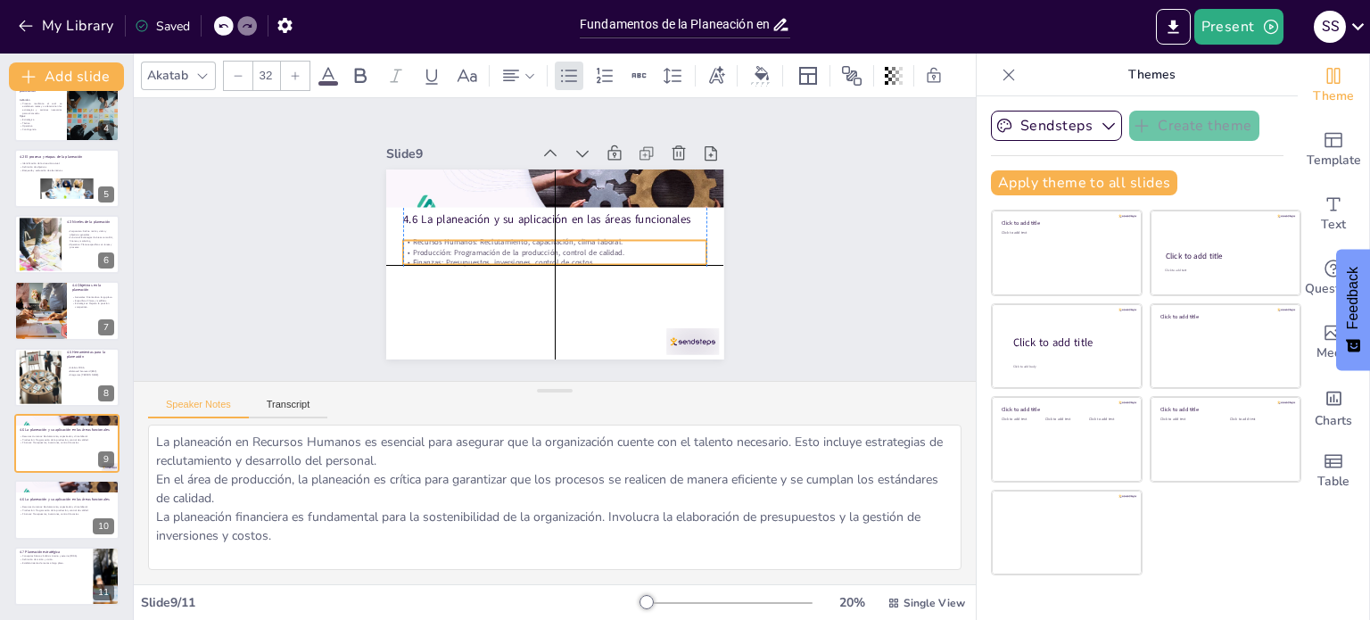
drag, startPoint x: 460, startPoint y: 244, endPoint x: 460, endPoint y: 256, distance: 12.5
click at [481, 256] on p "Finanzas: Presupuestos, inversiones, control de costos." at bounding box center [532, 247] width 103 height 293
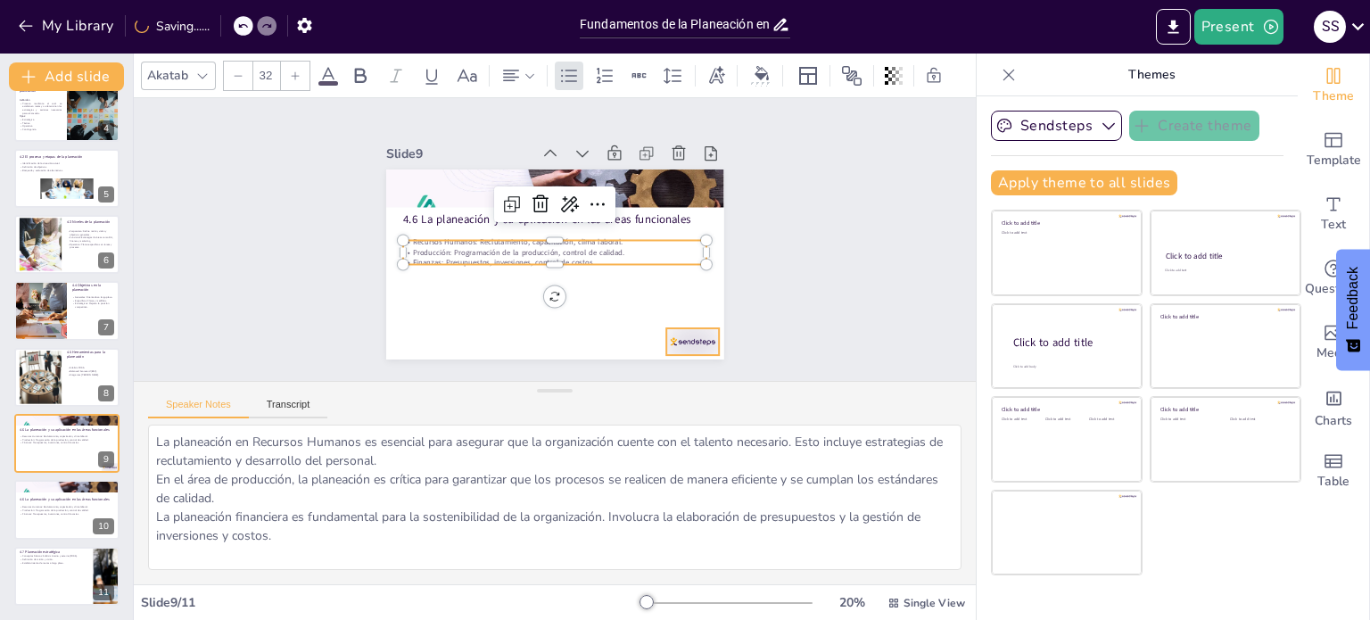
click at [700, 329] on div at bounding box center [692, 341] width 53 height 27
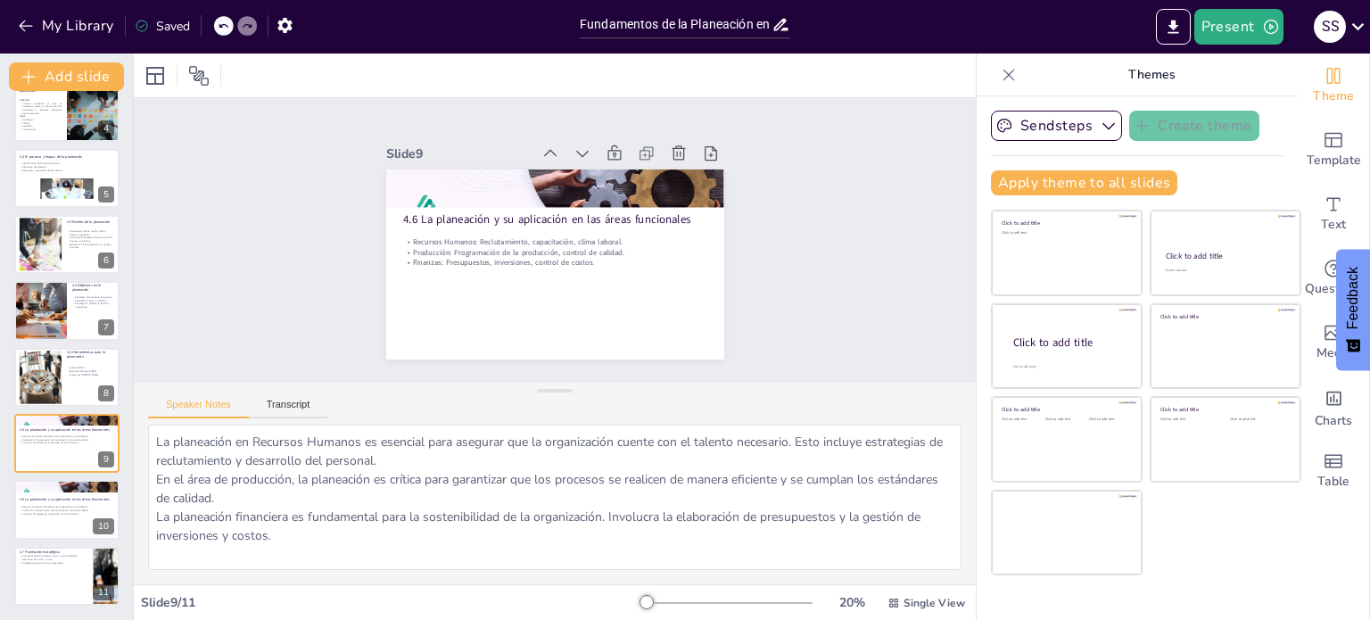
click at [736, 334] on div "Slide 1 UNIDAD 4. PLANEACIÓN Esta presentación aborda la importancia de la plan…" at bounding box center [554, 239] width 451 height 495
click at [66, 498] on p "4.6 La planeación y su aplicación en las áreas funcionales" at bounding box center [67, 499] width 96 height 5
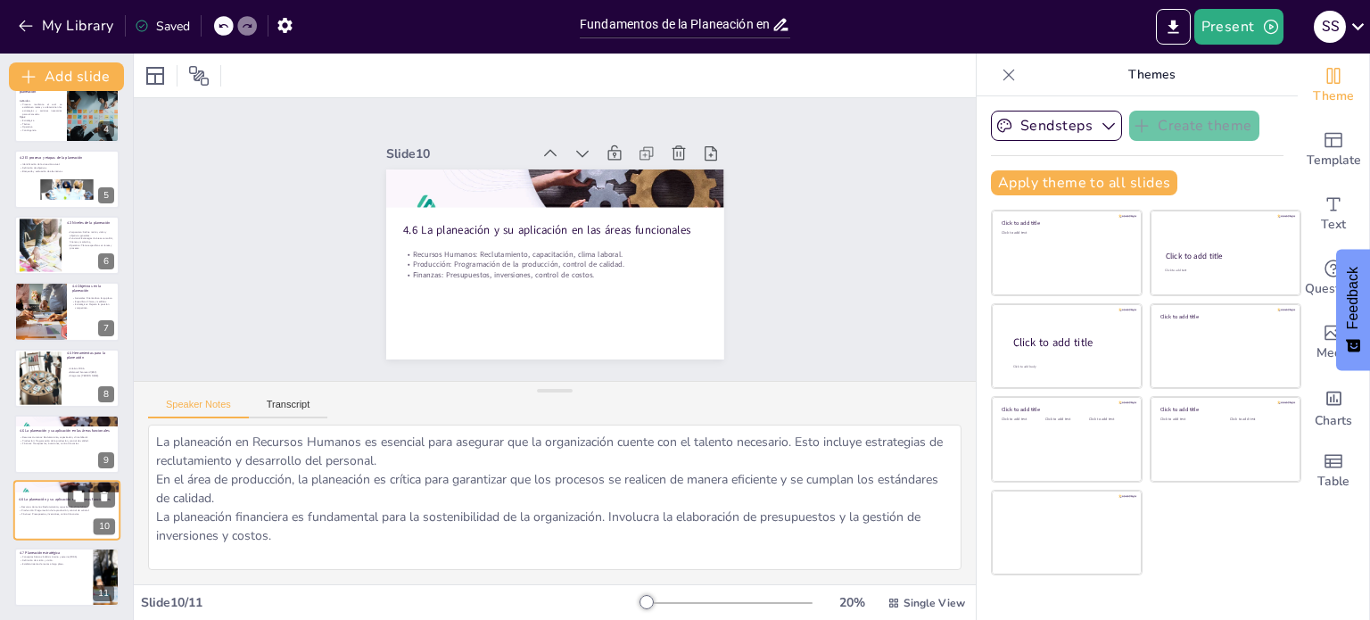
scroll to position [222, 0]
click at [54, 444] on div at bounding box center [66, 443] width 107 height 61
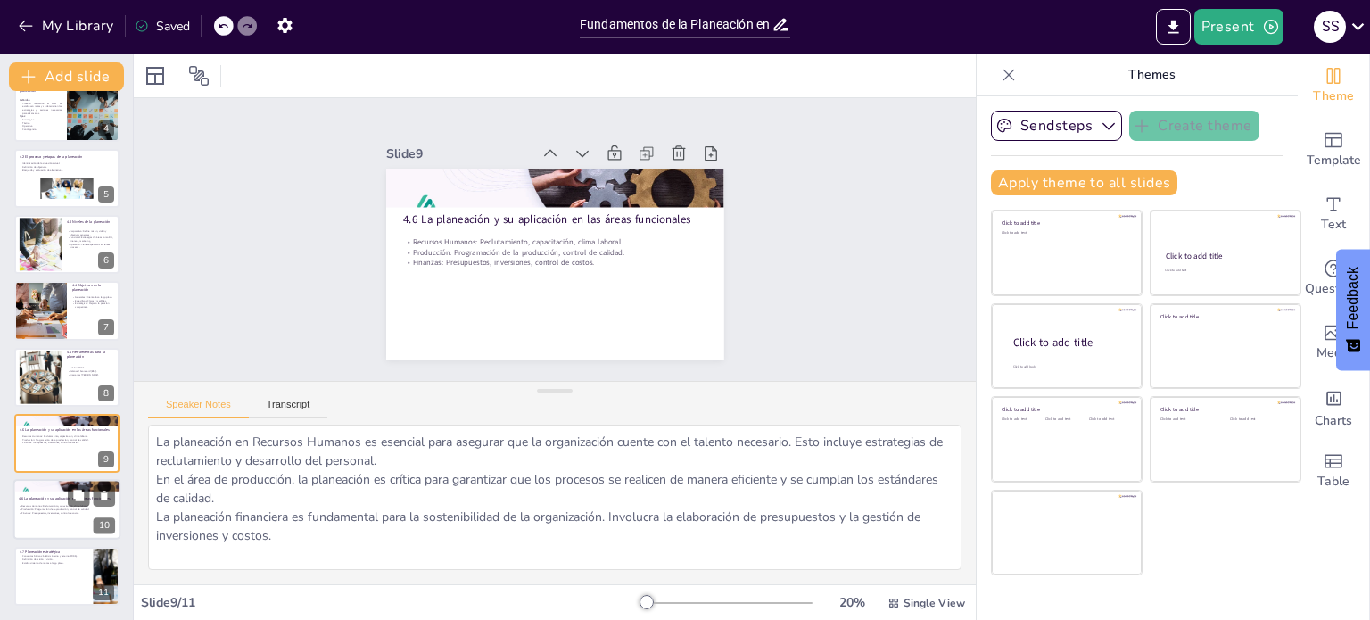
click at [69, 512] on p "Finanzas: Presupuestos, inversiones, control de costos." at bounding box center [67, 513] width 96 height 4
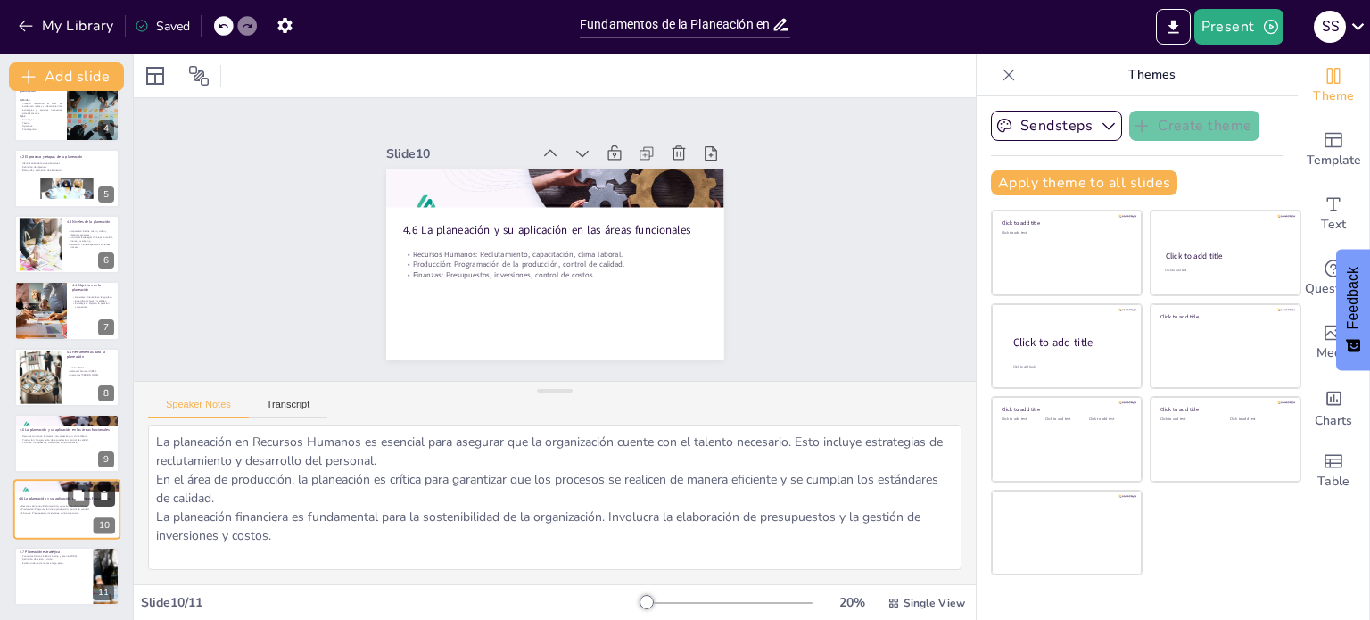
click at [107, 497] on icon at bounding box center [104, 496] width 12 height 12
type textarea "La planeación estratégica comienza con un análisis FODA que permite a la organi…"
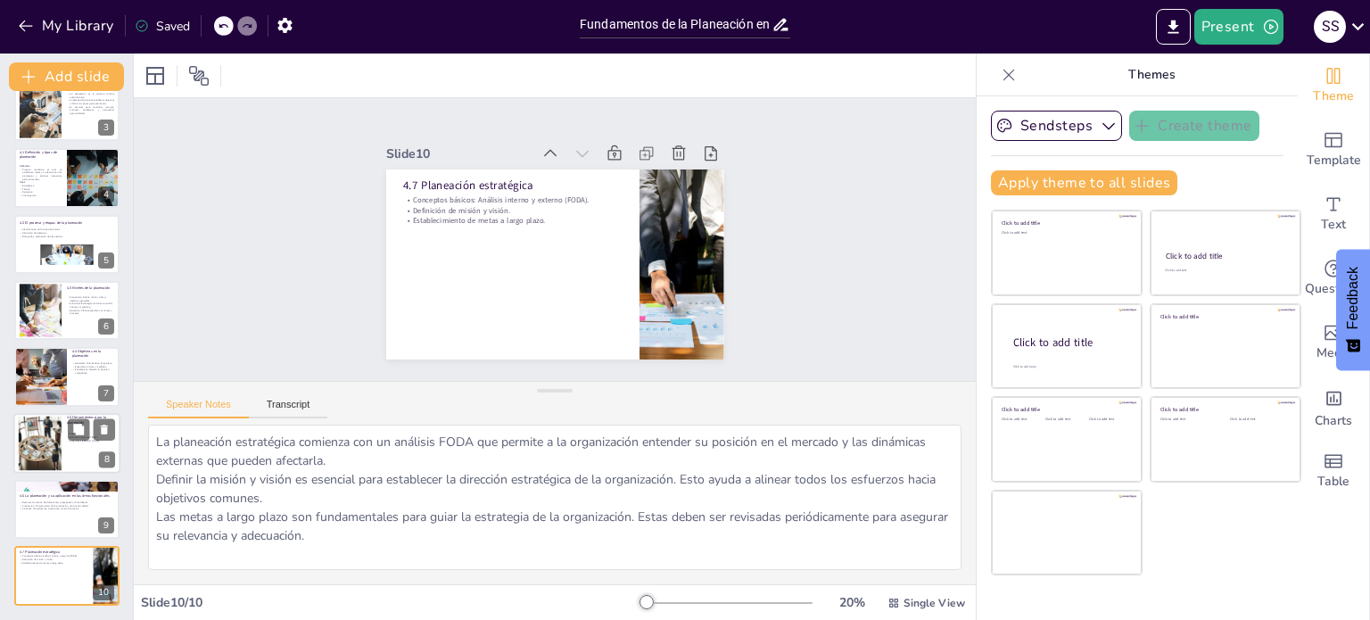
scroll to position [155, 0]
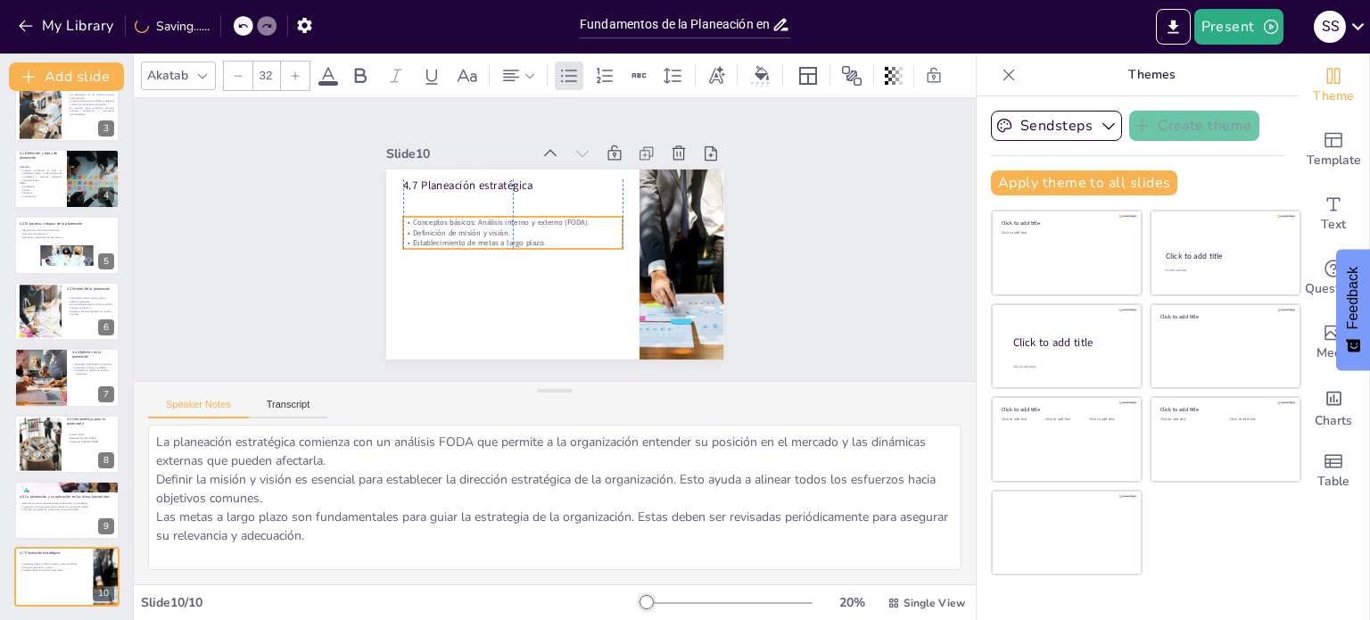
drag, startPoint x: 500, startPoint y: 195, endPoint x: 505, endPoint y: 218, distance: 22.9
click at [505, 218] on p "Conceptos básicos: Análisis interno y externo (FODA)." at bounding box center [520, 210] width 212 height 78
type input "48"
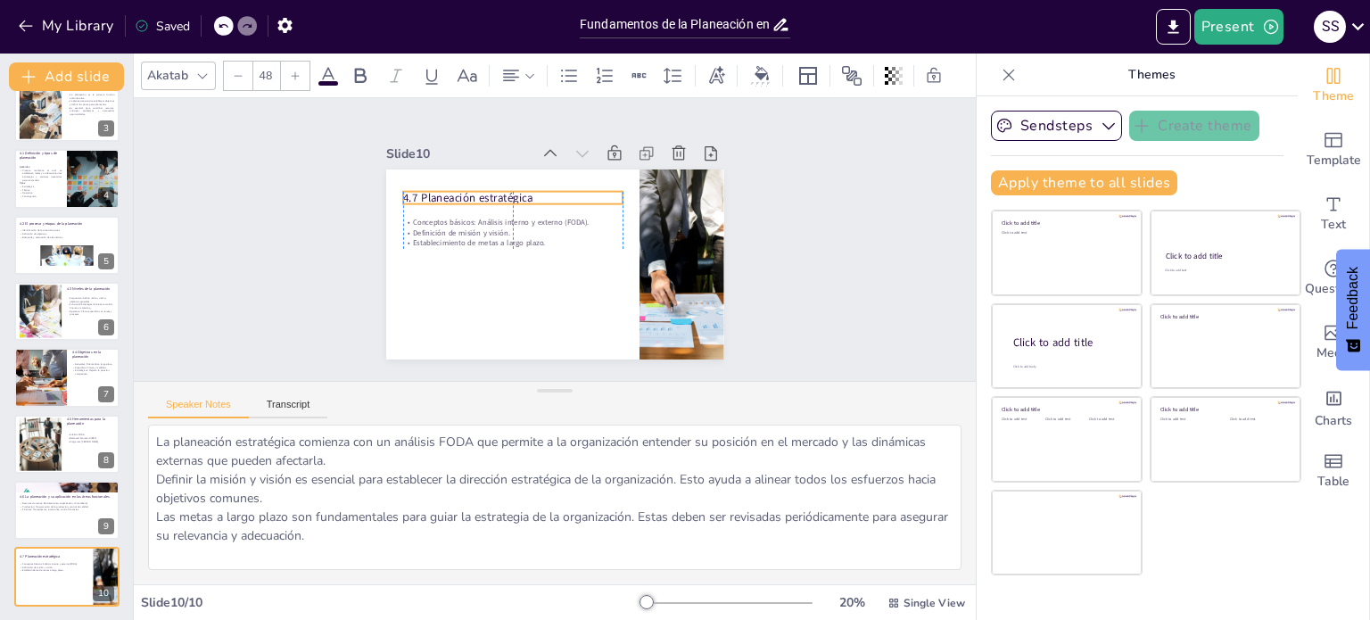
drag, startPoint x: 421, startPoint y: 171, endPoint x: 425, endPoint y: 184, distance: 13.0
click at [440, 184] on p "4.7 Planeación estratégica" at bounding box center [539, 181] width 198 height 123
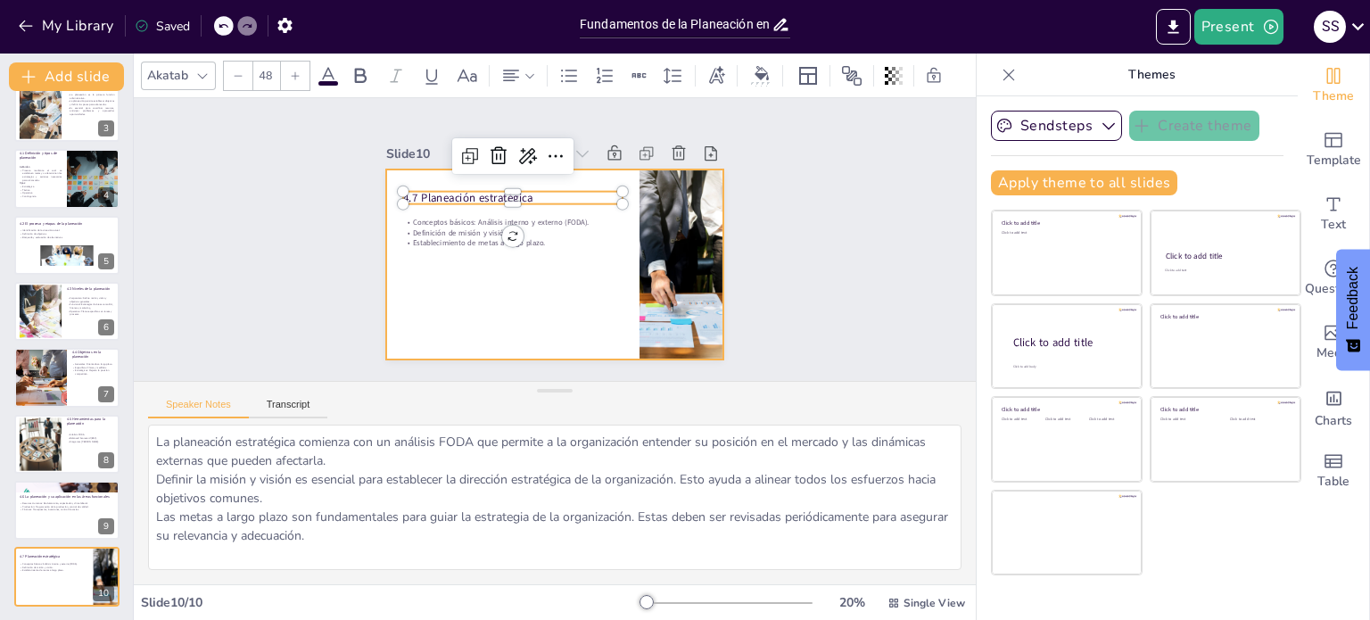
click at [452, 327] on div at bounding box center [536, 223] width 368 height 378
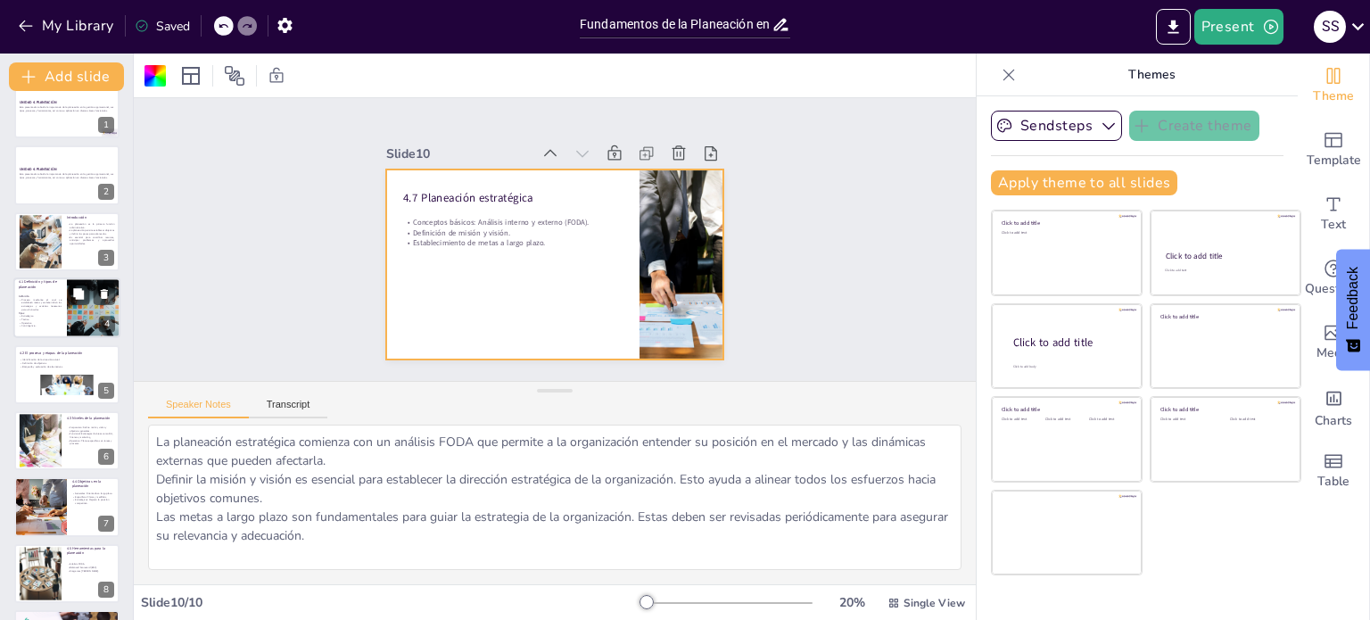
scroll to position [0, 0]
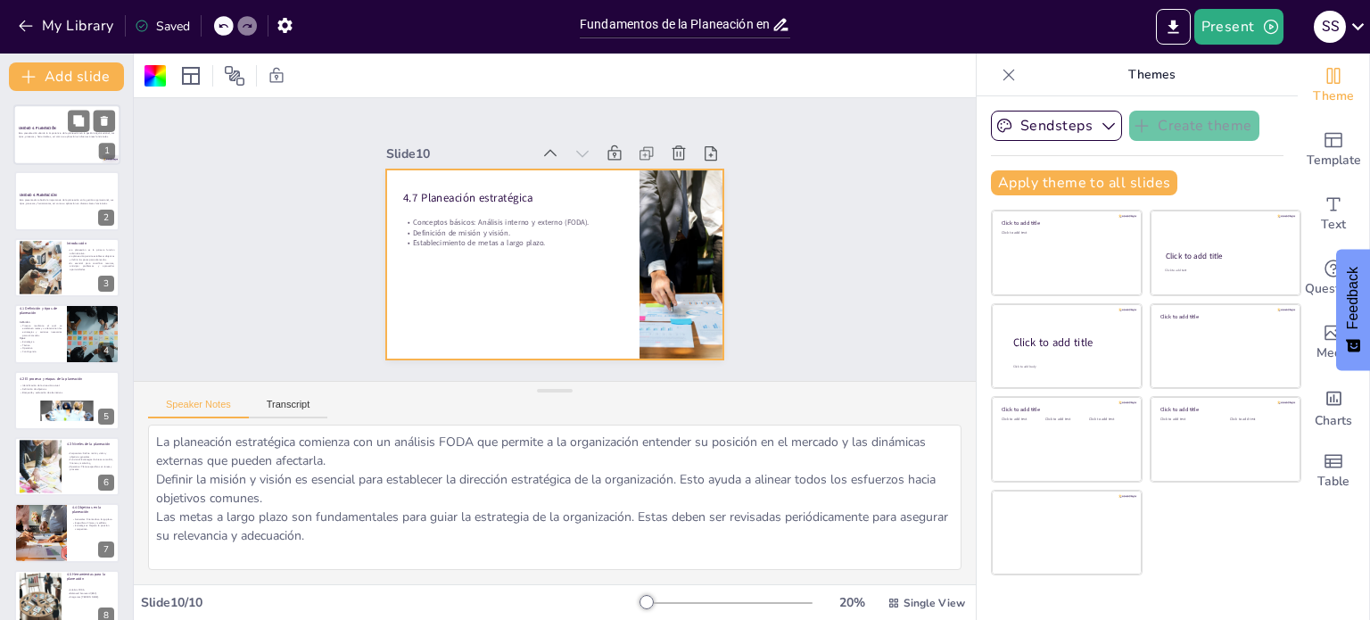
click at [44, 143] on div at bounding box center [66, 134] width 107 height 61
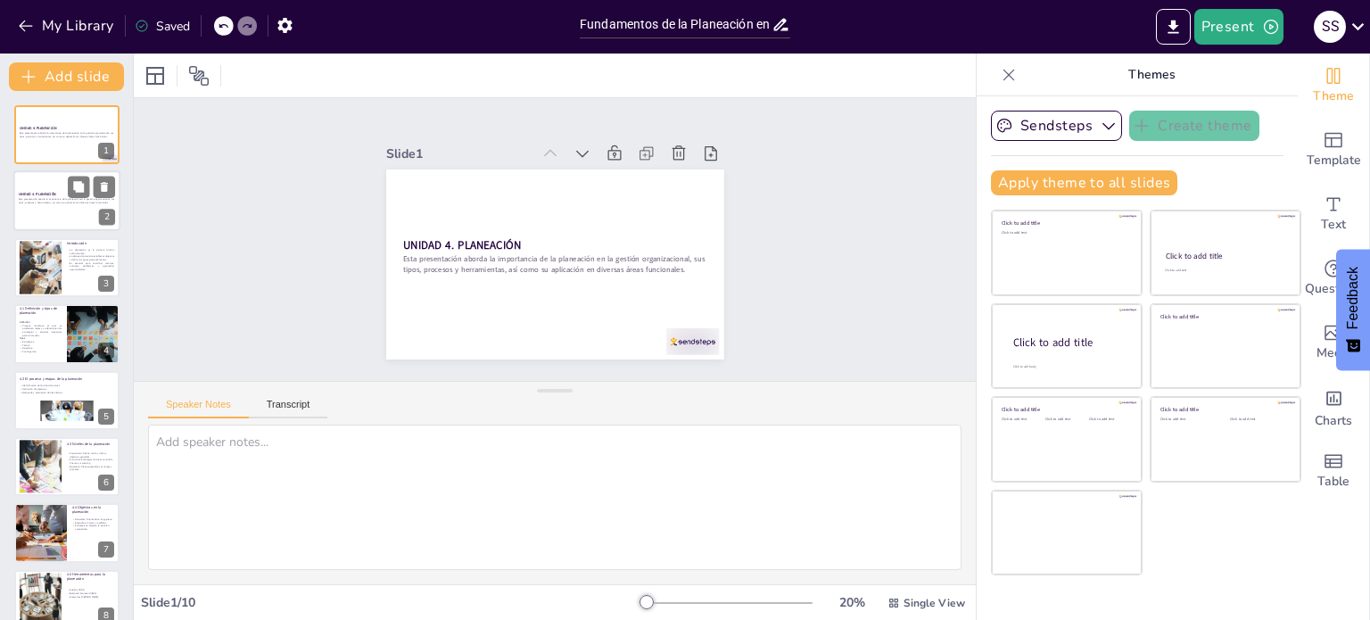
click at [54, 195] on strong "UNIDAD 4. PLANEACIÓN" at bounding box center [37, 195] width 37 height 4
click at [111, 185] on icon at bounding box center [104, 187] width 12 height 12
type textarea "La planeación es el primer paso en la administración, estableciendo la base par…"
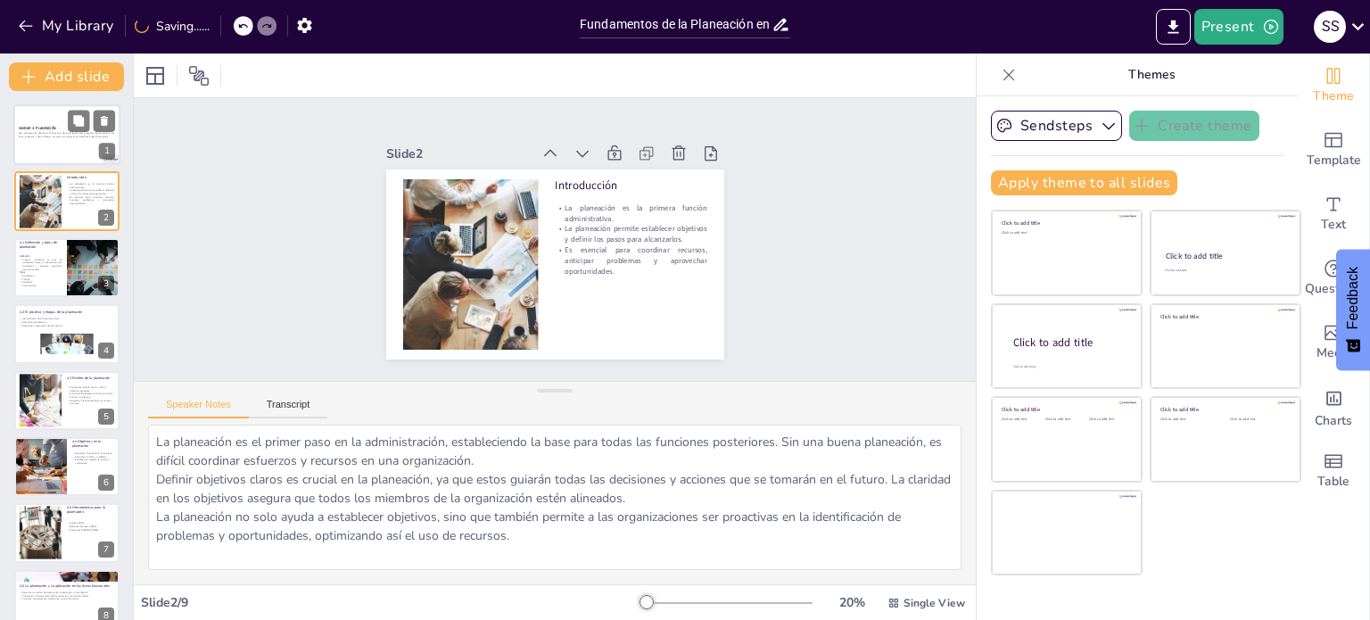
click at [46, 136] on p "Esta presentación aborda la importancia de la planeación en la gestión organiza…" at bounding box center [67, 134] width 96 height 6
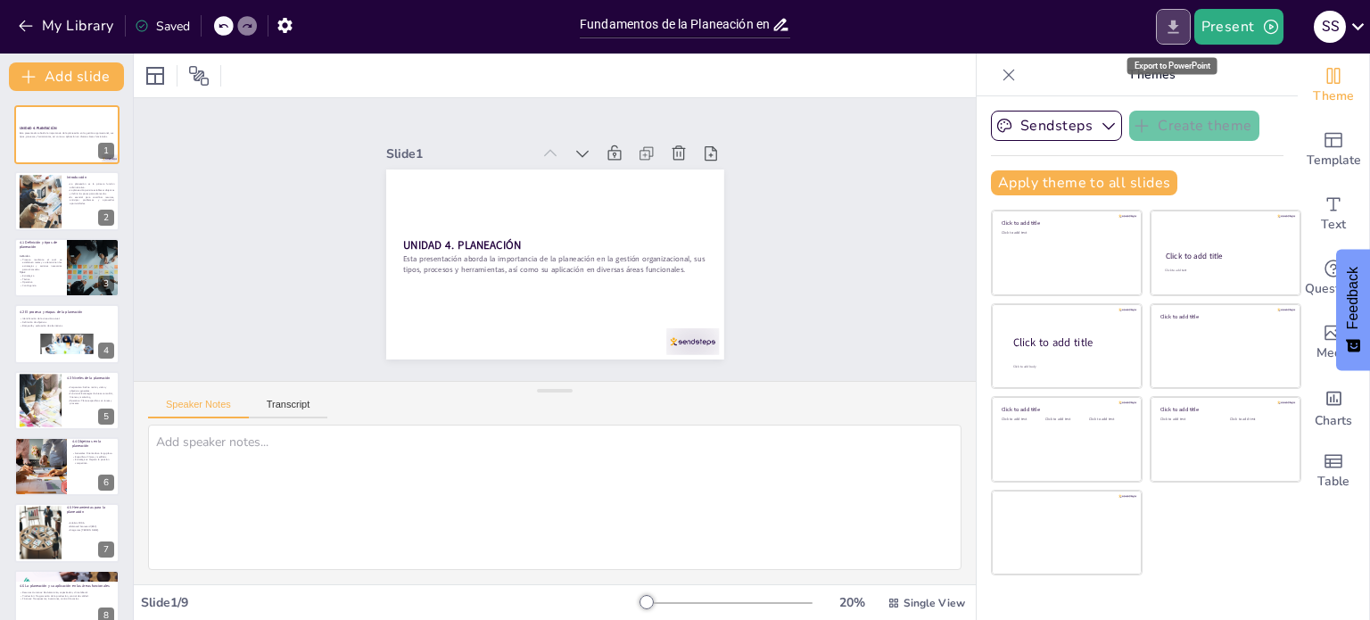
click at [1172, 38] on button "Export to PowerPoint" at bounding box center [1173, 27] width 35 height 36
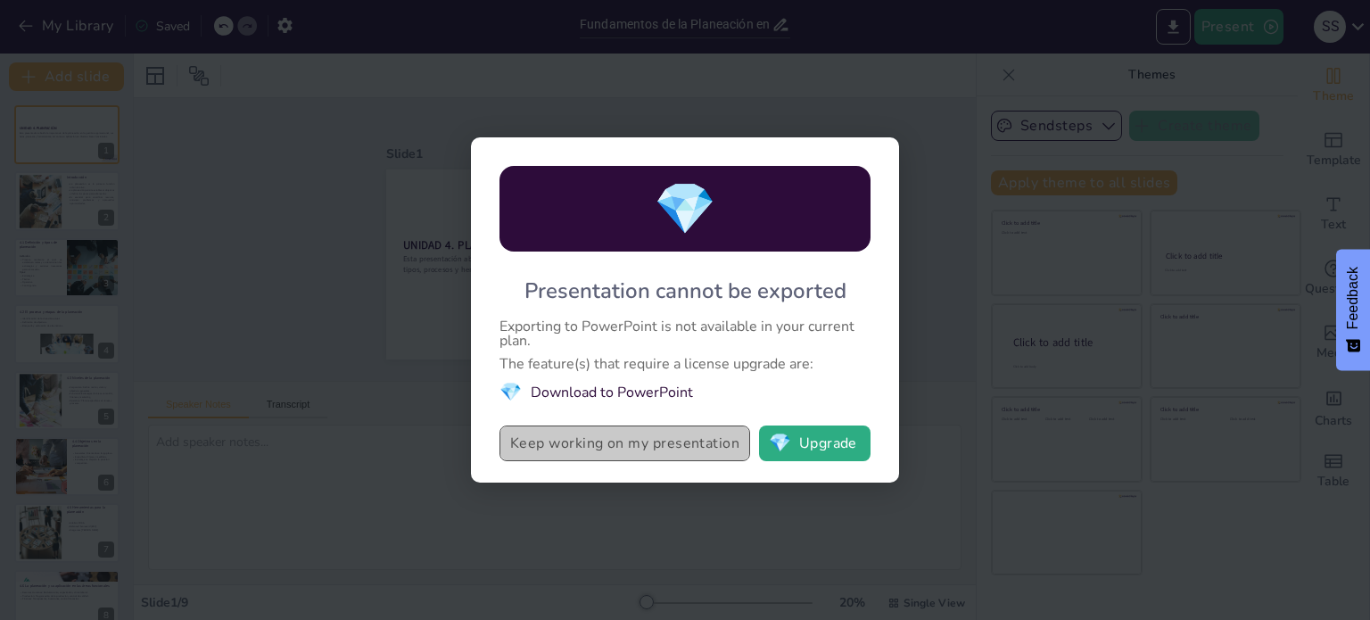
click at [723, 446] on button "Keep working on my presentation" at bounding box center [625, 444] width 251 height 36
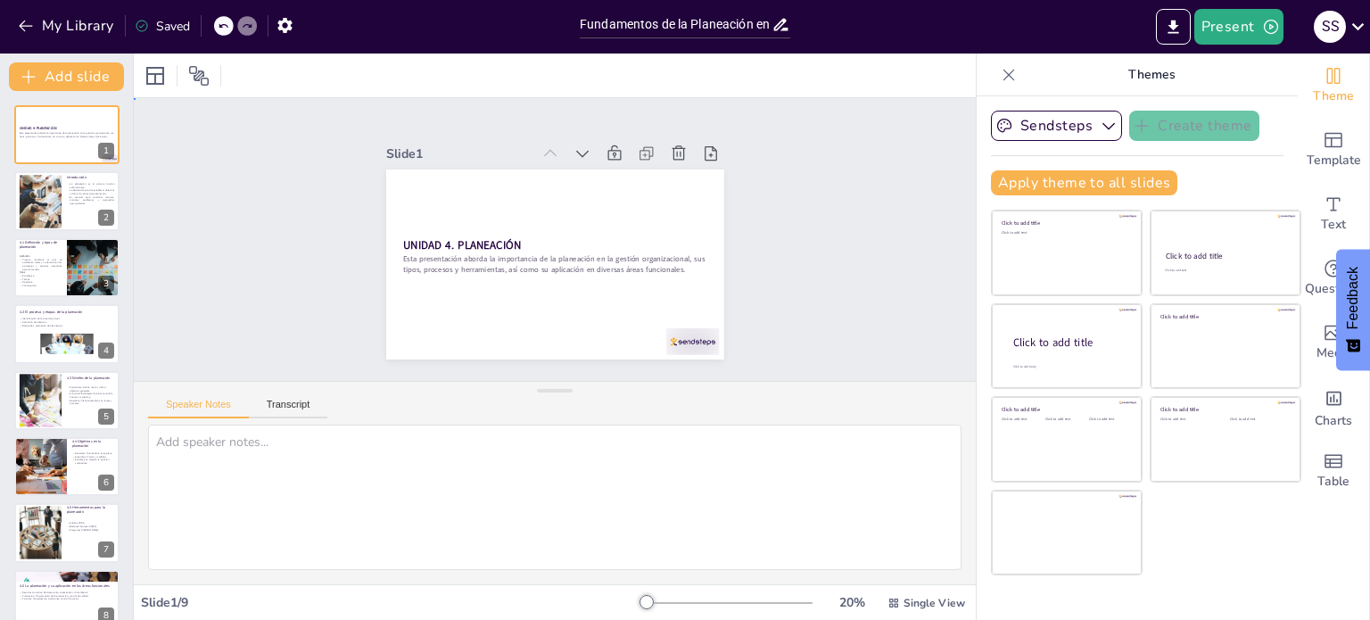
click at [799, 292] on div "Slide 1 UNIDAD 4. PLANEACIÓN Esta presentación aborda la importancia de la plan…" at bounding box center [555, 239] width 889 height 529
click at [832, 328] on div "Slide 1 UNIDAD 4. PLANEACIÓN Esta presentación aborda la importancia de la plan…" at bounding box center [554, 239] width 773 height 815
click at [689, 343] on div at bounding box center [692, 341] width 53 height 27
click at [889, 599] on icon at bounding box center [893, 602] width 9 height 9
click at [894, 312] on div "Slide 1 UNIDAD 4. PLANEACIÓN Esta presentación aborda la importancia de la plan…" at bounding box center [555, 239] width 842 height 283
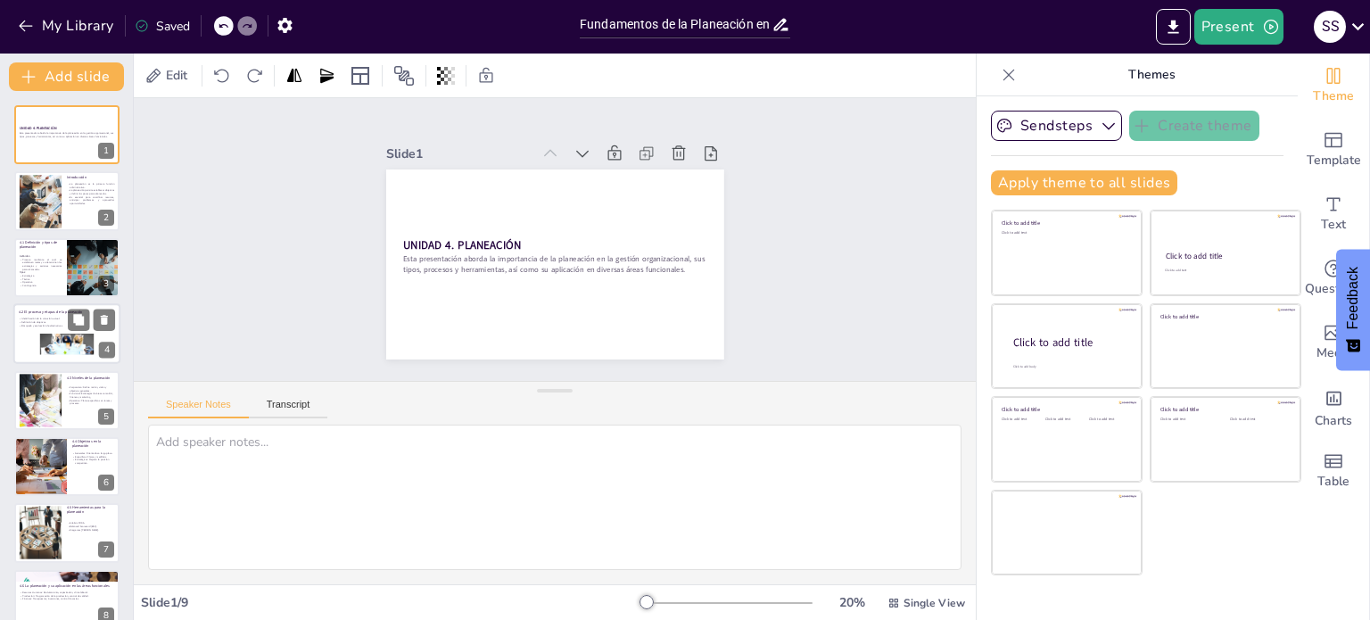
click at [50, 342] on div at bounding box center [67, 352] width 54 height 37
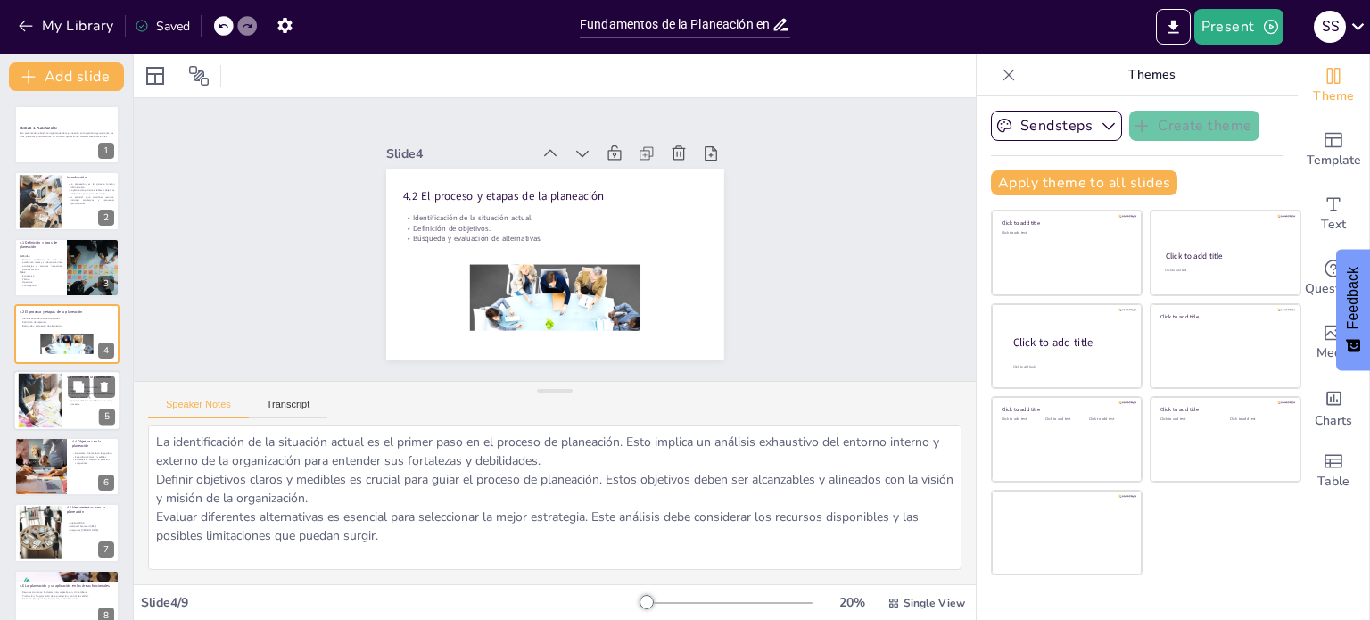
click at [54, 379] on div at bounding box center [40, 400] width 109 height 54
type textarea "El nivel corporativo de la planeación es fundamental, ya que establece la direc…"
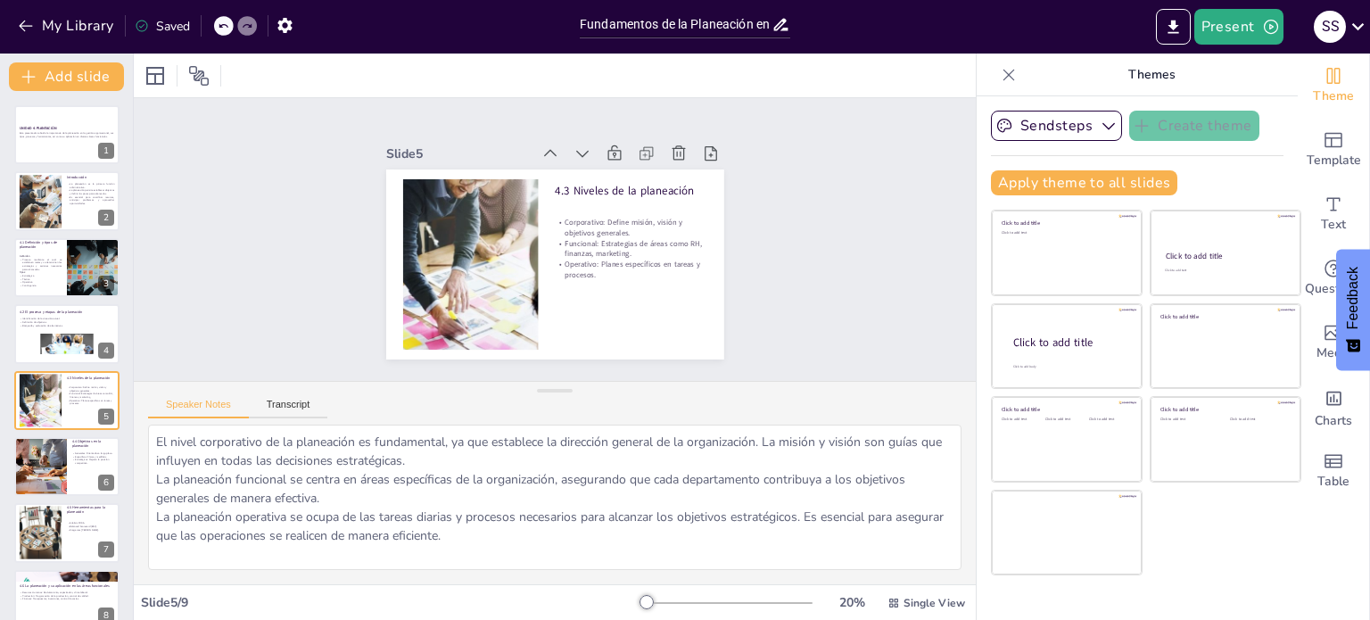
click at [1000, 66] on icon at bounding box center [1009, 75] width 18 height 18
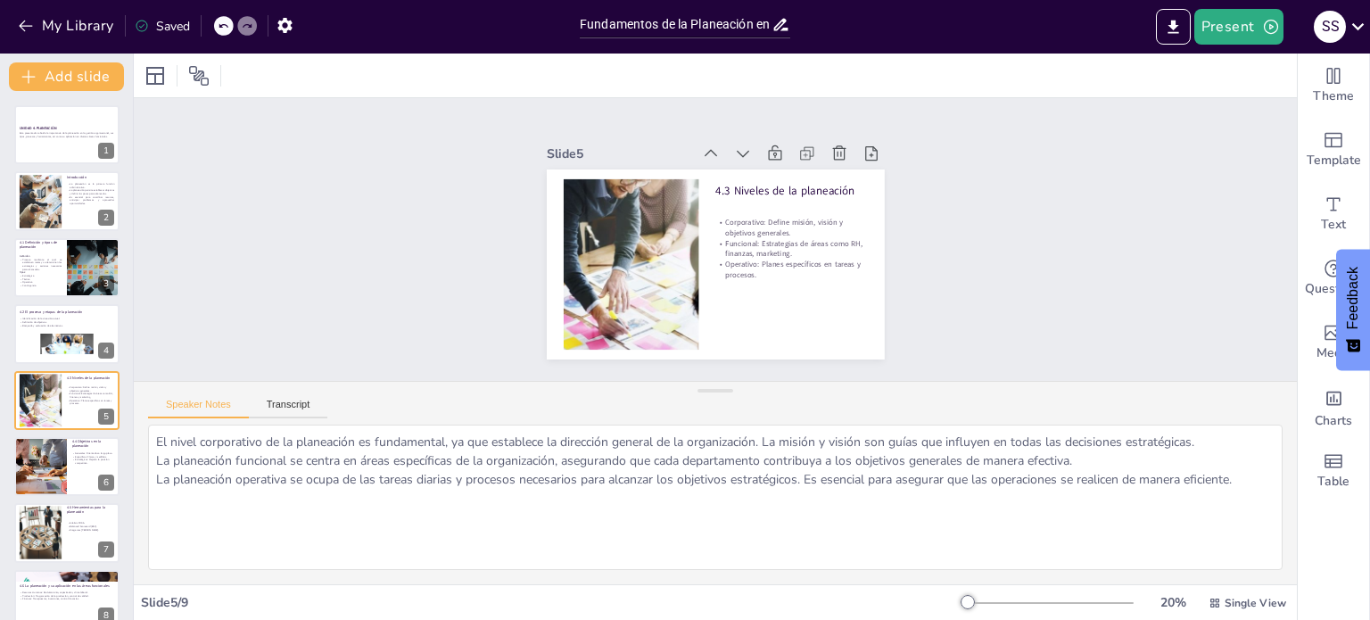
click at [1017, 599] on div at bounding box center [1048, 603] width 171 height 14
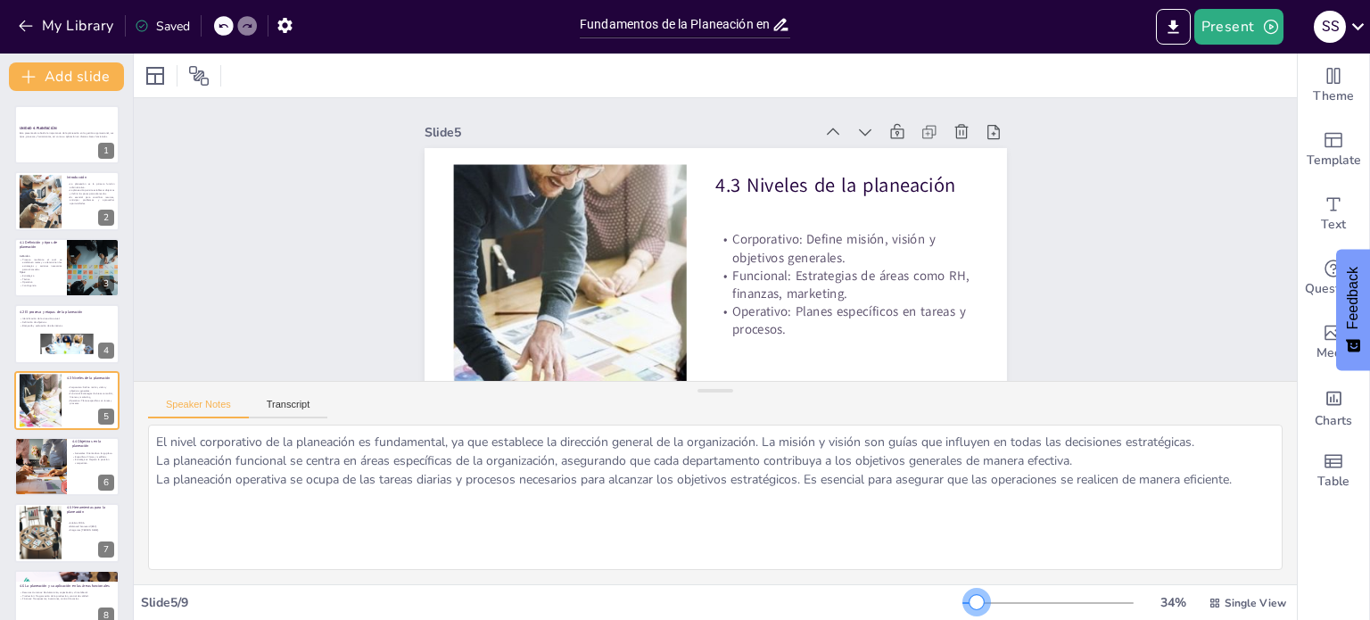
click at [965, 606] on div at bounding box center [1048, 603] width 171 height 14
click at [1360, 24] on icon at bounding box center [1358, 26] width 24 height 24
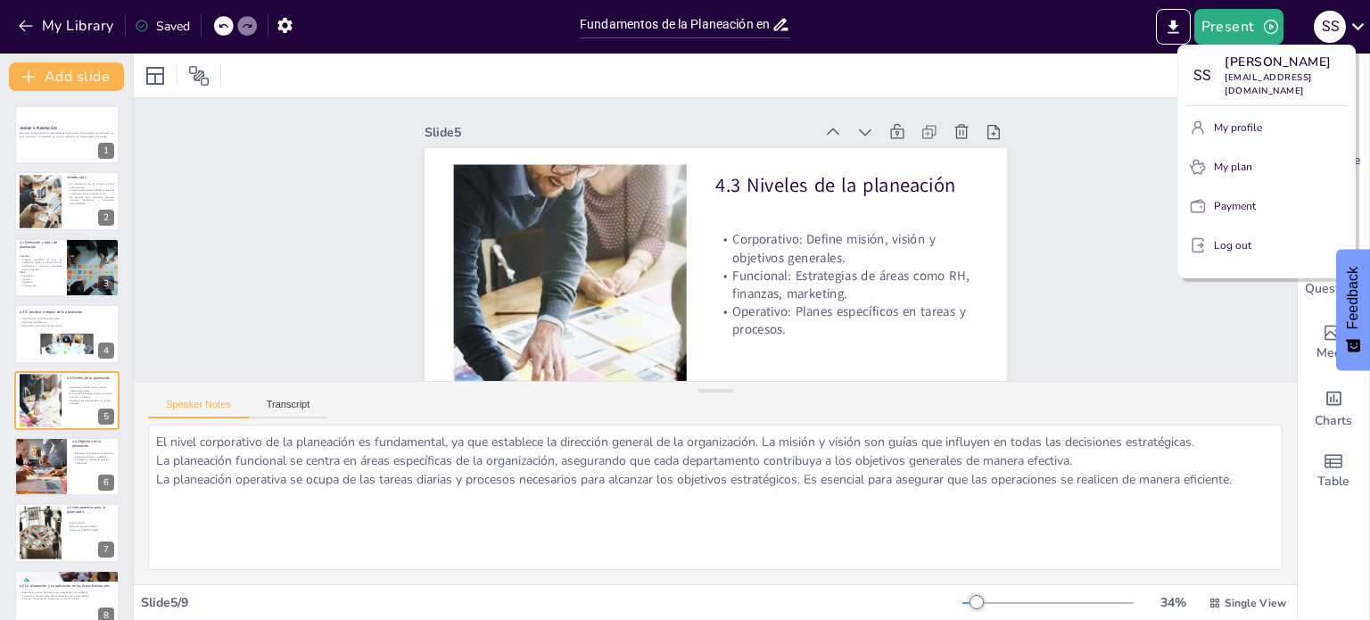
click at [1099, 148] on div at bounding box center [685, 310] width 1370 height 620
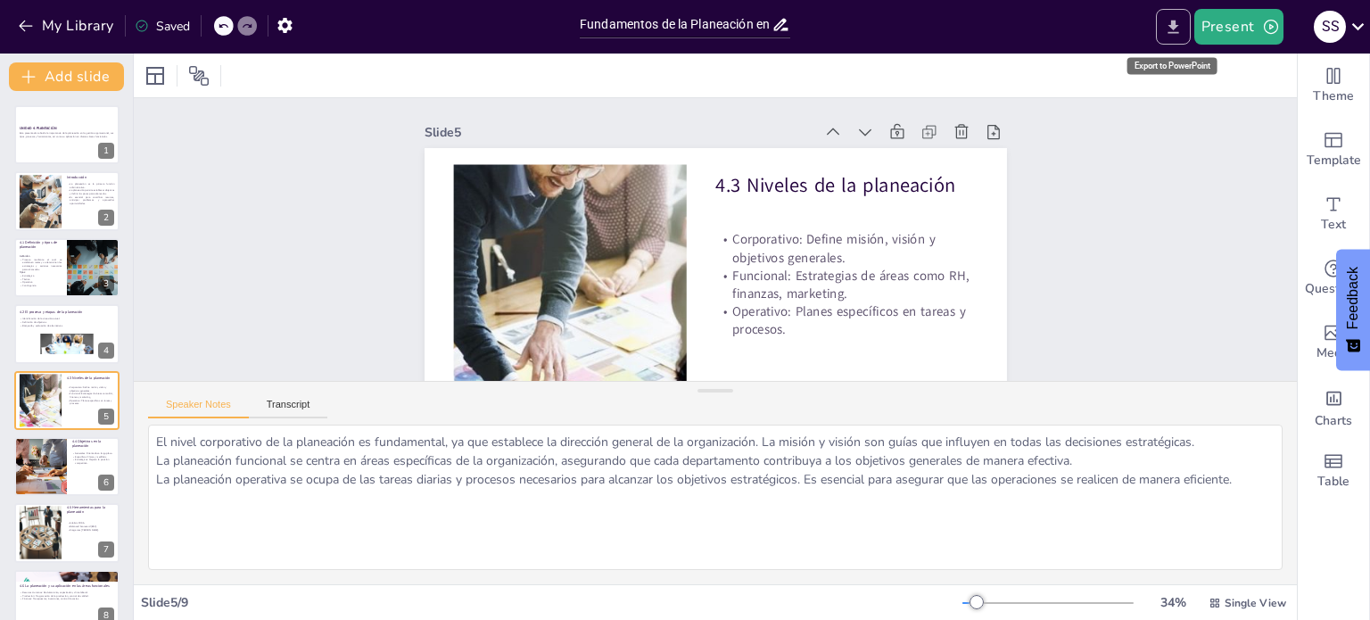
click at [1167, 29] on icon "Export to PowerPoint" at bounding box center [1173, 27] width 19 height 19
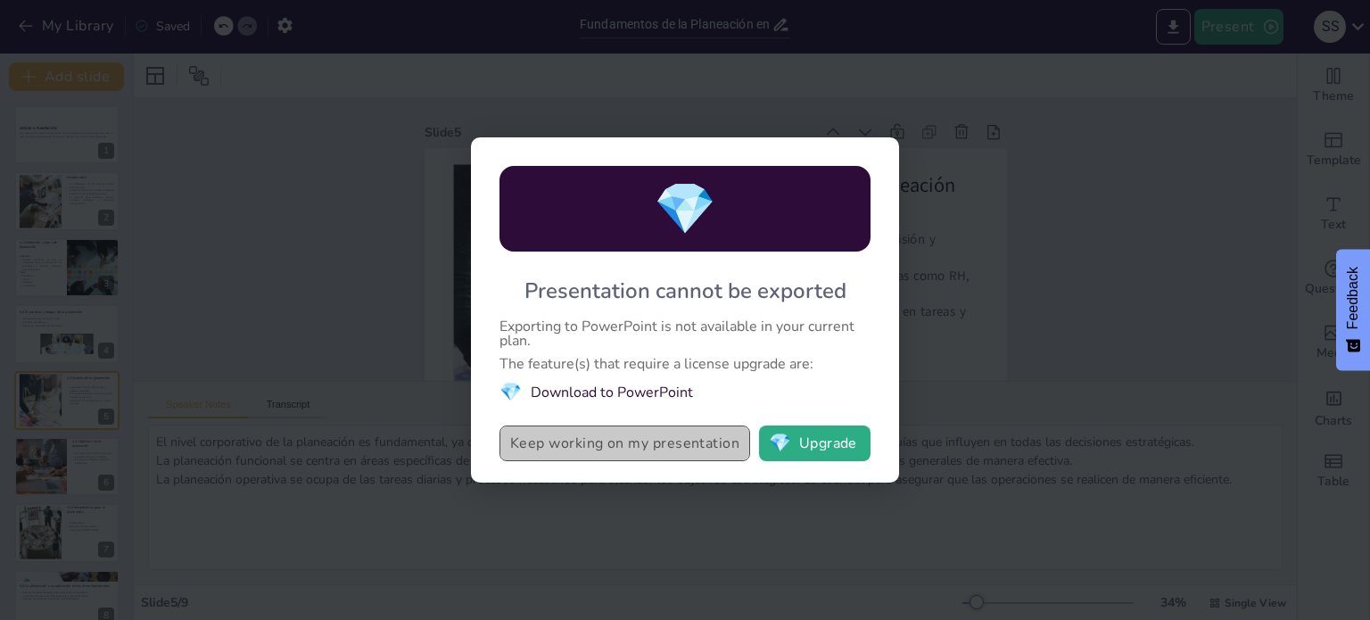
click at [685, 456] on button "Keep working on my presentation" at bounding box center [625, 444] width 251 height 36
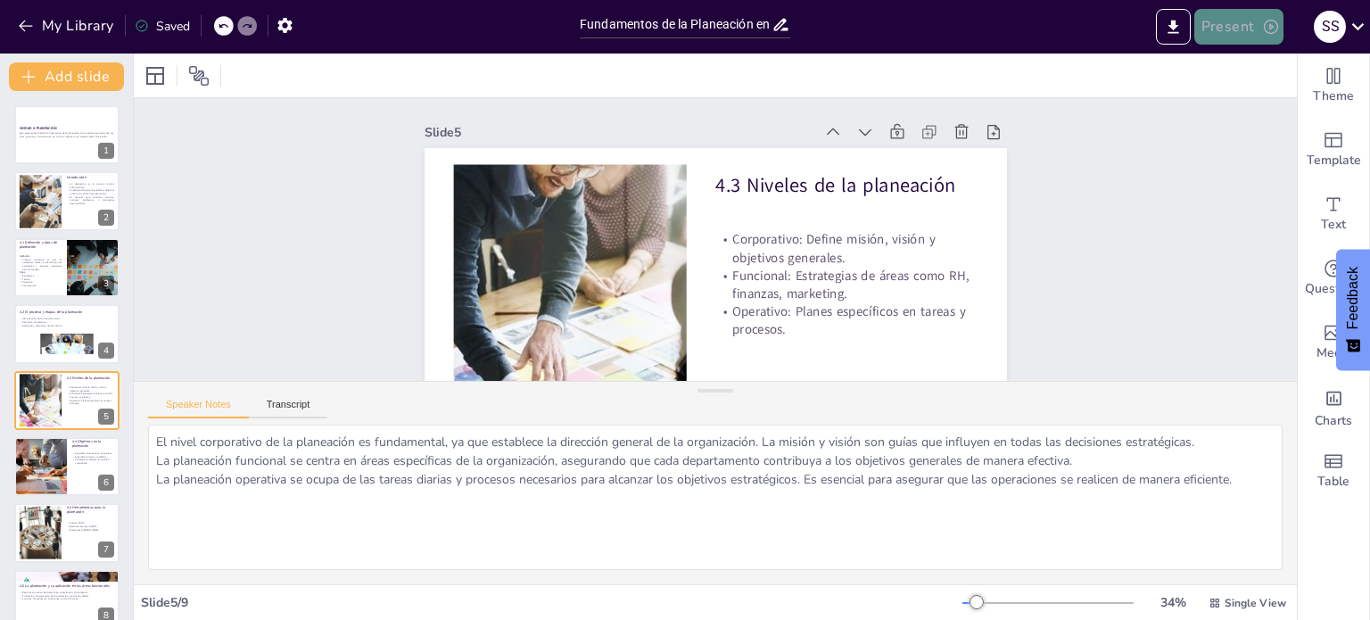
click at [1231, 14] on button "Present" at bounding box center [1238, 27] width 89 height 36
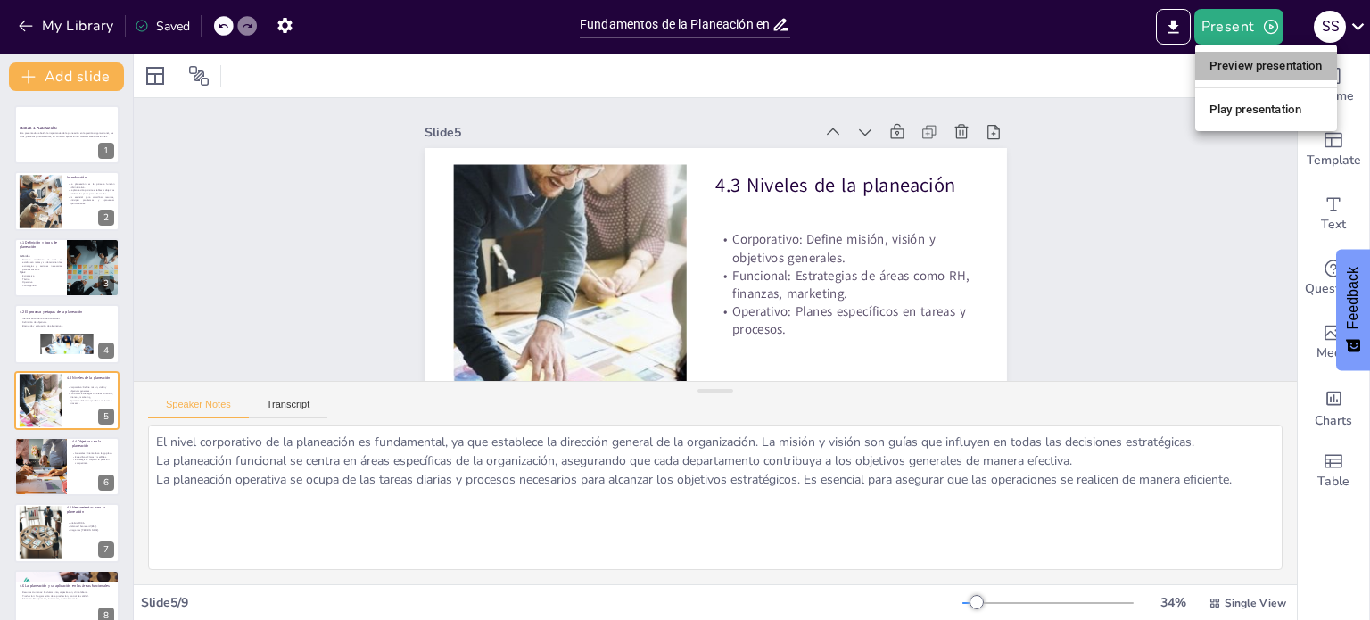
click at [1232, 70] on li "Preview presentation" at bounding box center [1266, 66] width 142 height 29
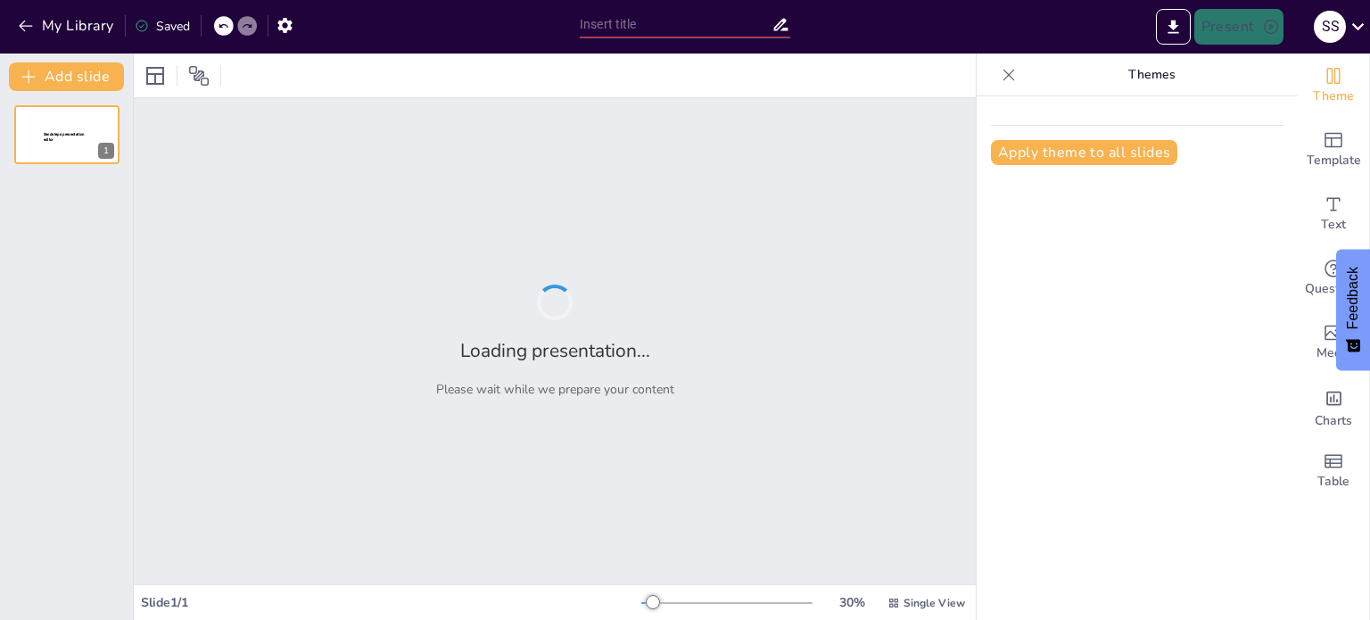
type input "Fundamentos de la Planeación en la Gestión Organizacional"
